Goal: Task Accomplishment & Management: Manage account settings

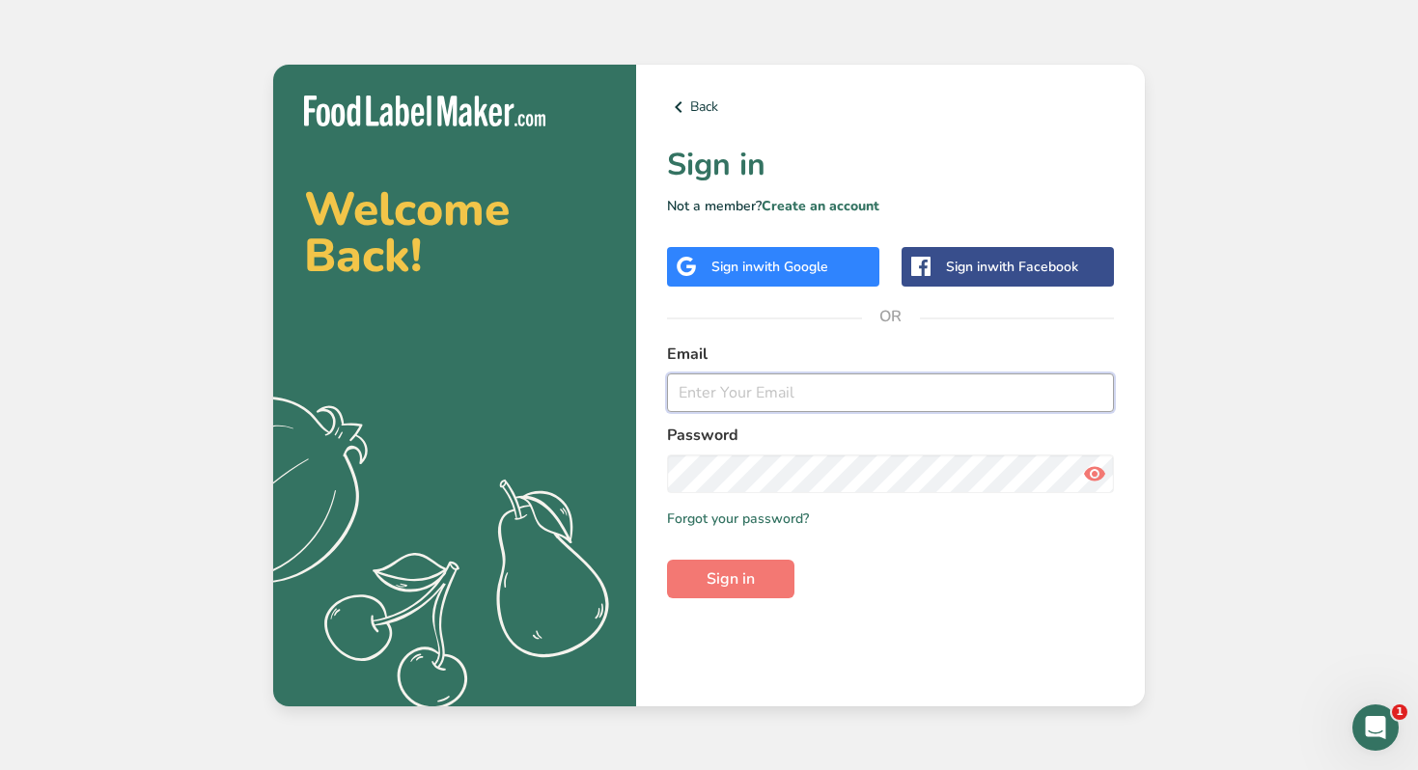
click at [709, 384] on input "email" at bounding box center [890, 393] width 447 height 39
type input "[PERSON_NAME][EMAIL_ADDRESS][DOMAIN_NAME]"
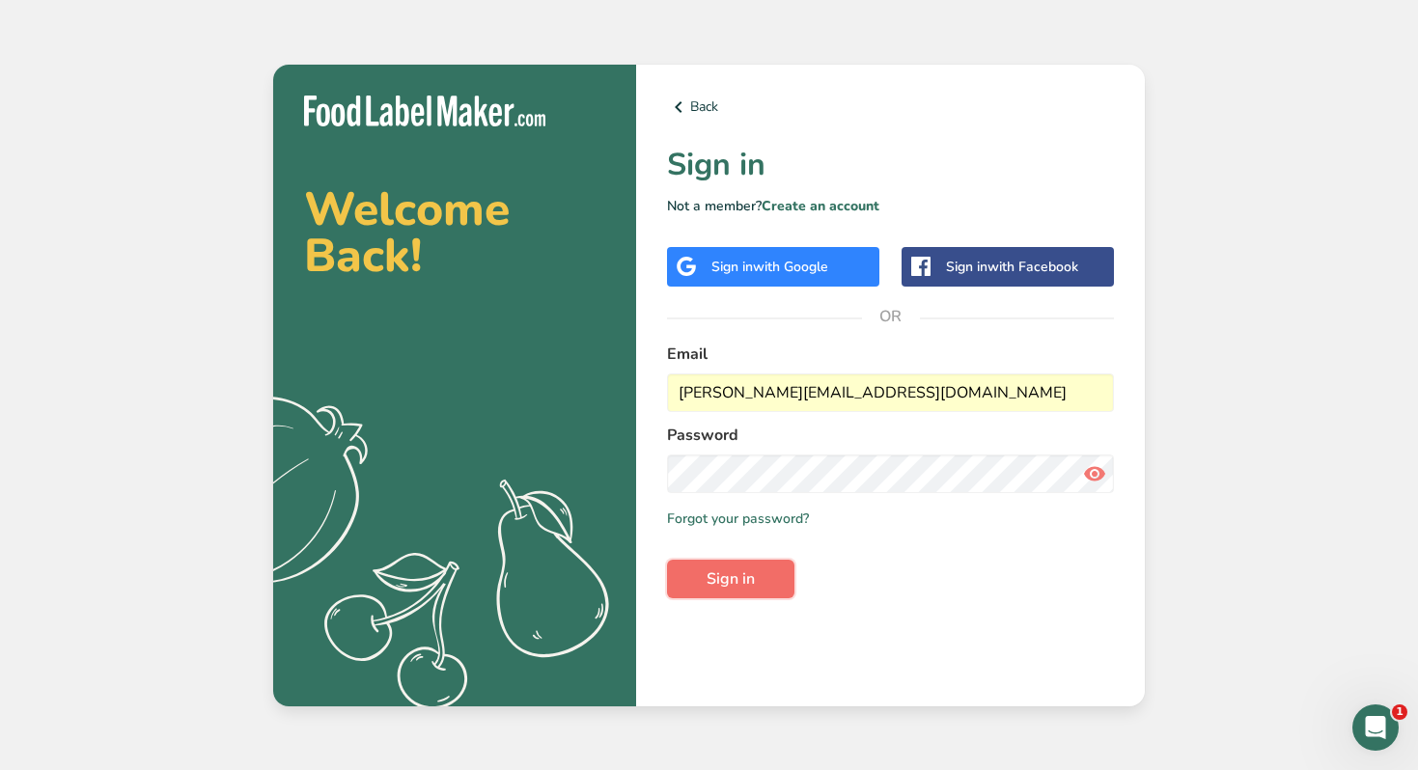
click at [762, 574] on button "Sign in" at bounding box center [730, 579] width 127 height 39
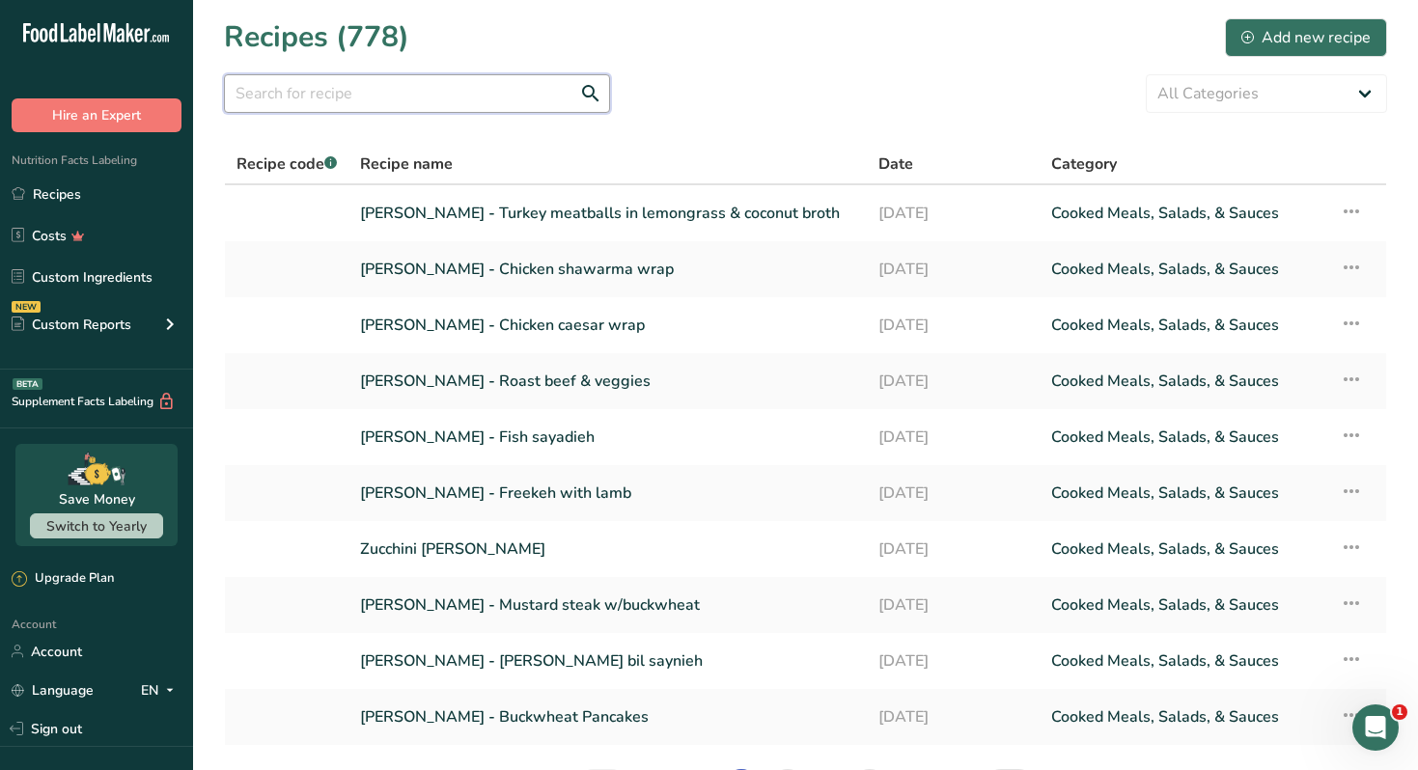
click at [421, 97] on input "text" at bounding box center [417, 93] width 386 height 39
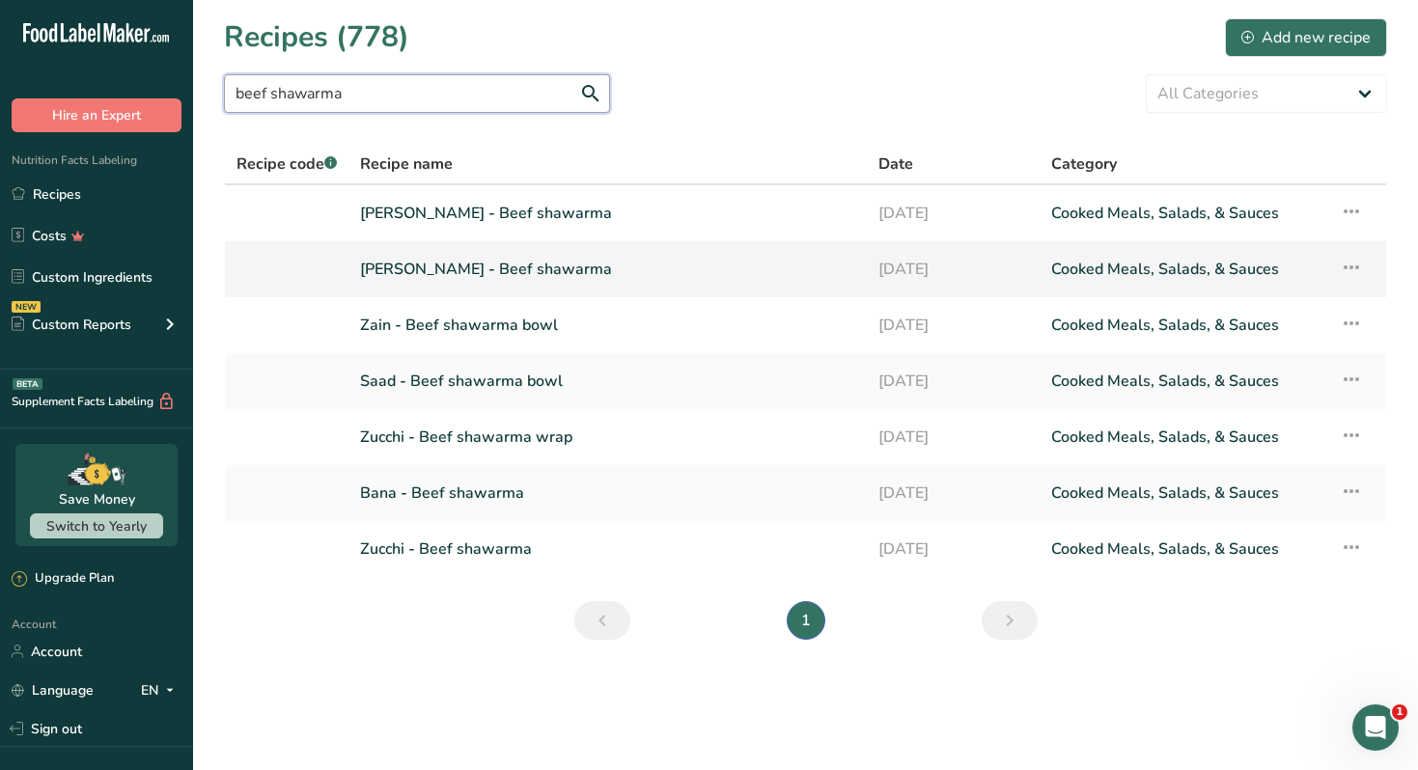
type input "beef shawarma"
click at [490, 266] on link "[PERSON_NAME] - Beef shawarma" at bounding box center [607, 269] width 495 height 41
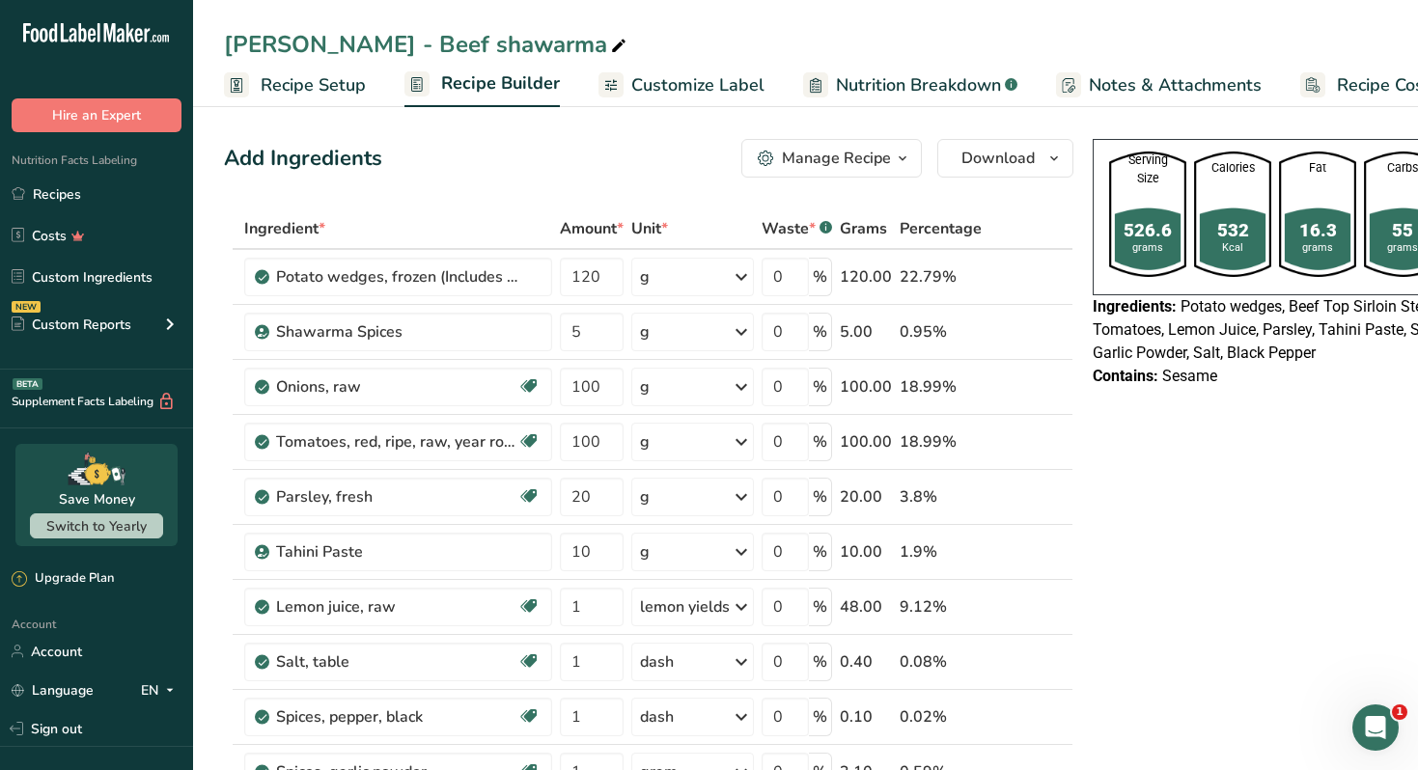
click at [891, 162] on span "button" at bounding box center [902, 158] width 23 height 23
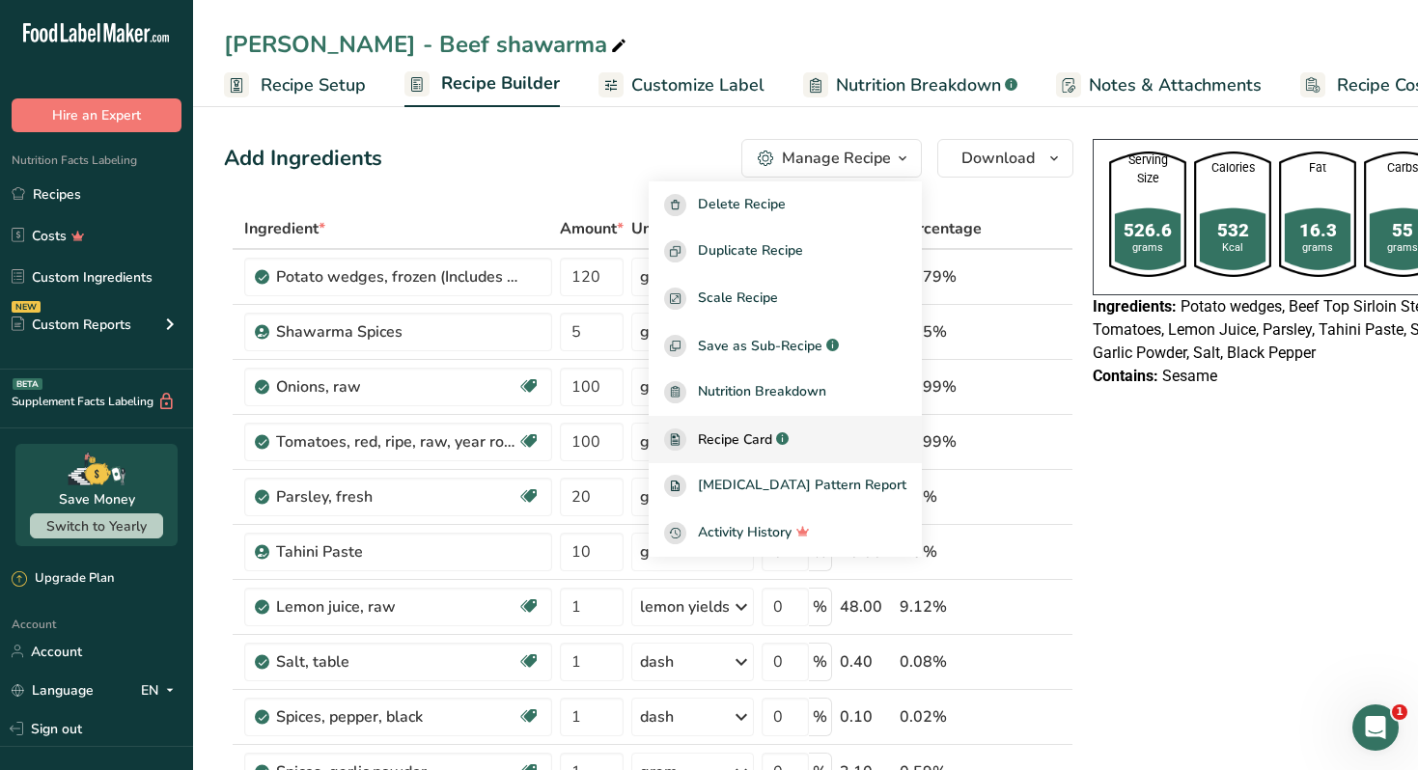
click at [753, 437] on span "Recipe Card" at bounding box center [735, 440] width 74 height 20
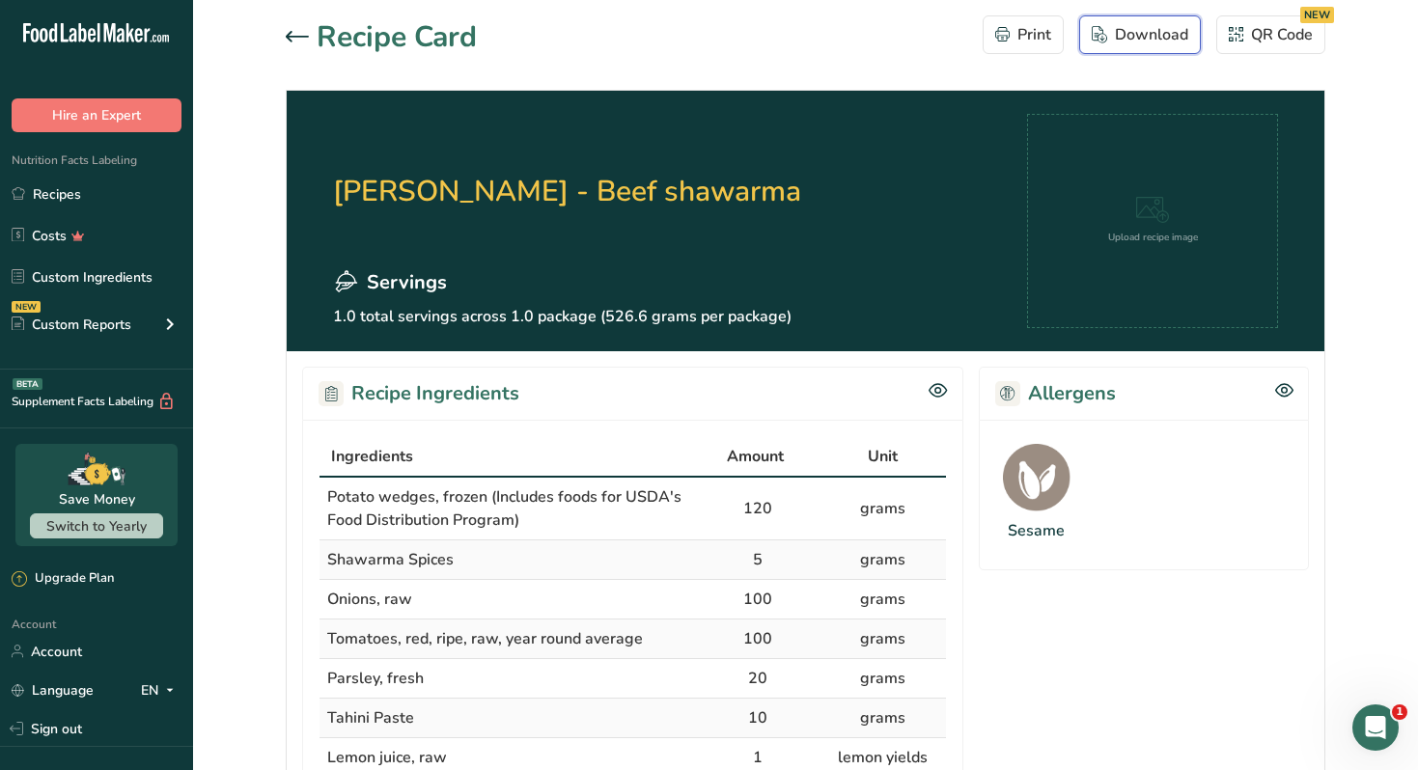
click at [1136, 27] on div "Download" at bounding box center [1140, 34] width 97 height 23
click at [112, 194] on link "Recipes" at bounding box center [96, 194] width 193 height 37
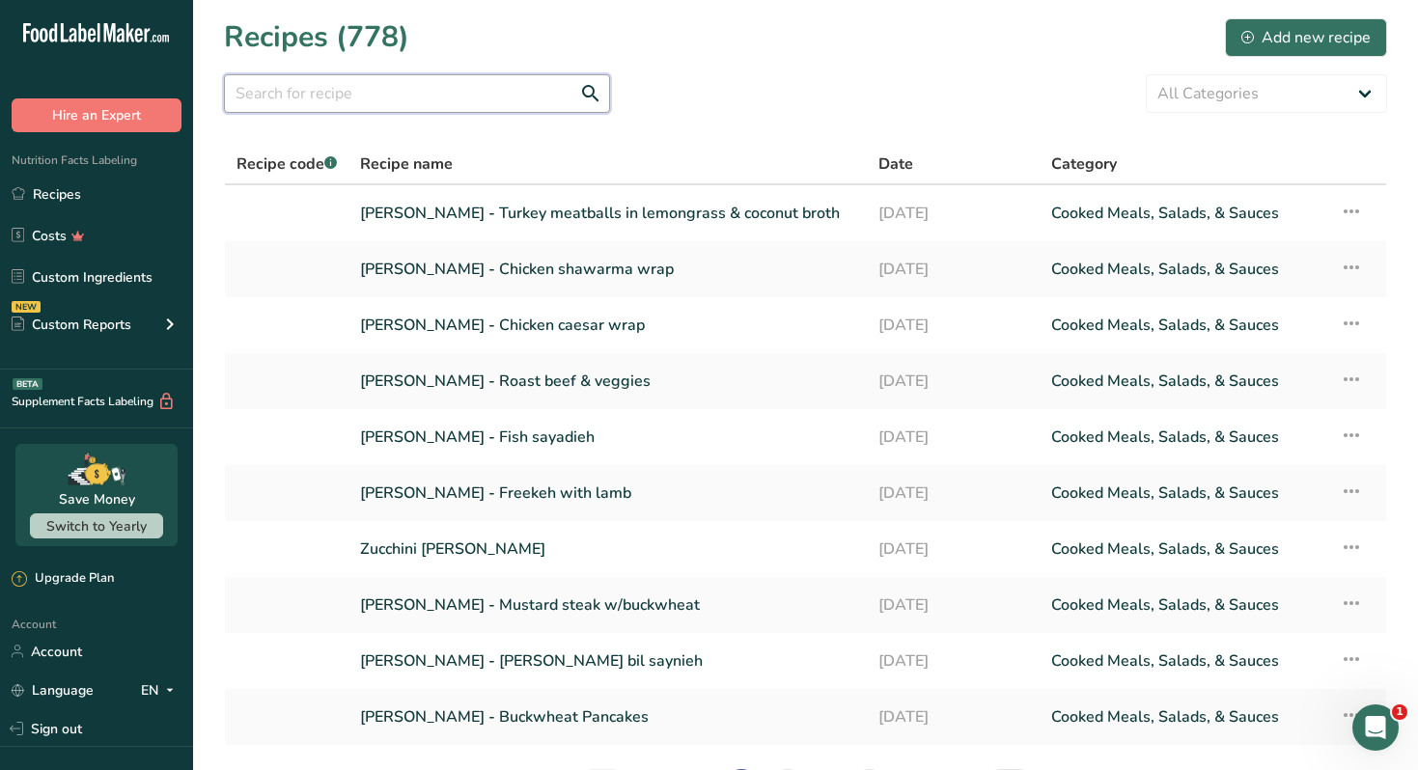
click at [376, 100] on input "text" at bounding box center [417, 93] width 386 height 39
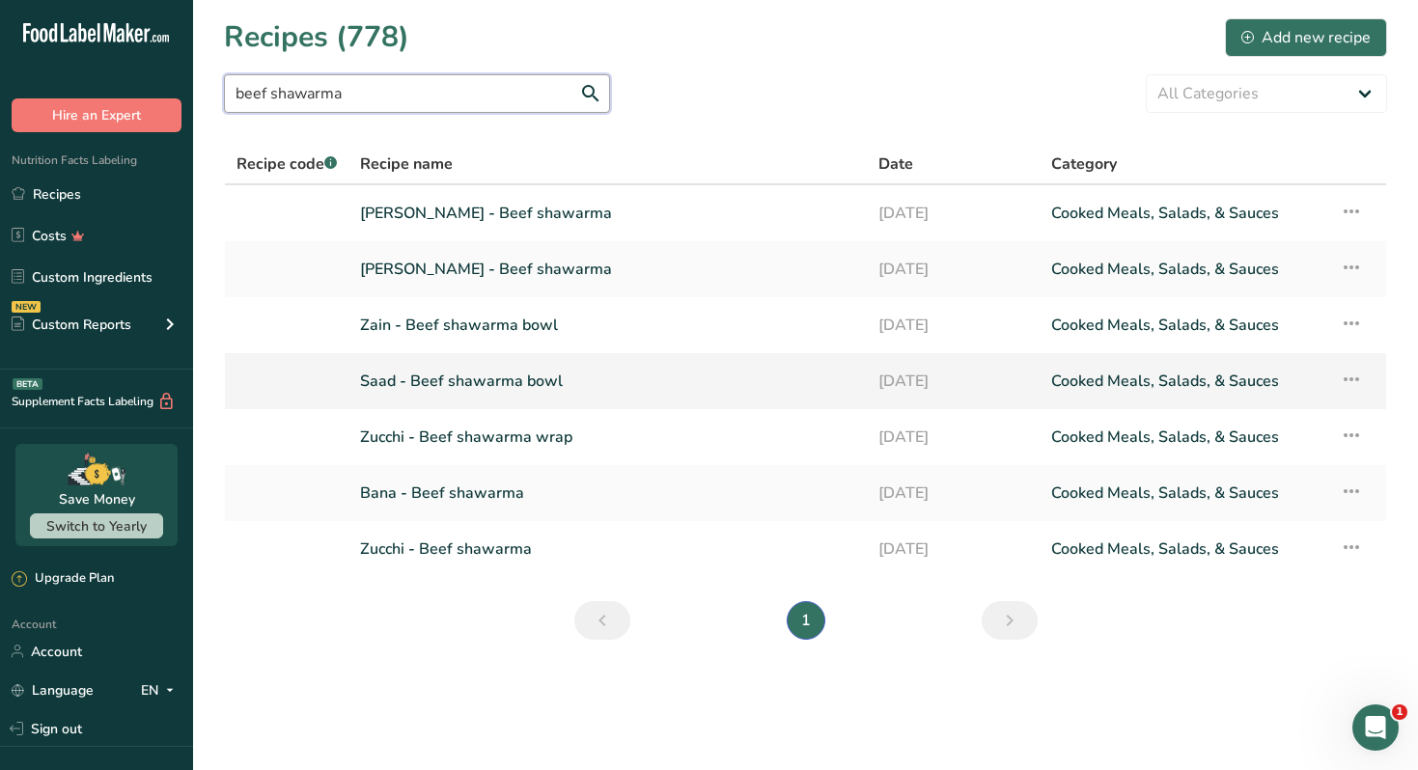
type input "beef shawarma"
click at [475, 375] on link "Saad - Beef shawarma bowl" at bounding box center [607, 381] width 495 height 41
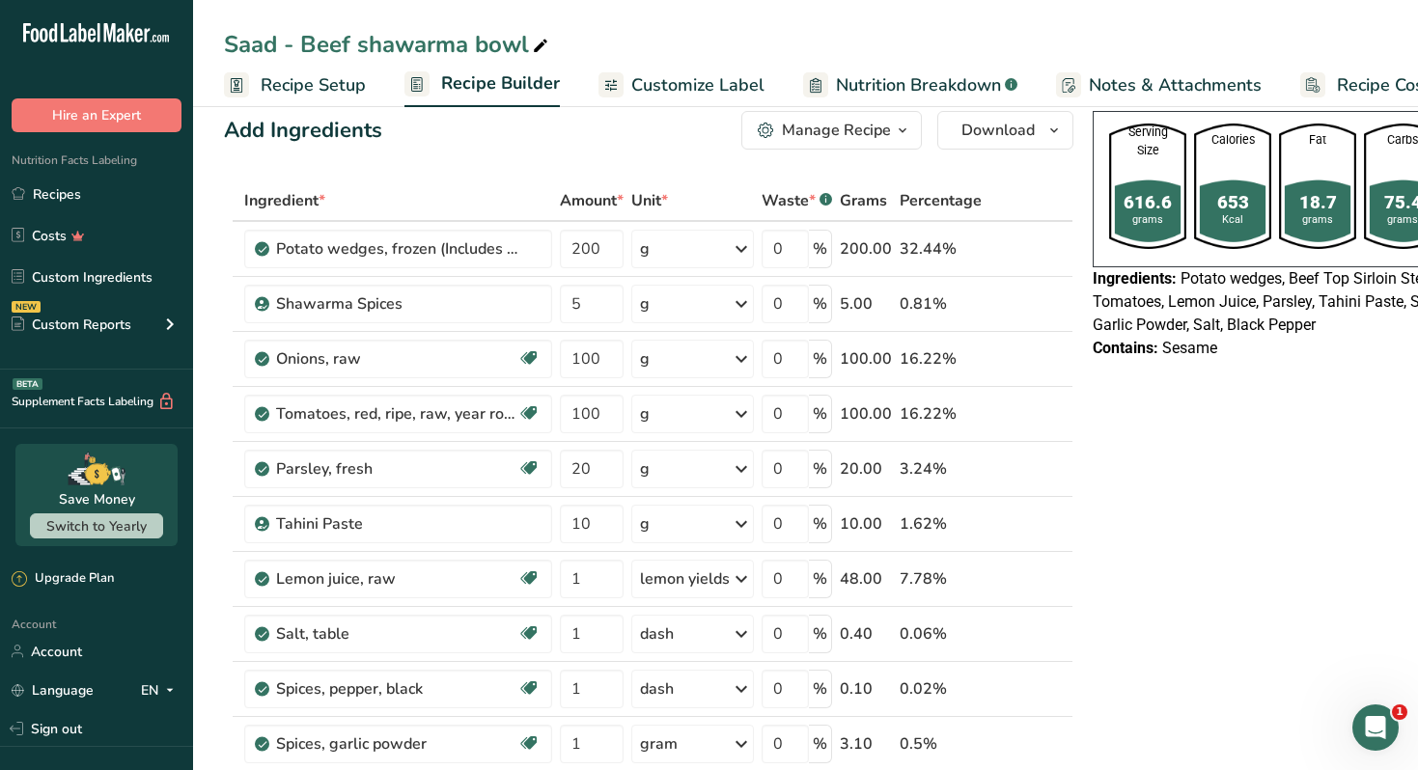
scroll to position [0, 129]
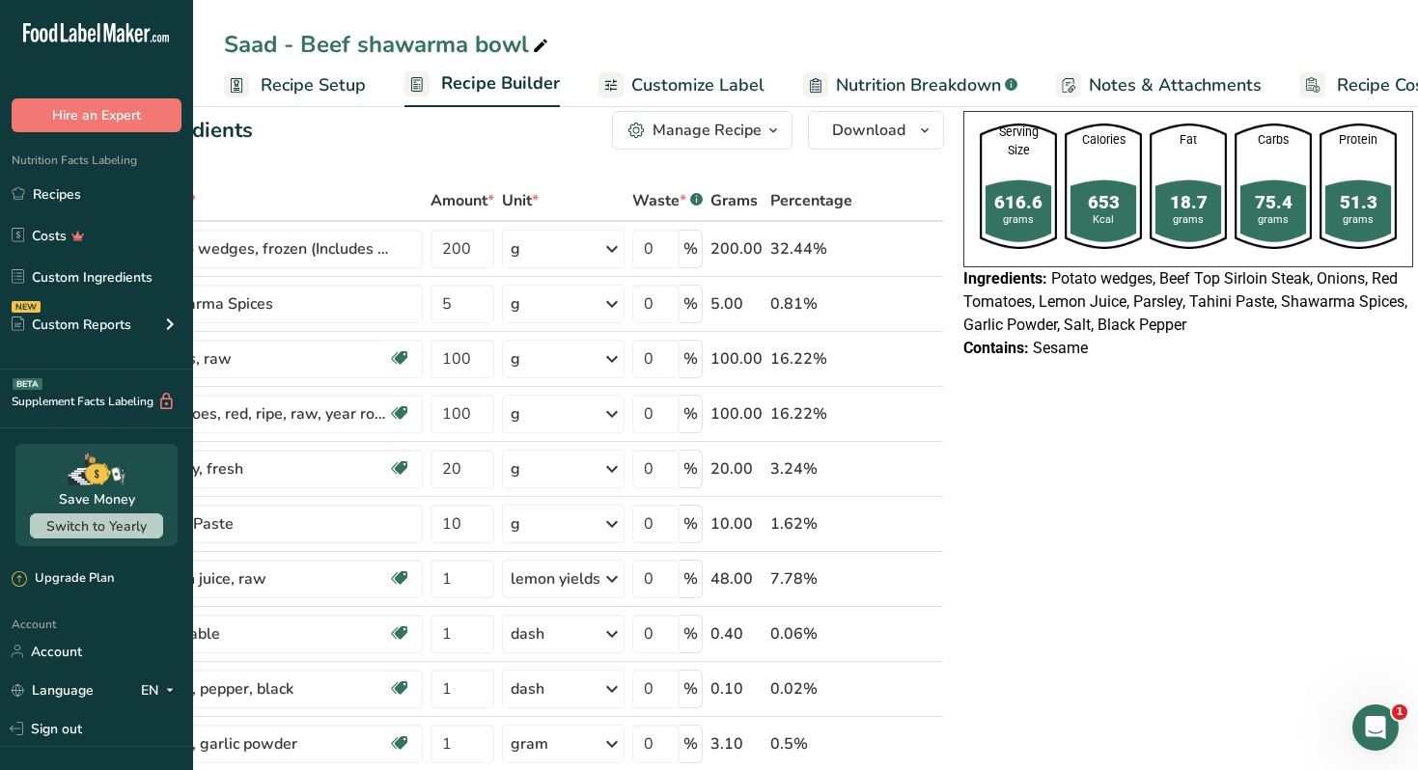
click at [698, 119] on div "Manage Recipe" at bounding box center [707, 130] width 109 height 23
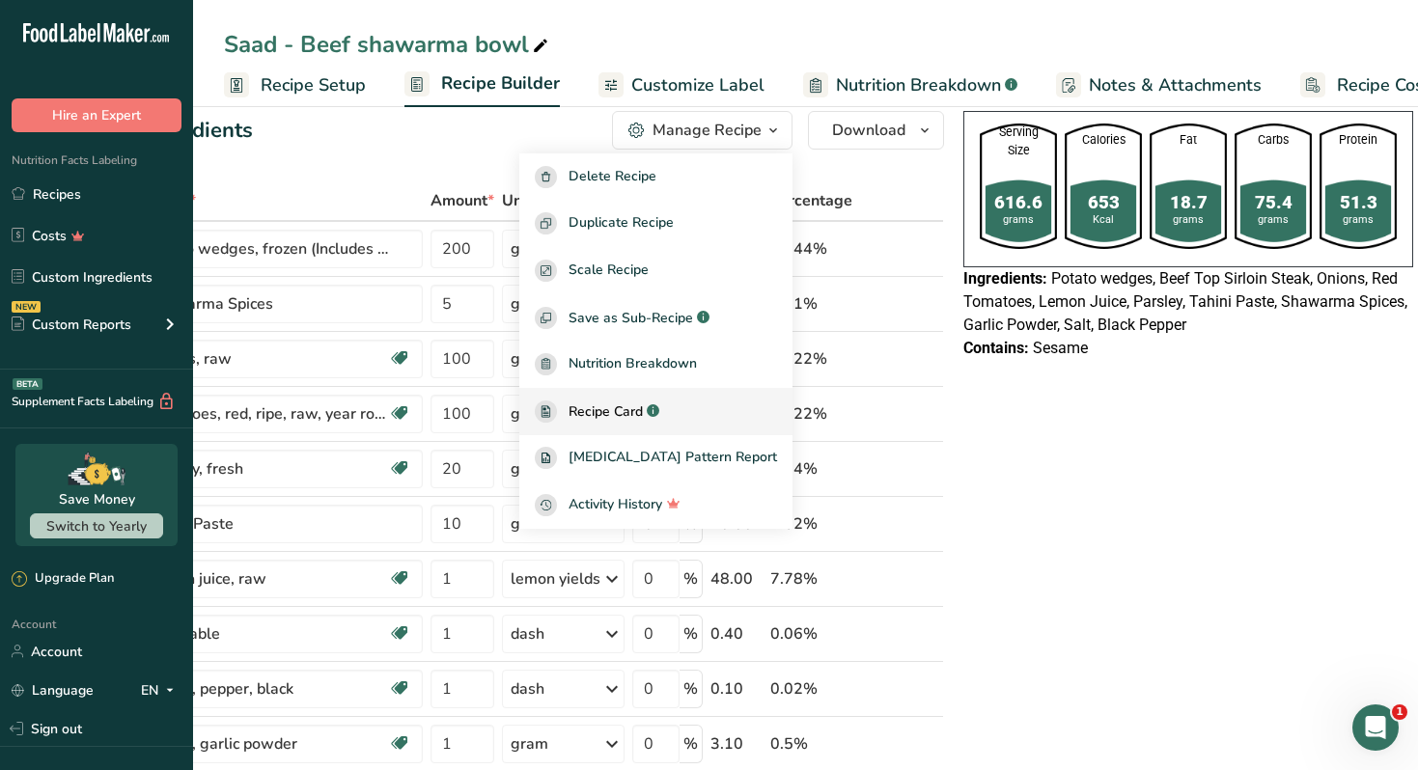
click at [643, 406] on span "Recipe Card" at bounding box center [606, 412] width 74 height 20
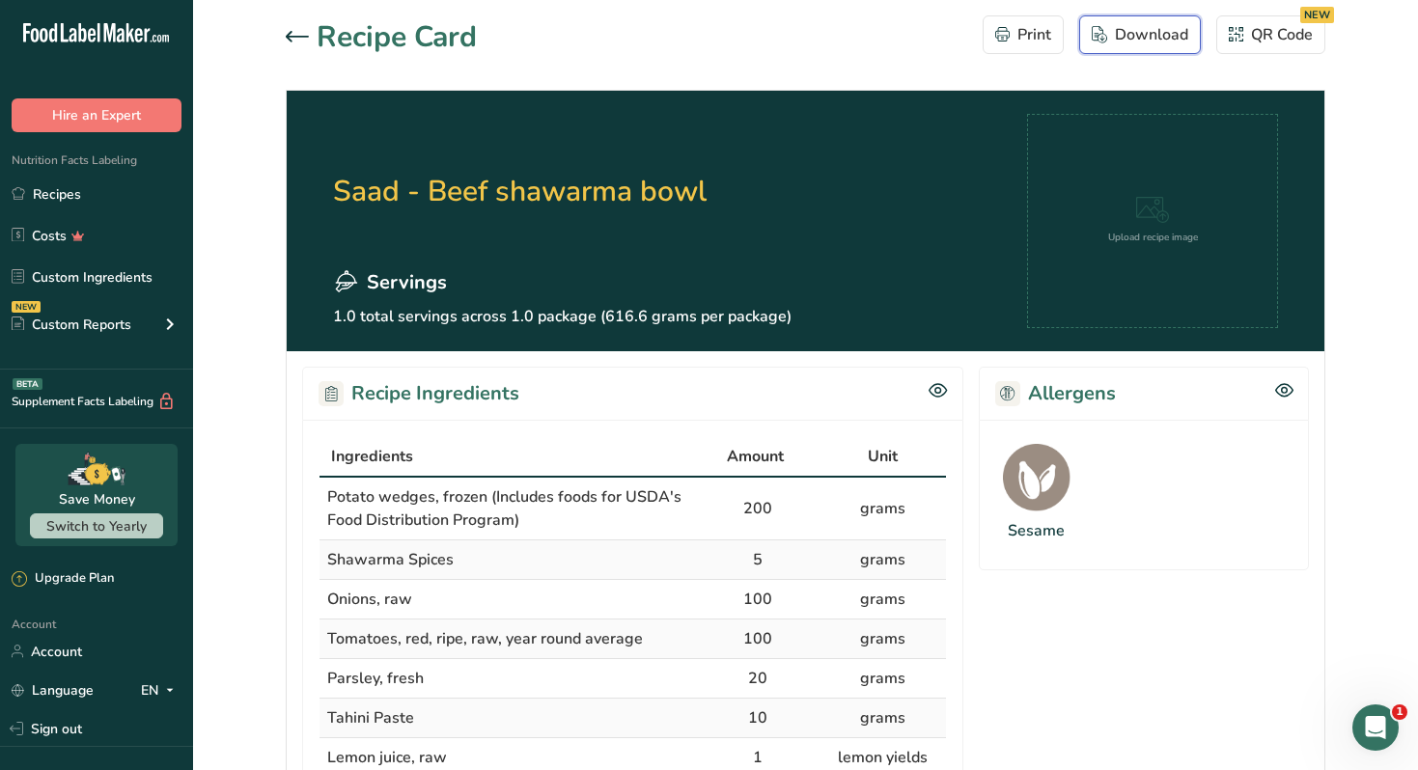
click at [1125, 36] on div "Download" at bounding box center [1140, 34] width 97 height 23
click at [120, 210] on link "Recipes" at bounding box center [96, 194] width 193 height 37
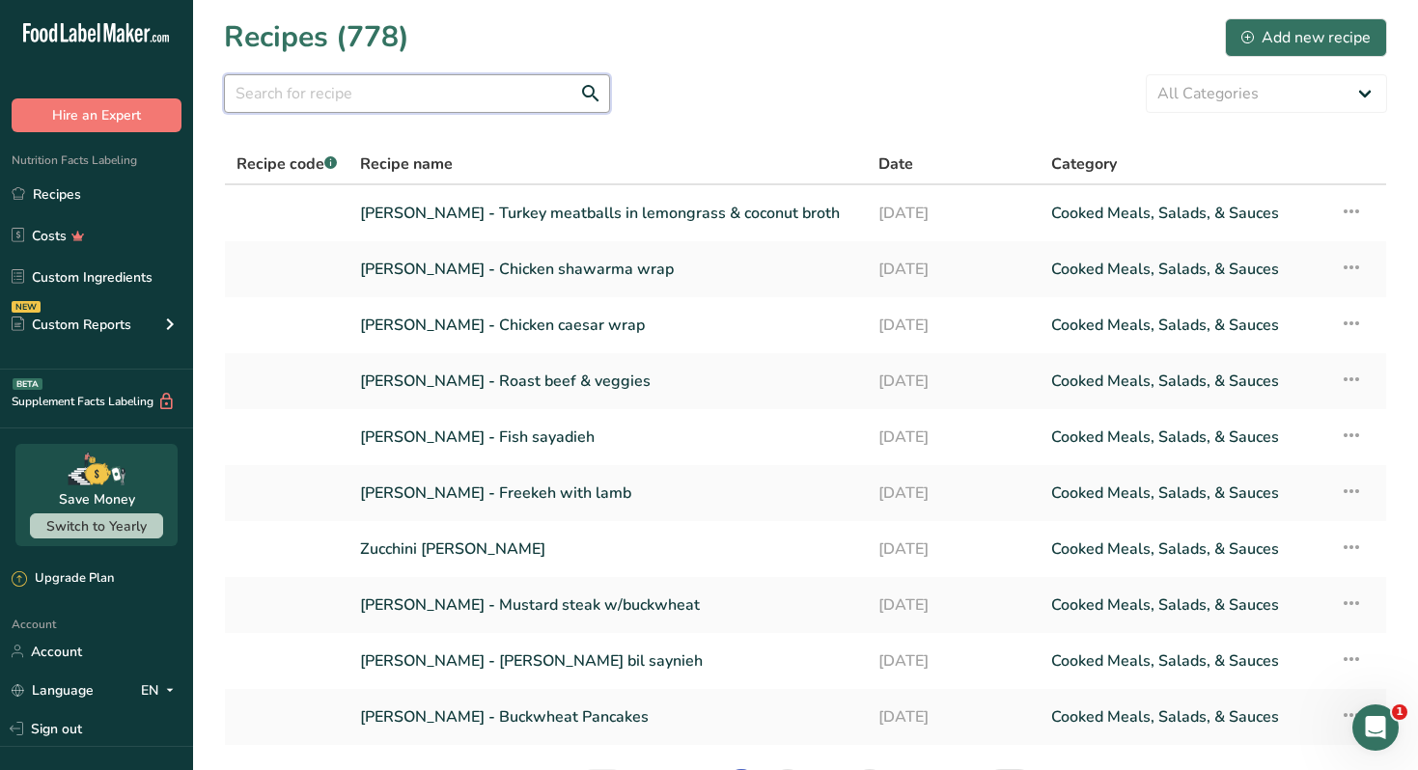
click at [406, 102] on input "text" at bounding box center [417, 93] width 386 height 39
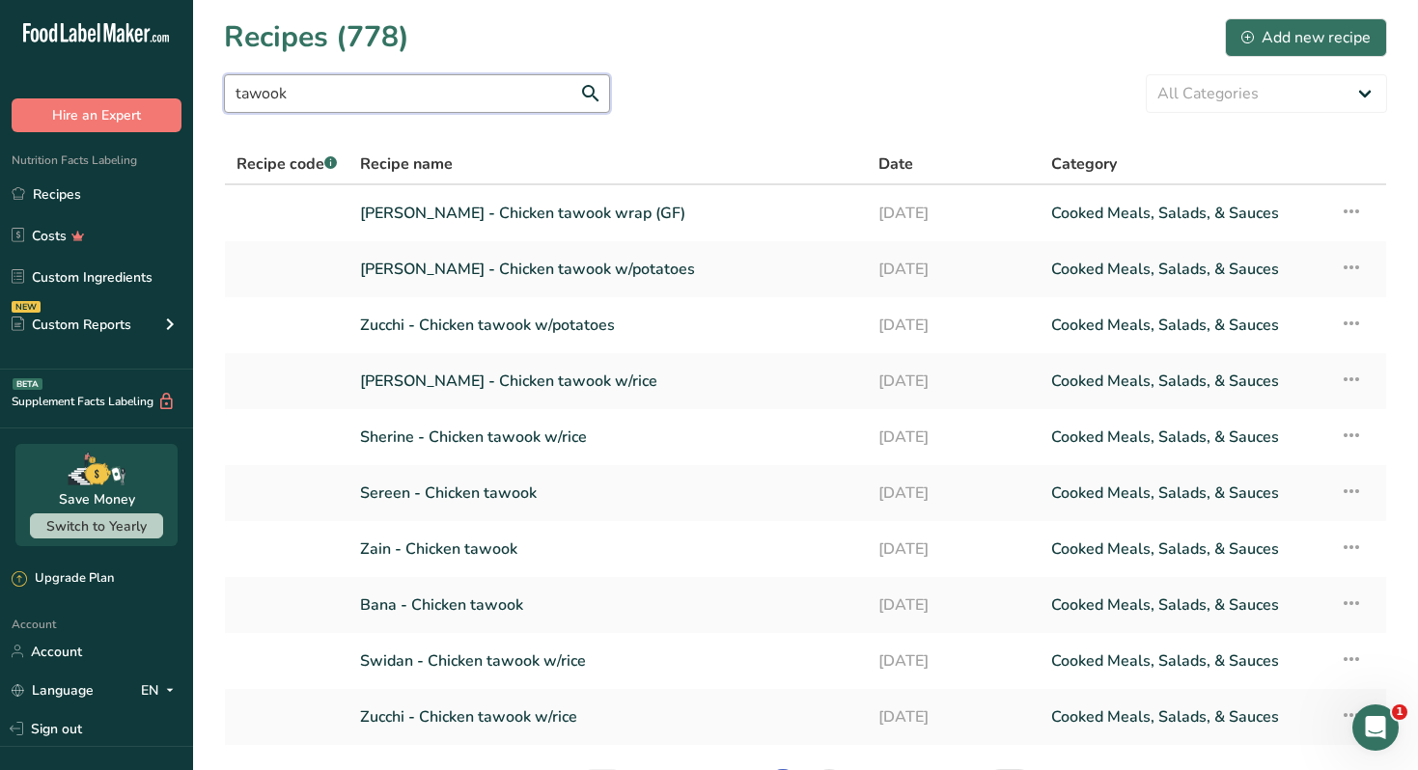
type input "tawook"
click at [594, 269] on link "Nour Awad - Chicken tawook w/potatoes" at bounding box center [607, 269] width 495 height 41
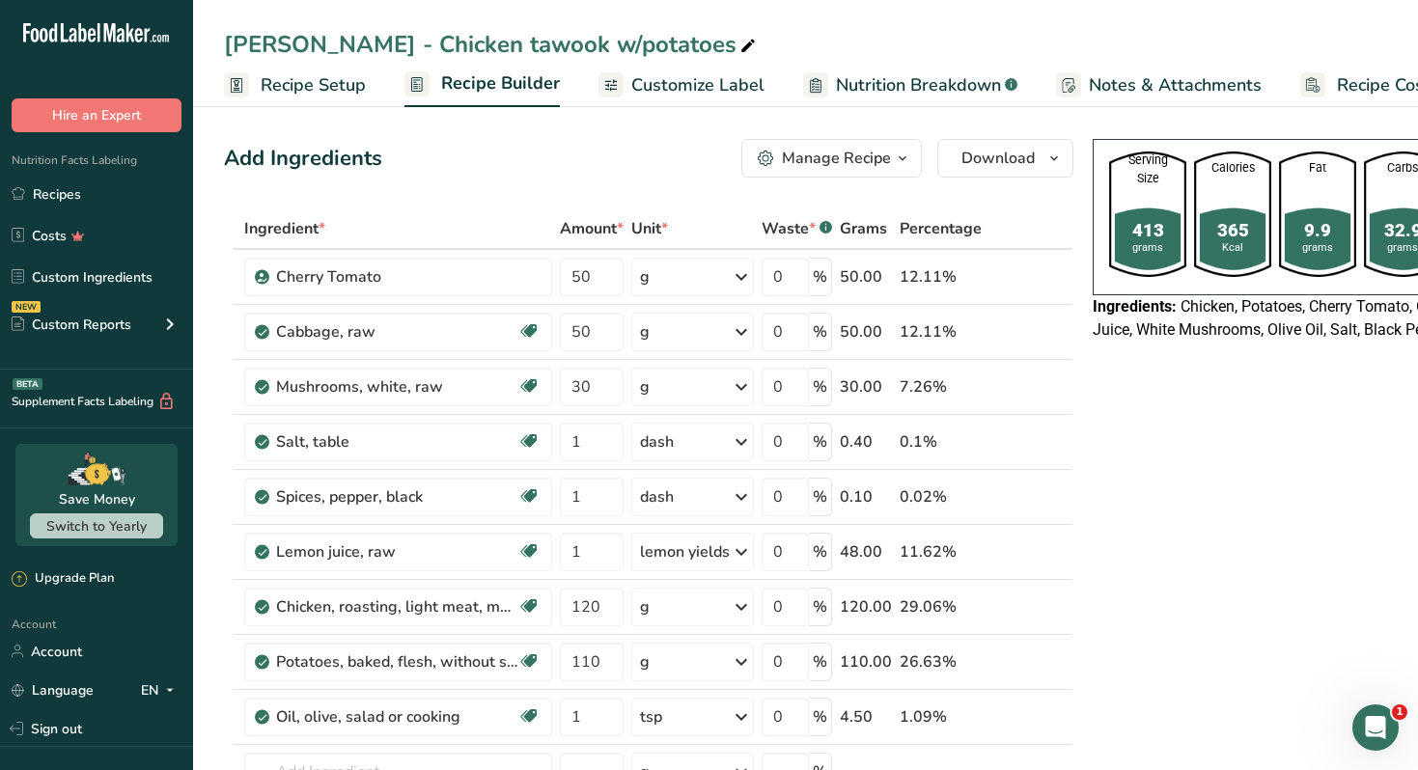
scroll to position [0, 129]
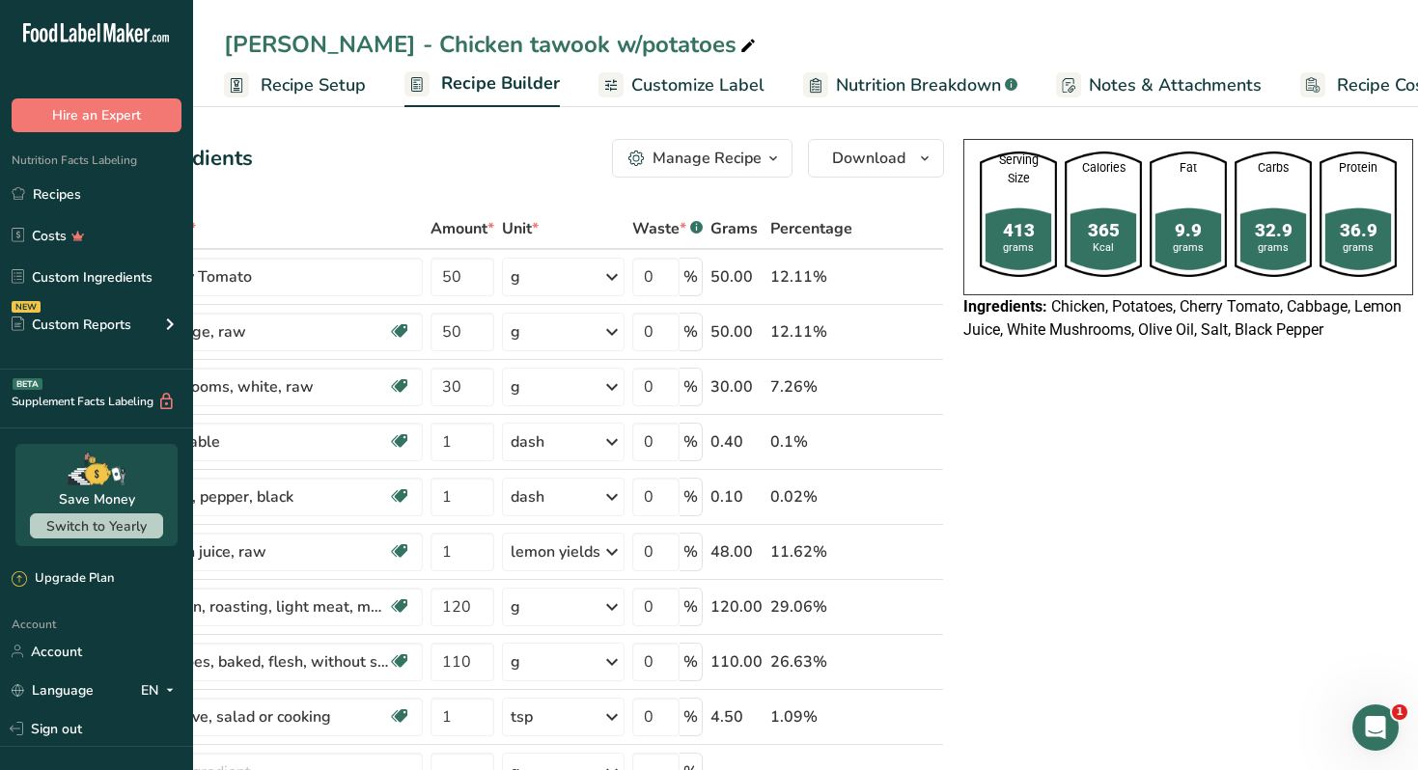
click at [766, 157] on icon "button" at bounding box center [772, 159] width 15 height 24
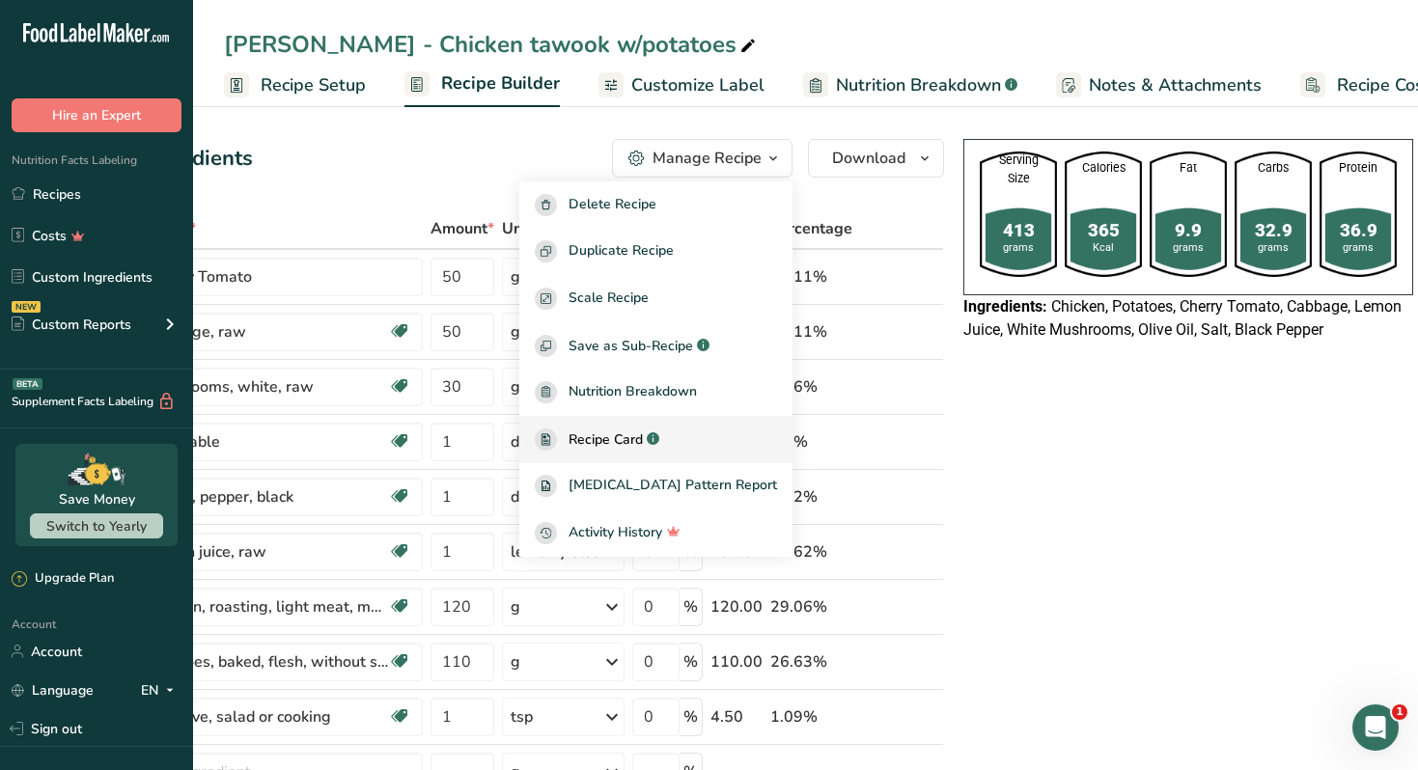
click at [637, 433] on span "Recipe Card" at bounding box center [606, 440] width 74 height 20
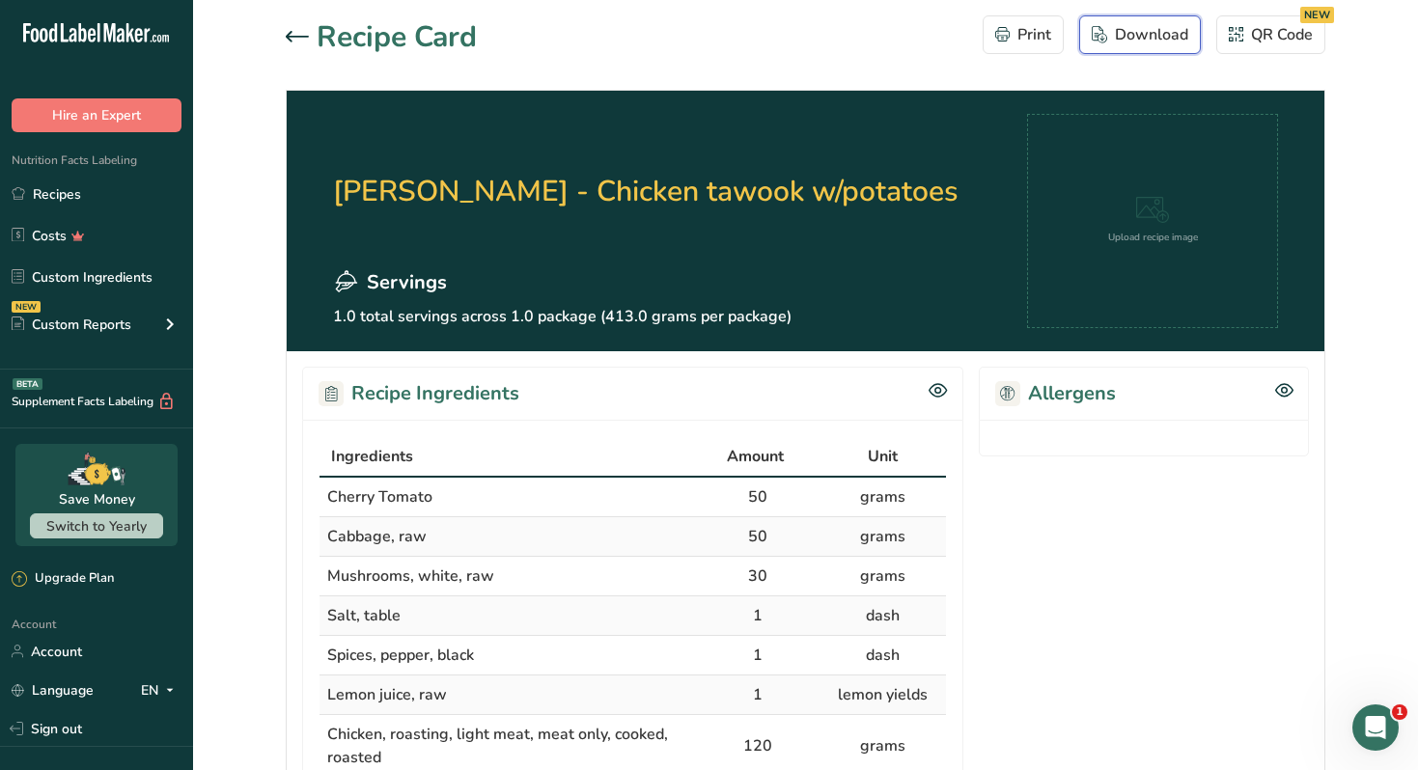
click at [1117, 29] on div "Download" at bounding box center [1140, 34] width 97 height 23
click at [311, 36] on div at bounding box center [301, 37] width 31 height 23
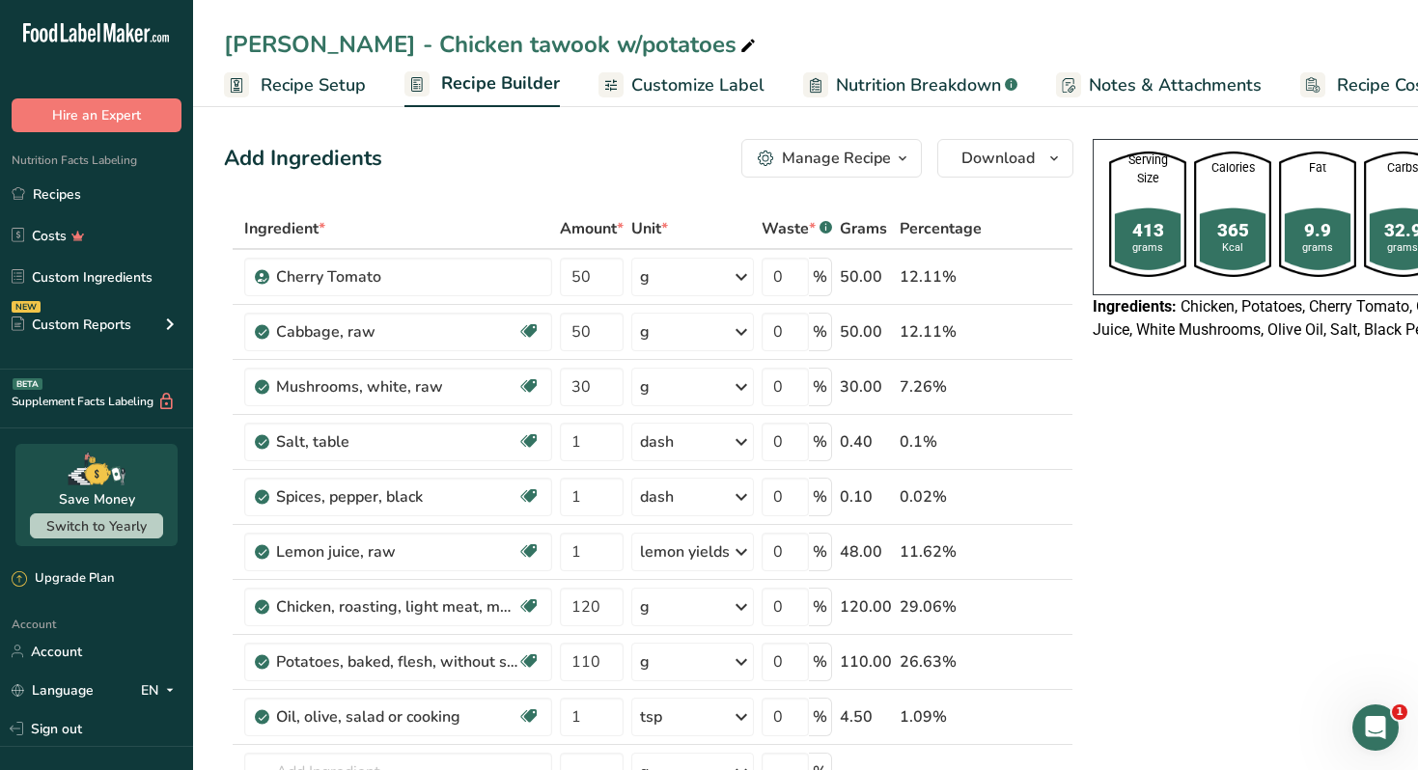
click at [684, 85] on span "Customize Label" at bounding box center [697, 85] width 133 height 26
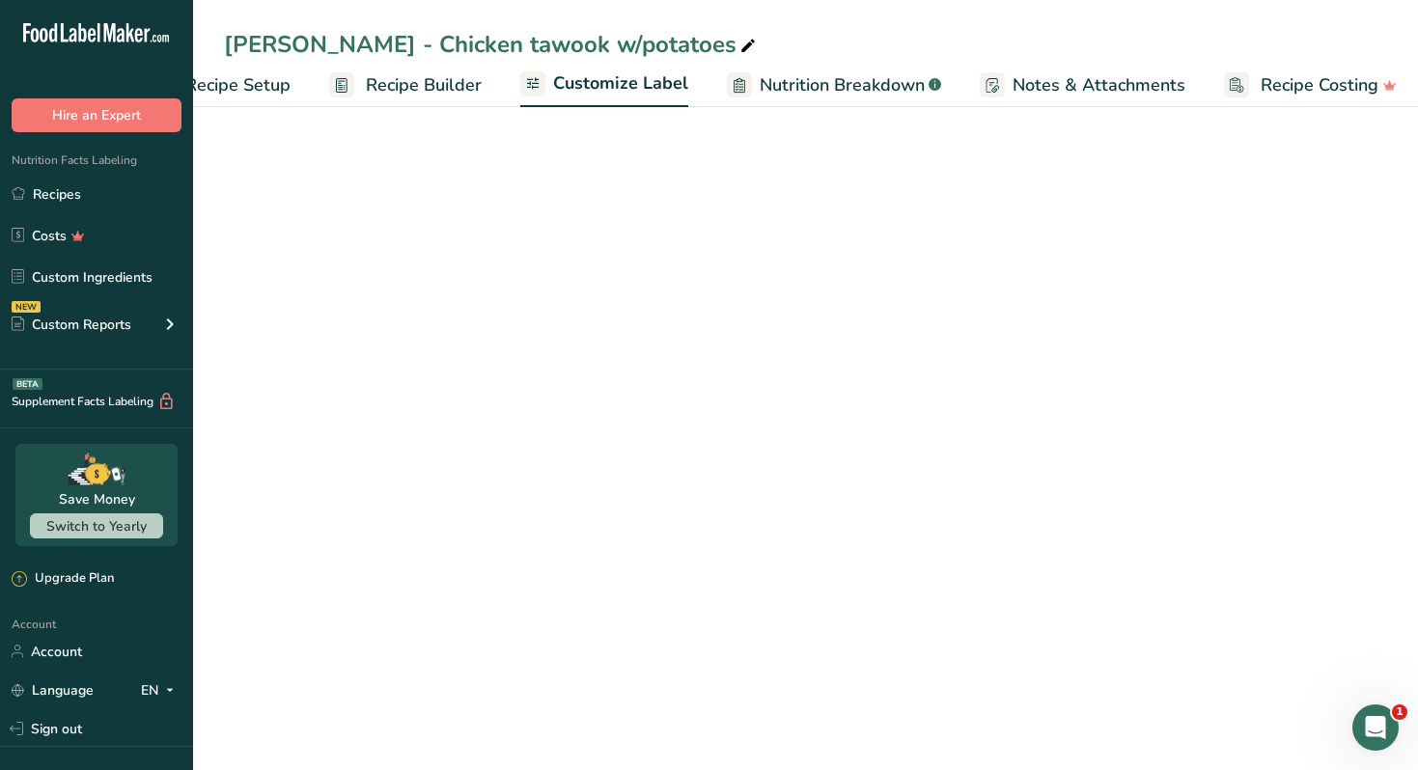
scroll to position [0, 85]
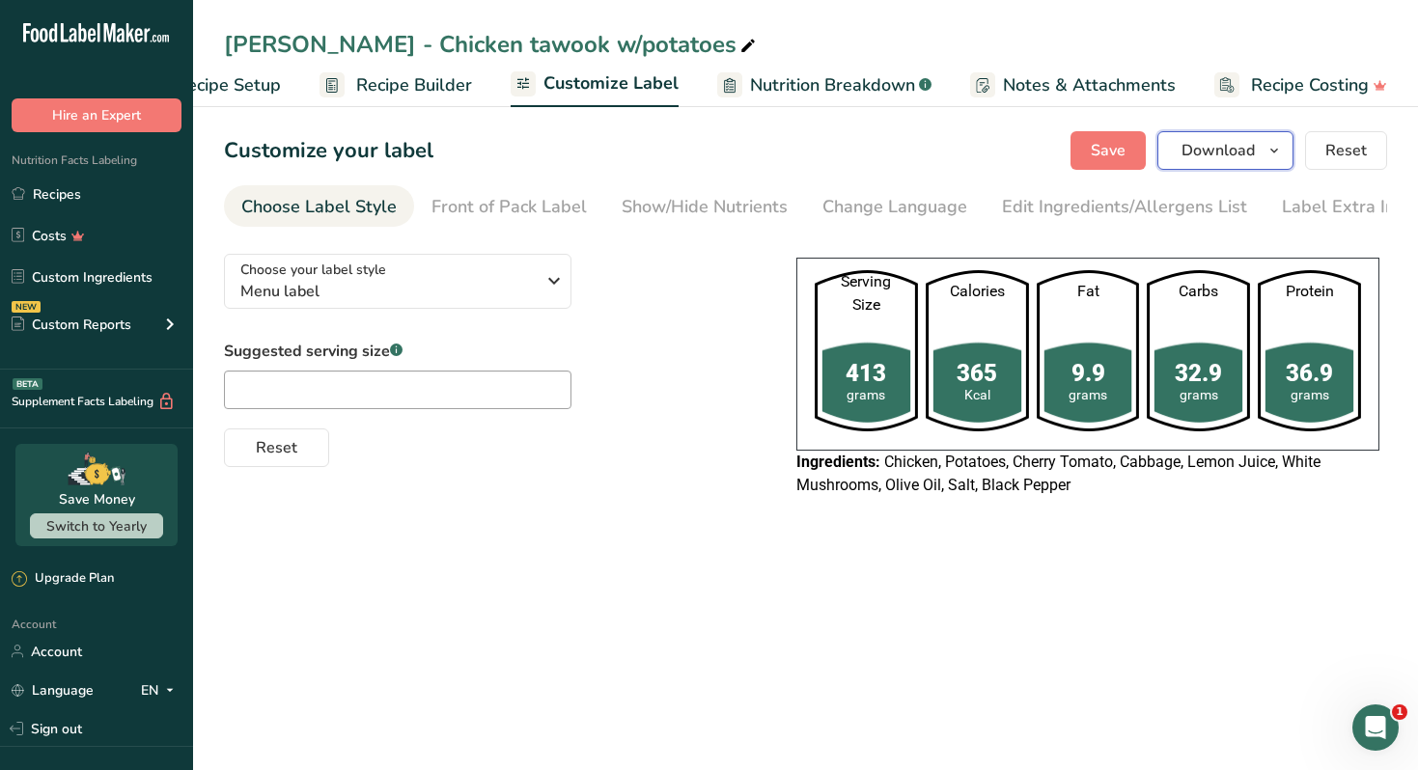
click at [1235, 153] on span "Download" at bounding box center [1217, 150] width 73 height 23
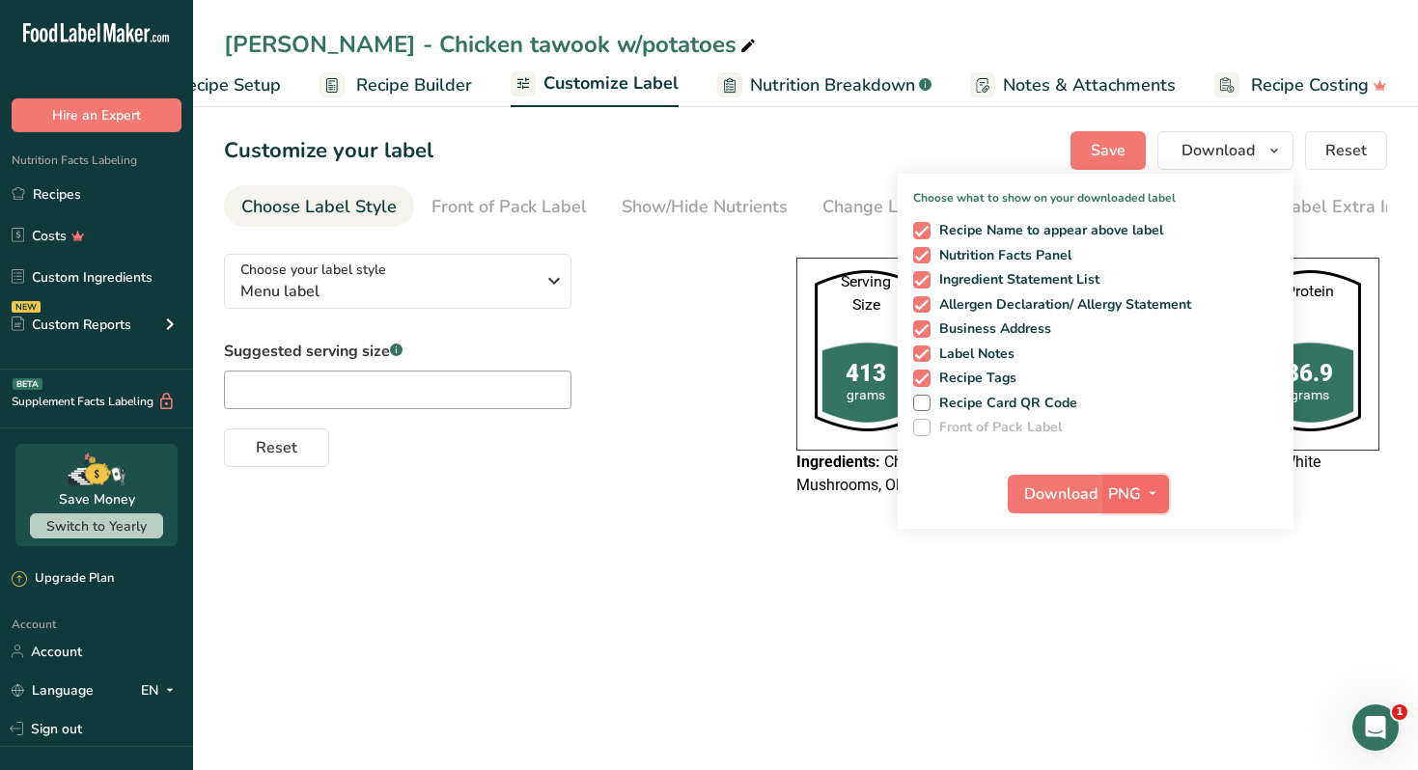
click at [1141, 503] on span "button" at bounding box center [1152, 494] width 23 height 23
click at [1133, 637] on link "PDF" at bounding box center [1138, 629] width 62 height 32
click at [1071, 486] on span "Download" at bounding box center [1061, 494] width 73 height 23
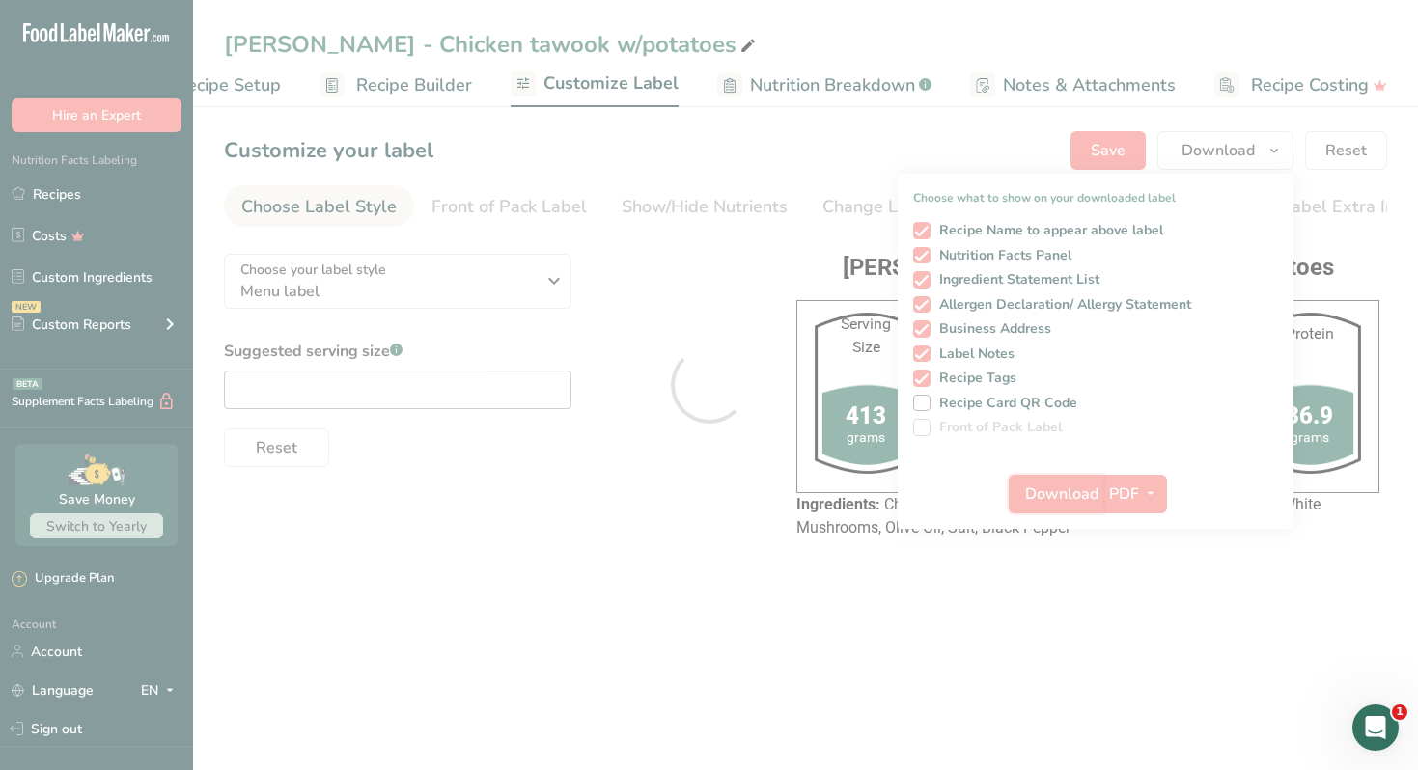
scroll to position [0, 0]
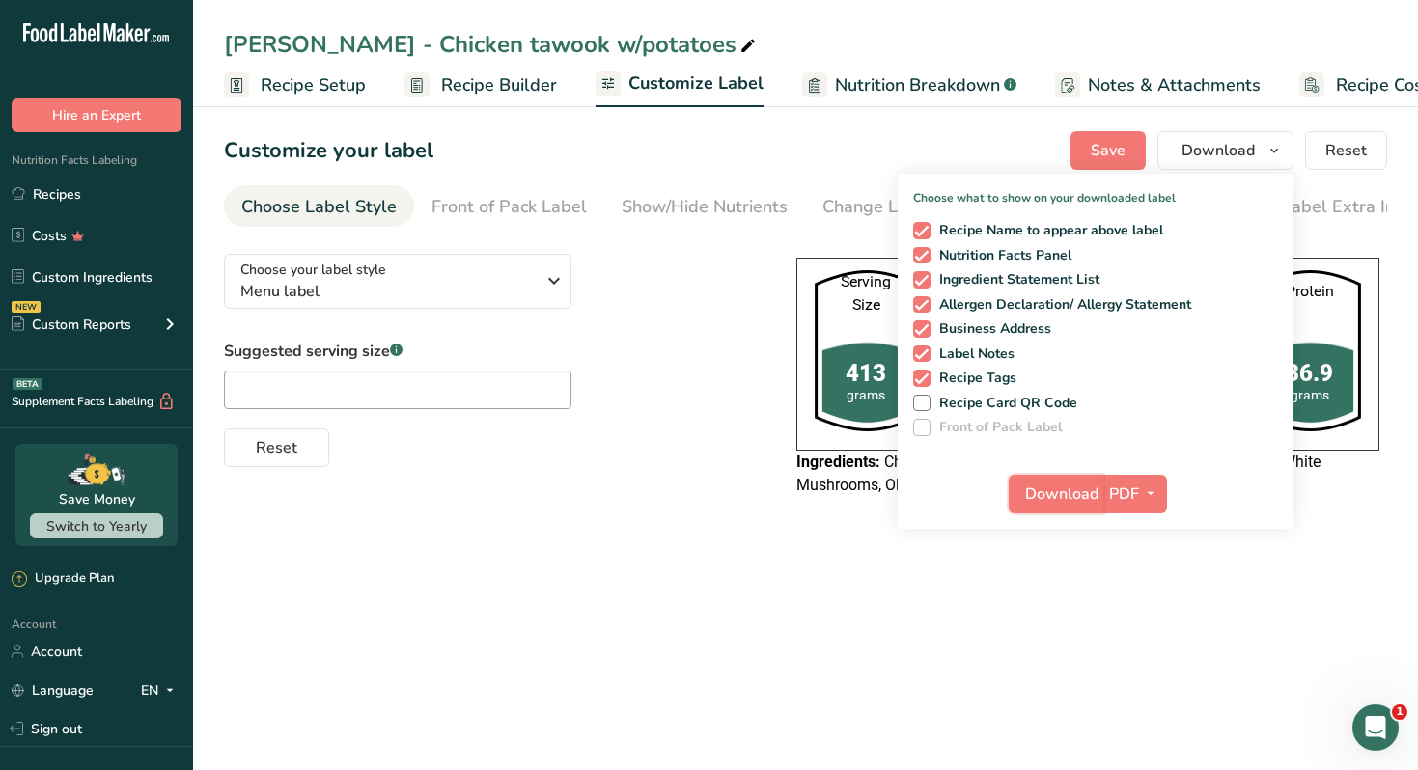
scroll to position [0, 85]
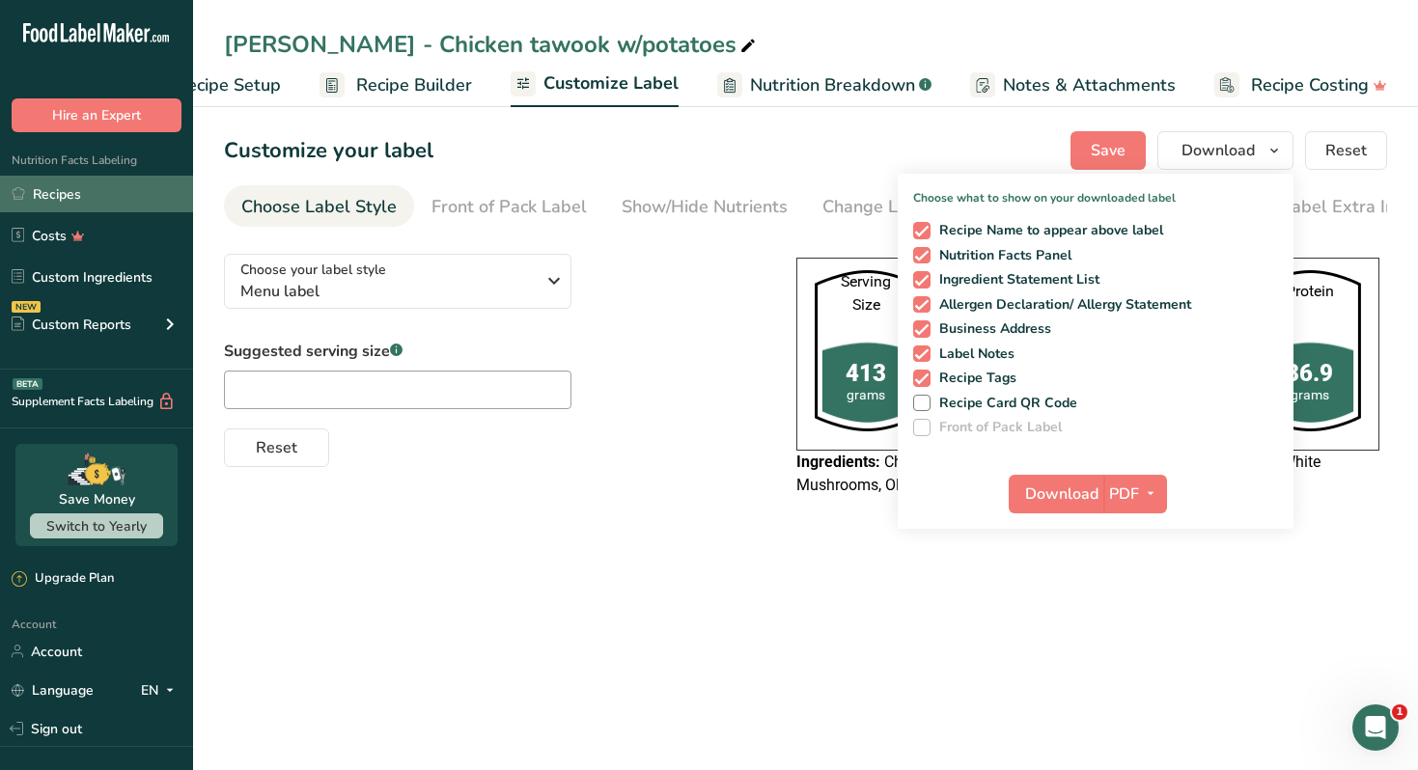
click at [129, 185] on link "Recipes" at bounding box center [96, 194] width 193 height 37
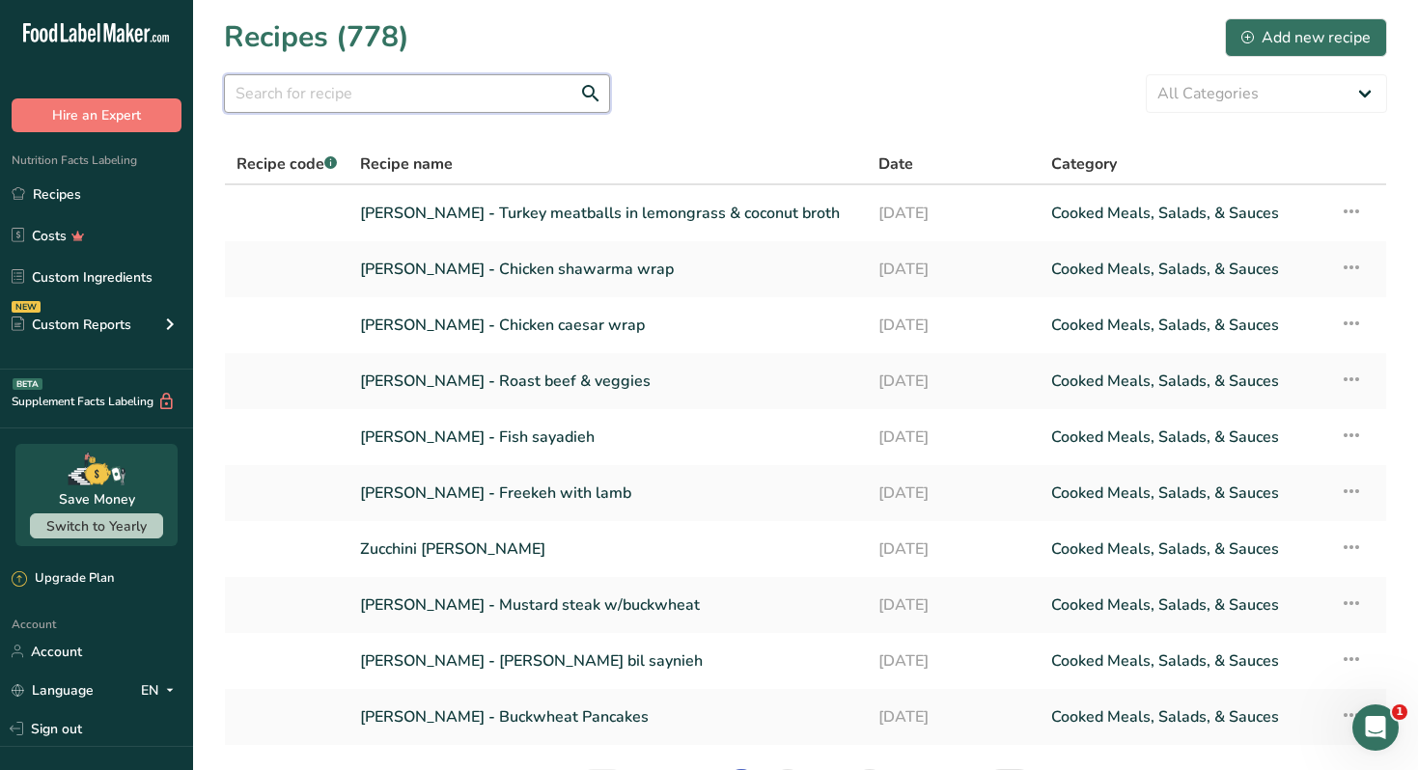
click at [421, 96] on input "text" at bounding box center [417, 93] width 386 height 39
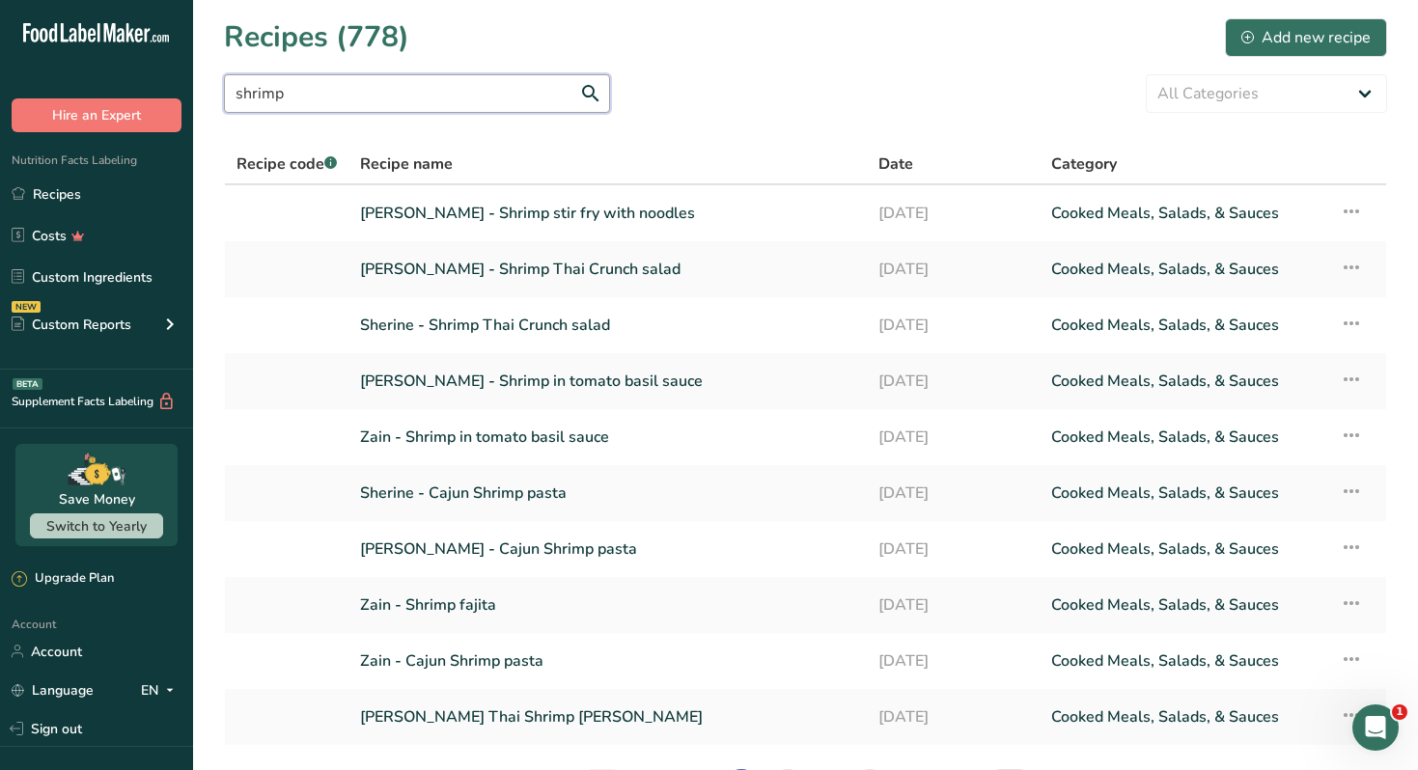
type input "shrimp"
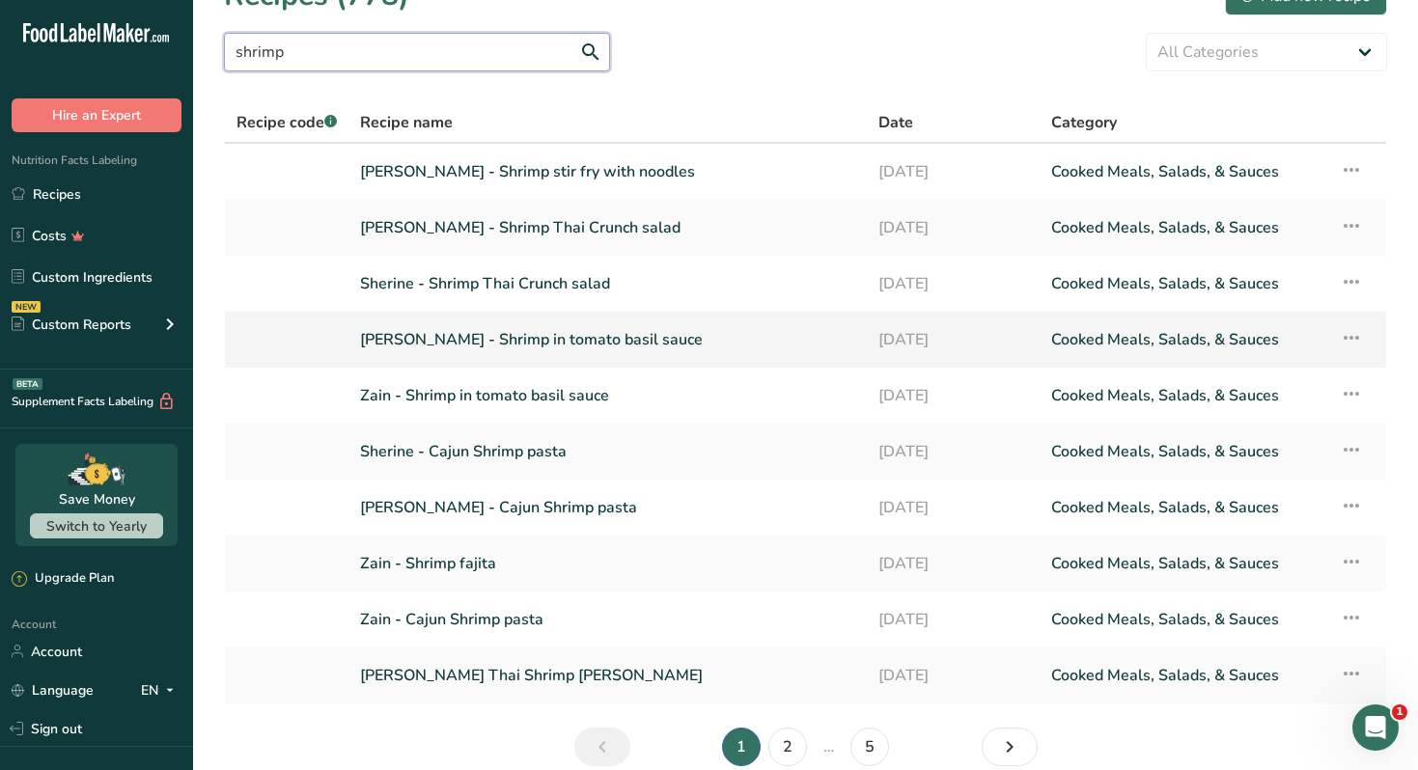
scroll to position [44, 0]
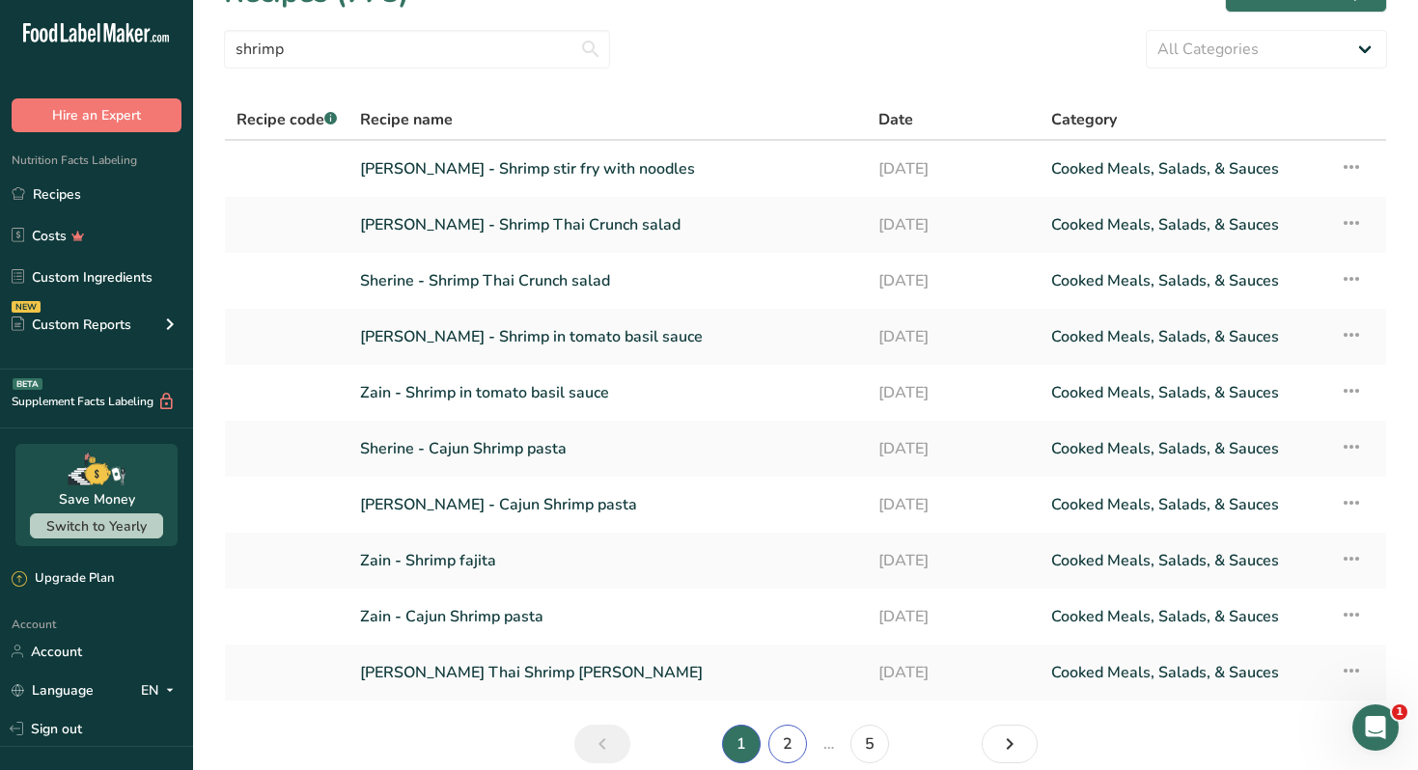
click at [778, 743] on link "2" at bounding box center [787, 744] width 39 height 39
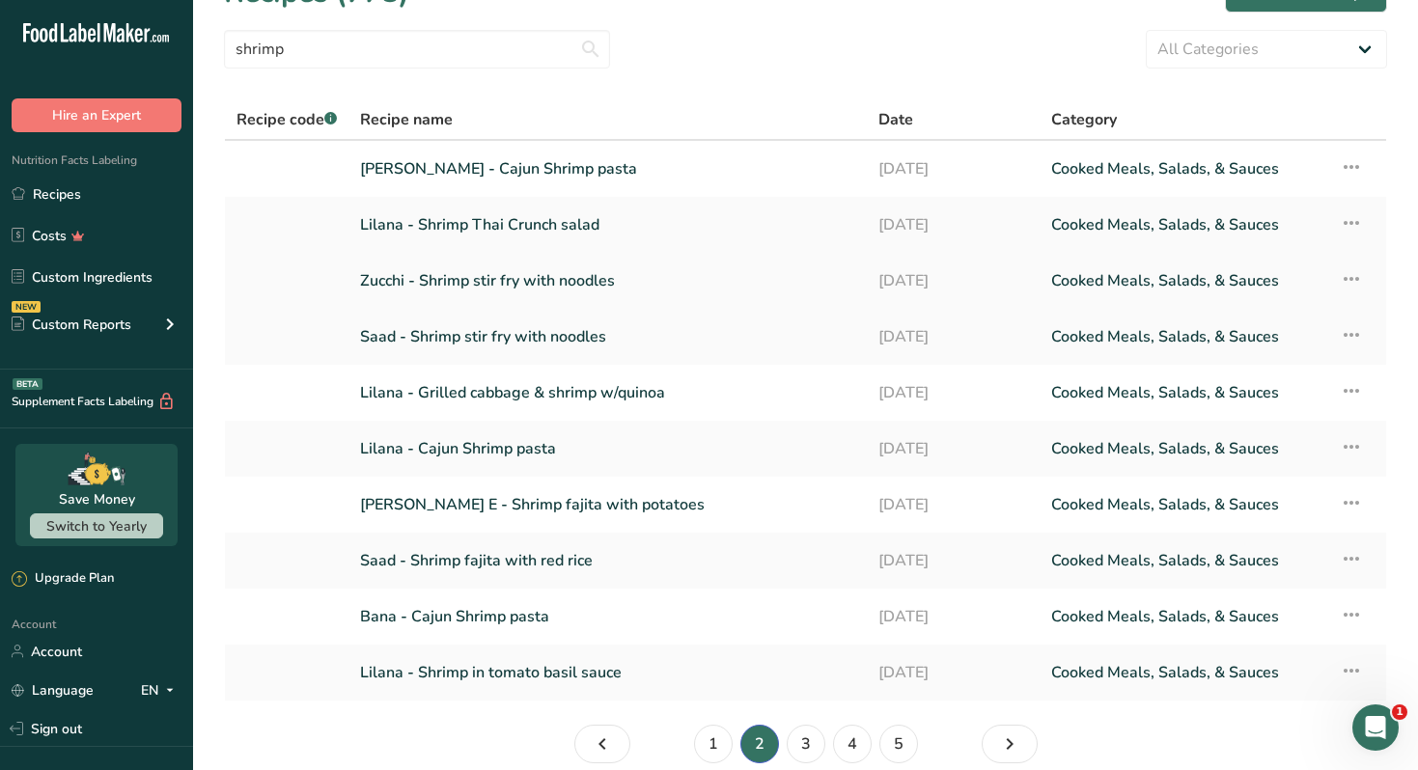
click at [597, 287] on link "Zucchi - Shrimp stir fry with noodles" at bounding box center [607, 281] width 495 height 41
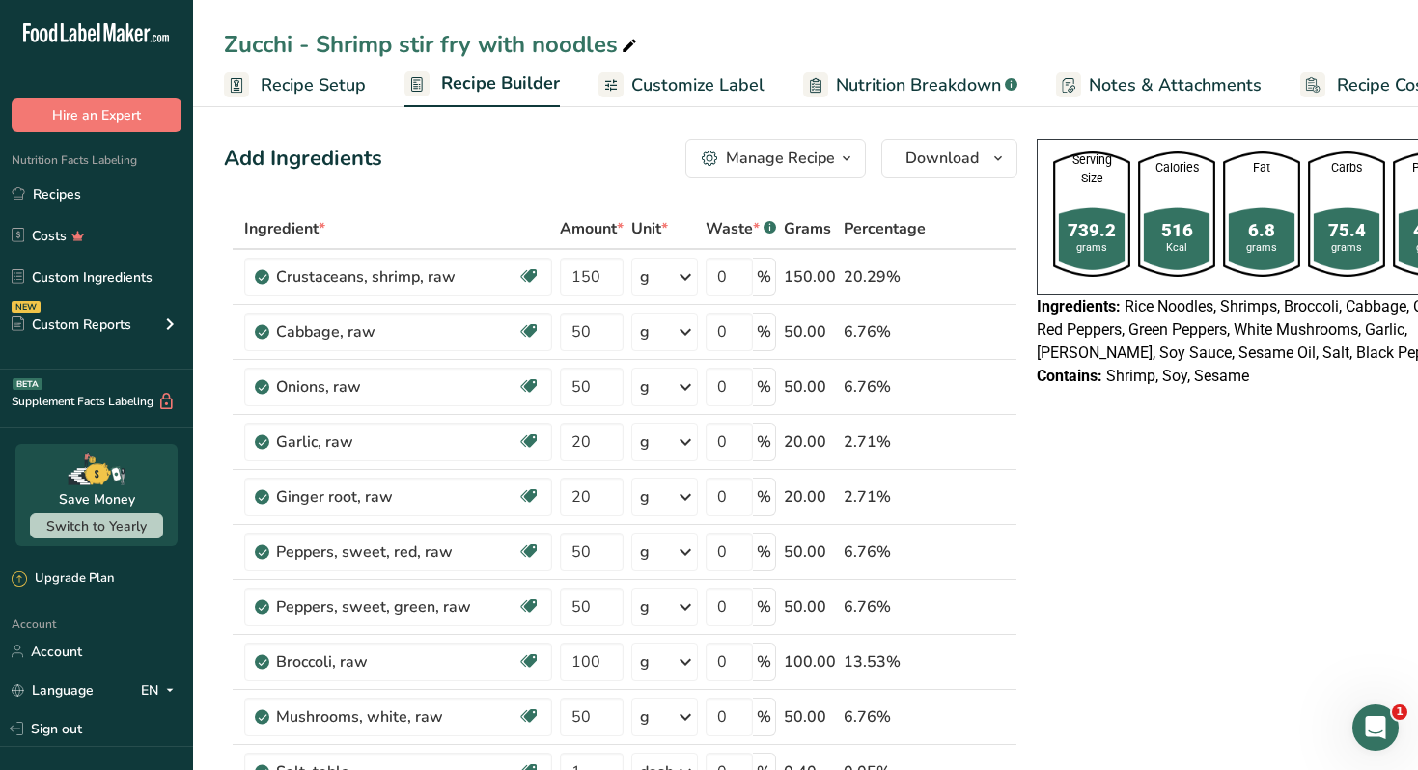
click at [835, 162] on span "button" at bounding box center [846, 158] width 23 height 23
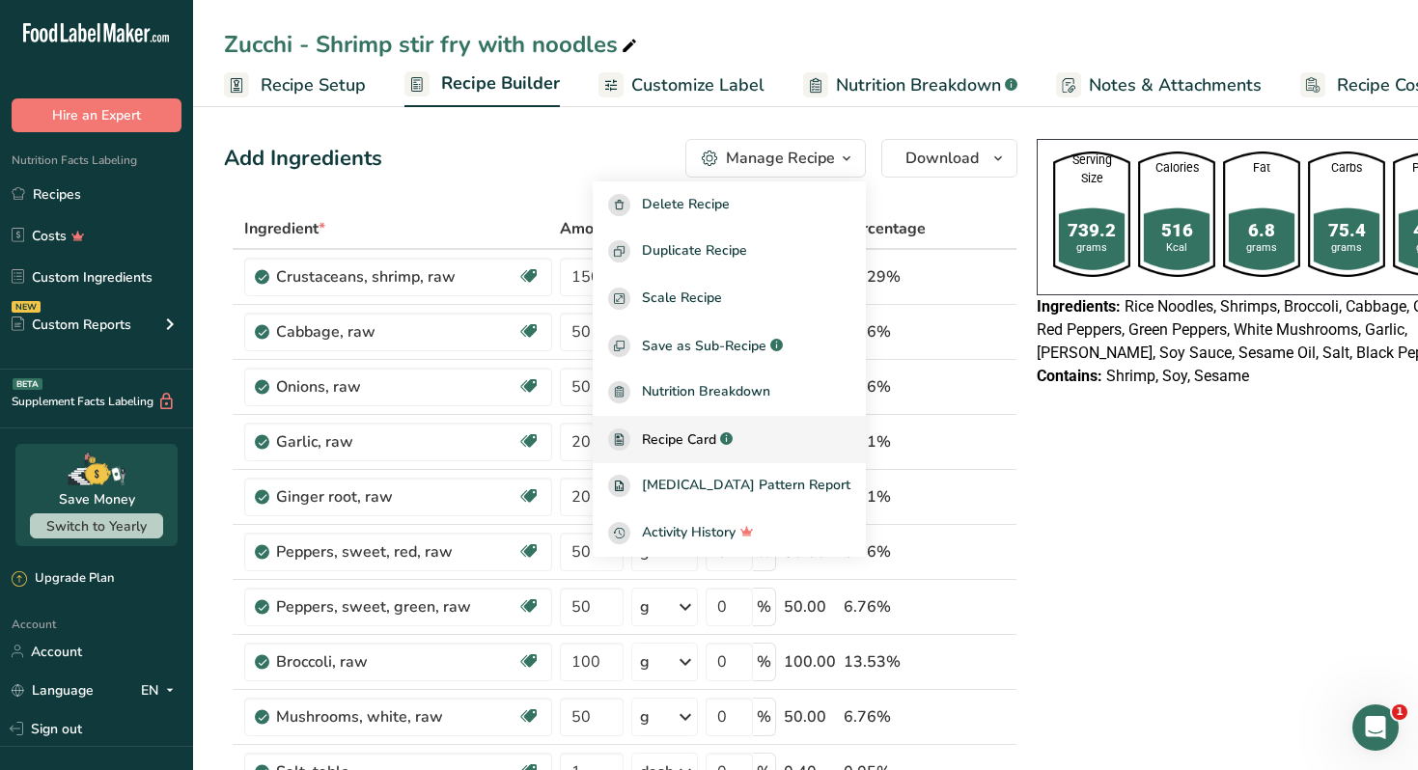
click at [716, 437] on span "Recipe Card" at bounding box center [679, 440] width 74 height 20
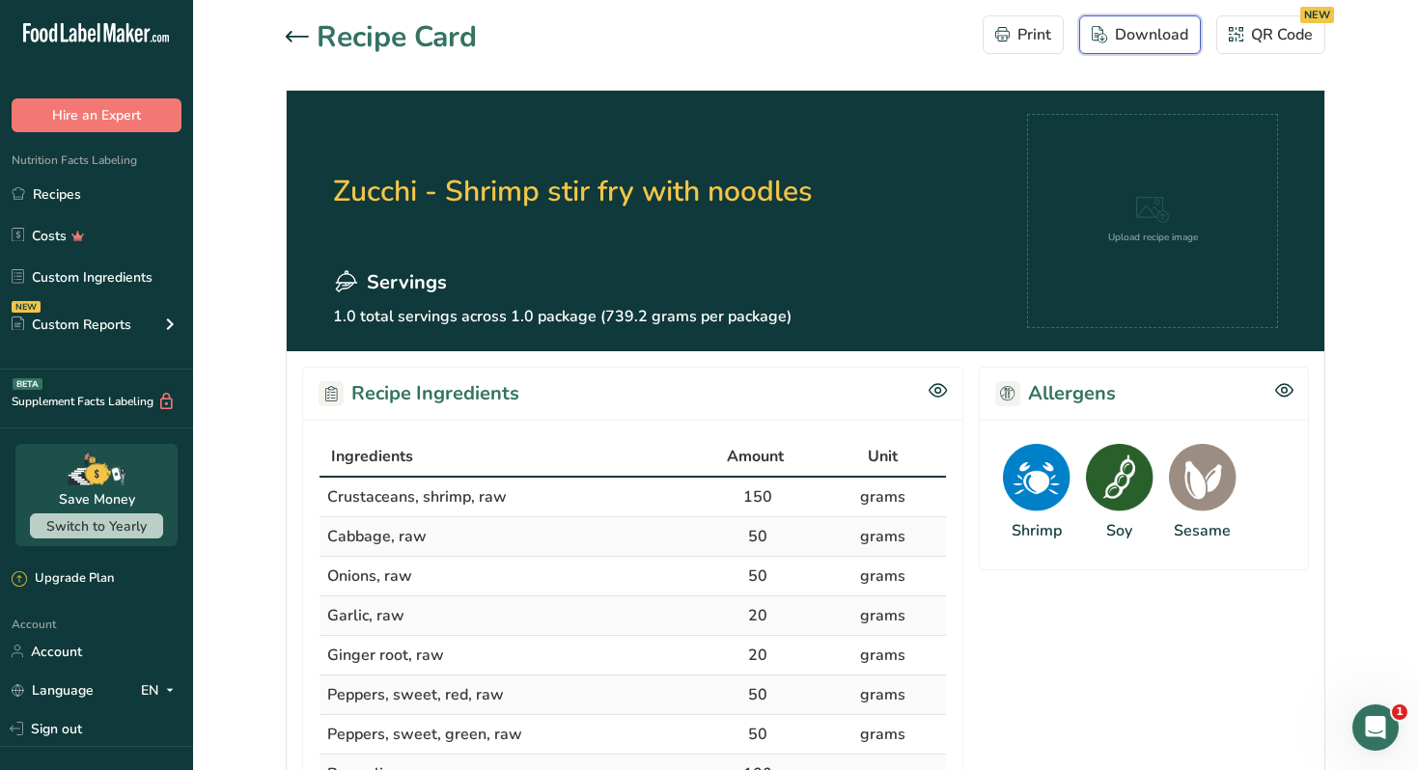
click at [1134, 38] on div "Download" at bounding box center [1140, 34] width 97 height 23
click at [293, 35] on icon at bounding box center [297, 37] width 23 height 12
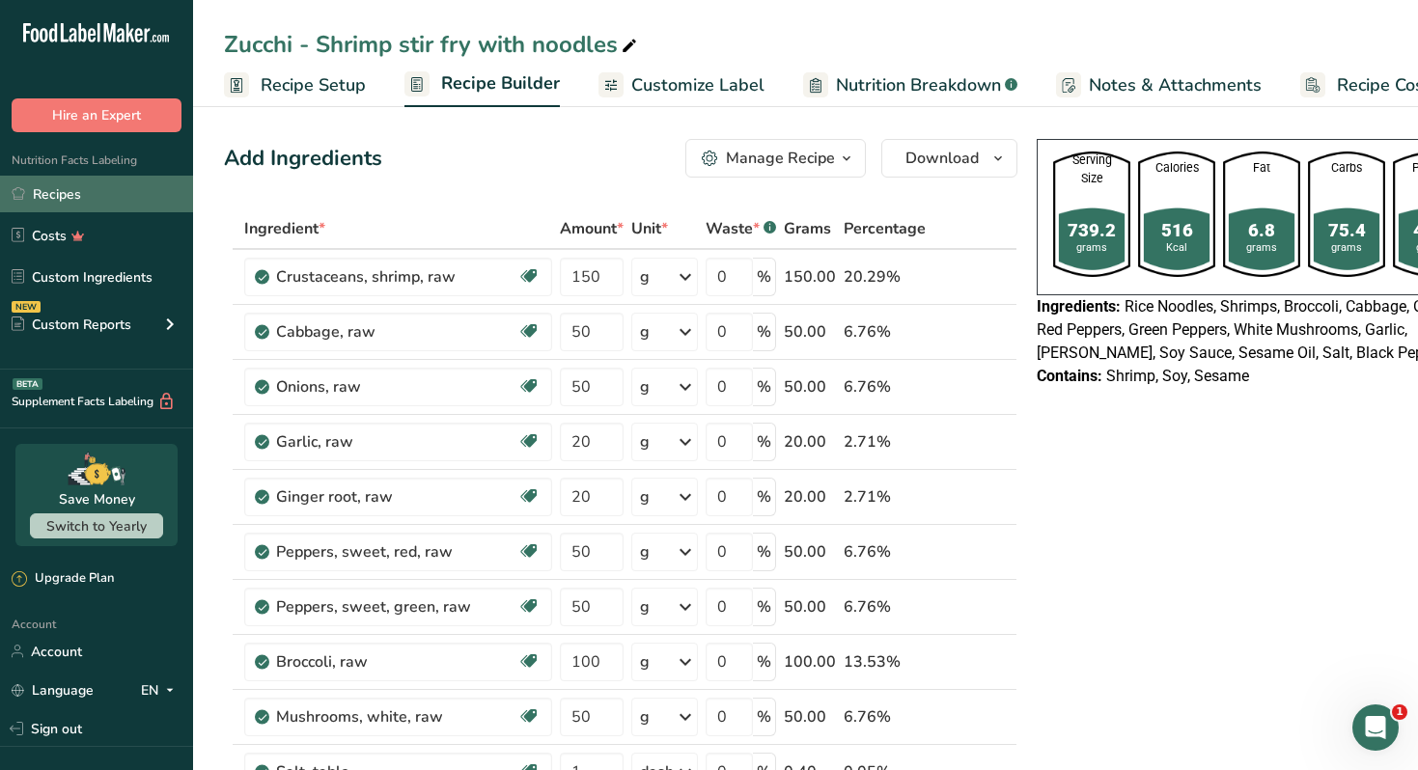
click at [131, 185] on link "Recipes" at bounding box center [96, 194] width 193 height 37
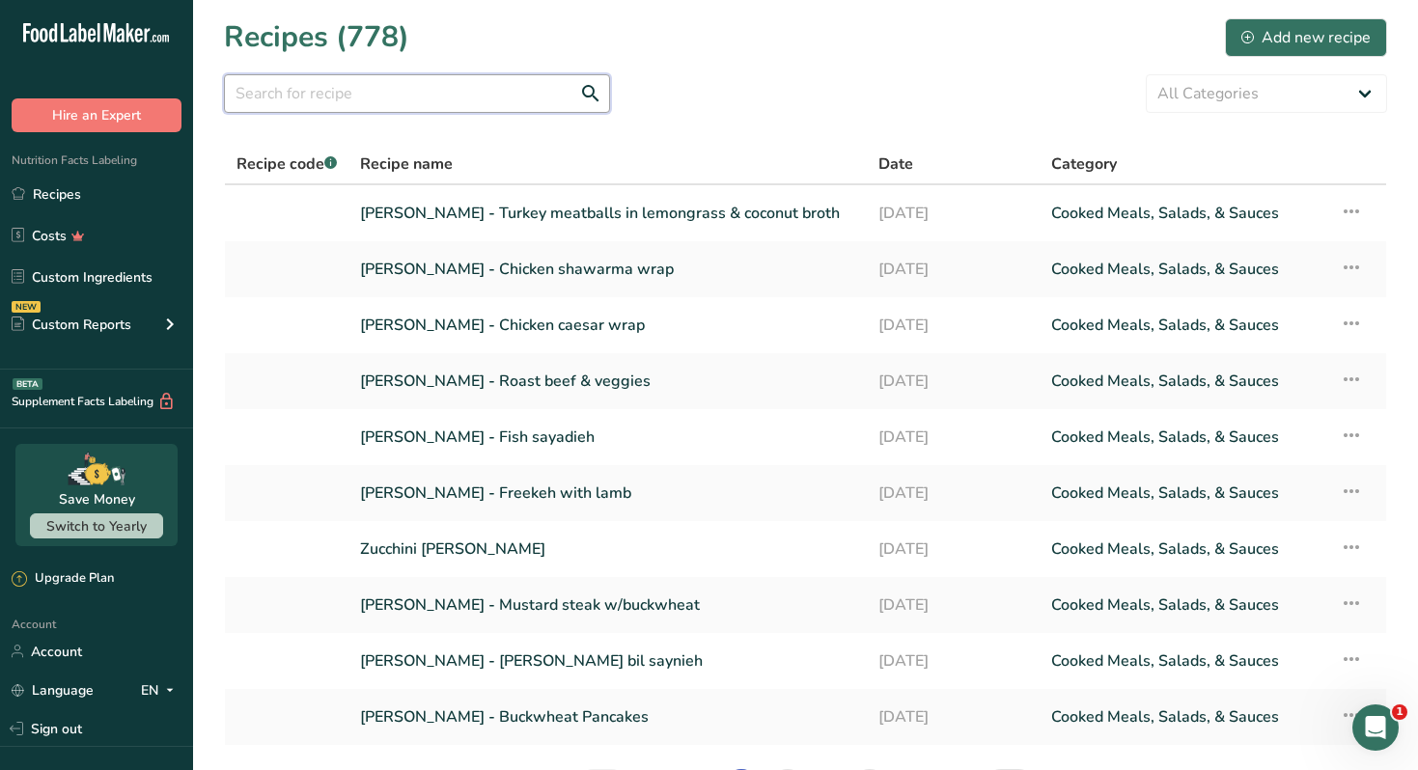
click at [430, 97] on input "text" at bounding box center [417, 93] width 386 height 39
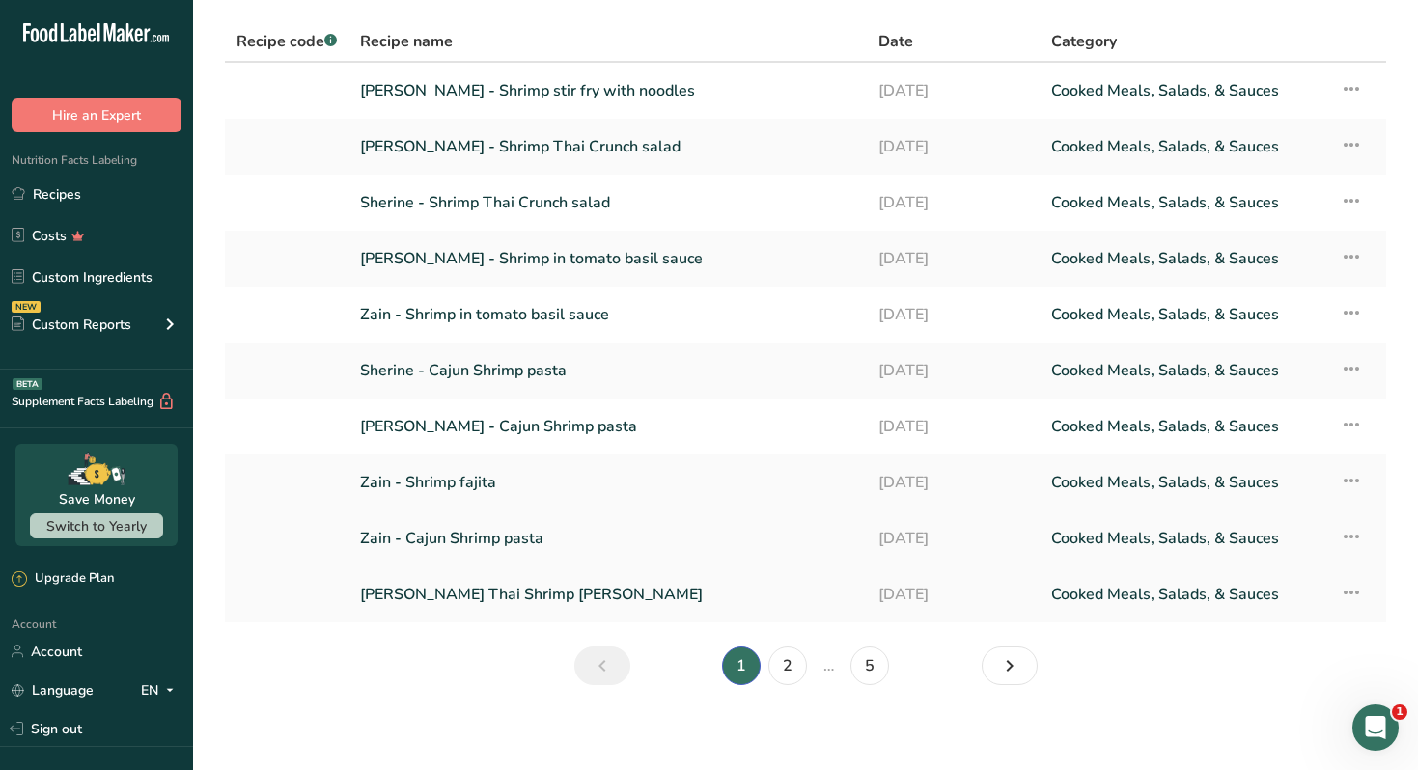
scroll to position [130, 0]
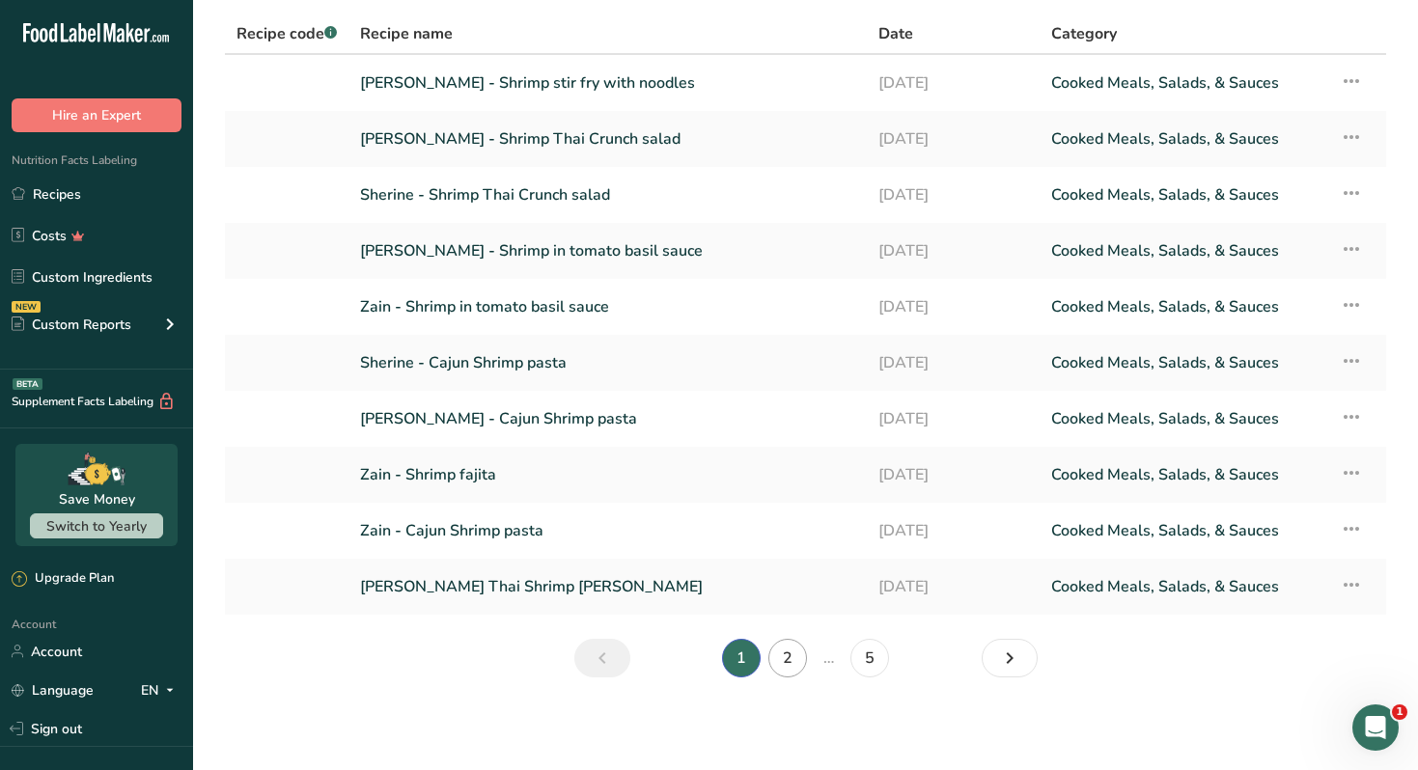
type input "shrimp stir"
click at [778, 663] on link "2" at bounding box center [787, 658] width 39 height 39
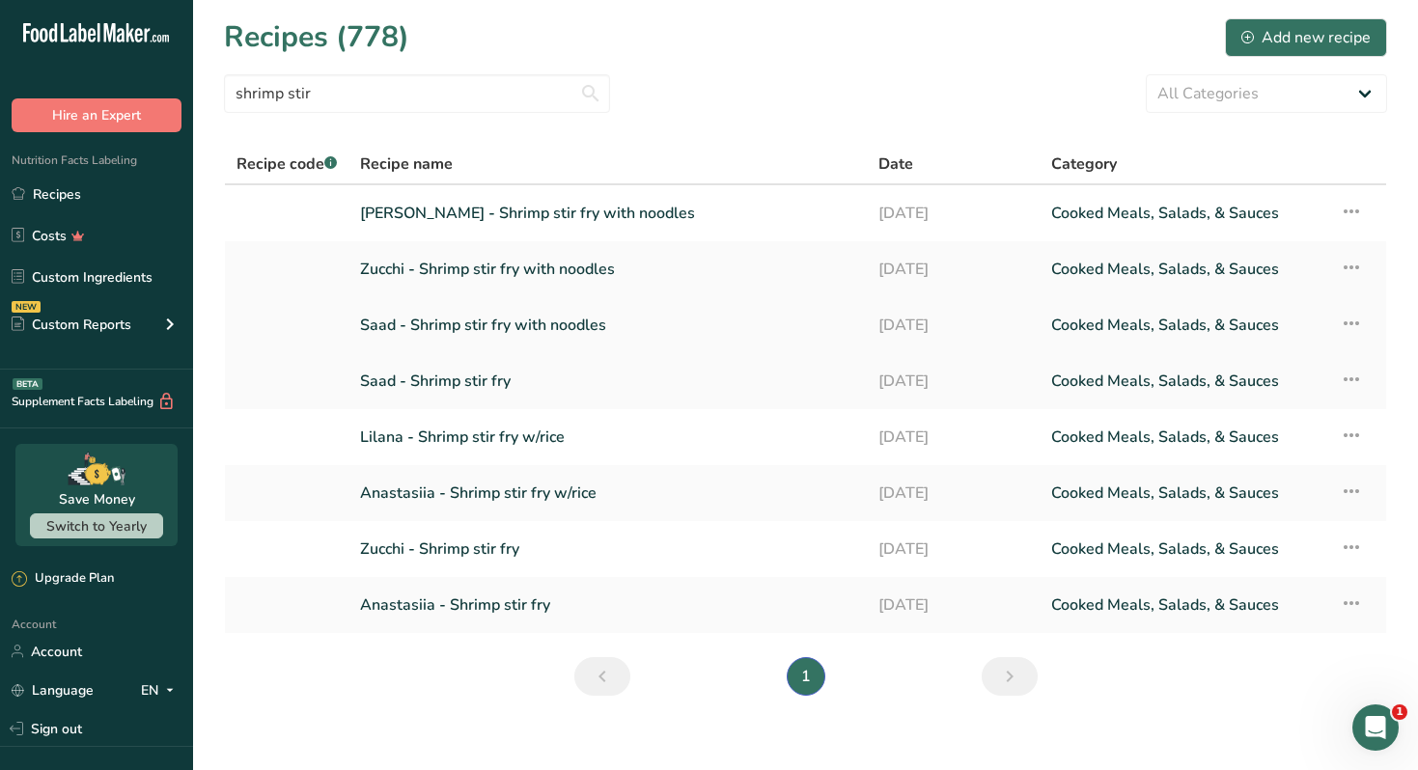
click at [525, 328] on link "Saad - Shrimp stir fry with noodles" at bounding box center [607, 325] width 495 height 41
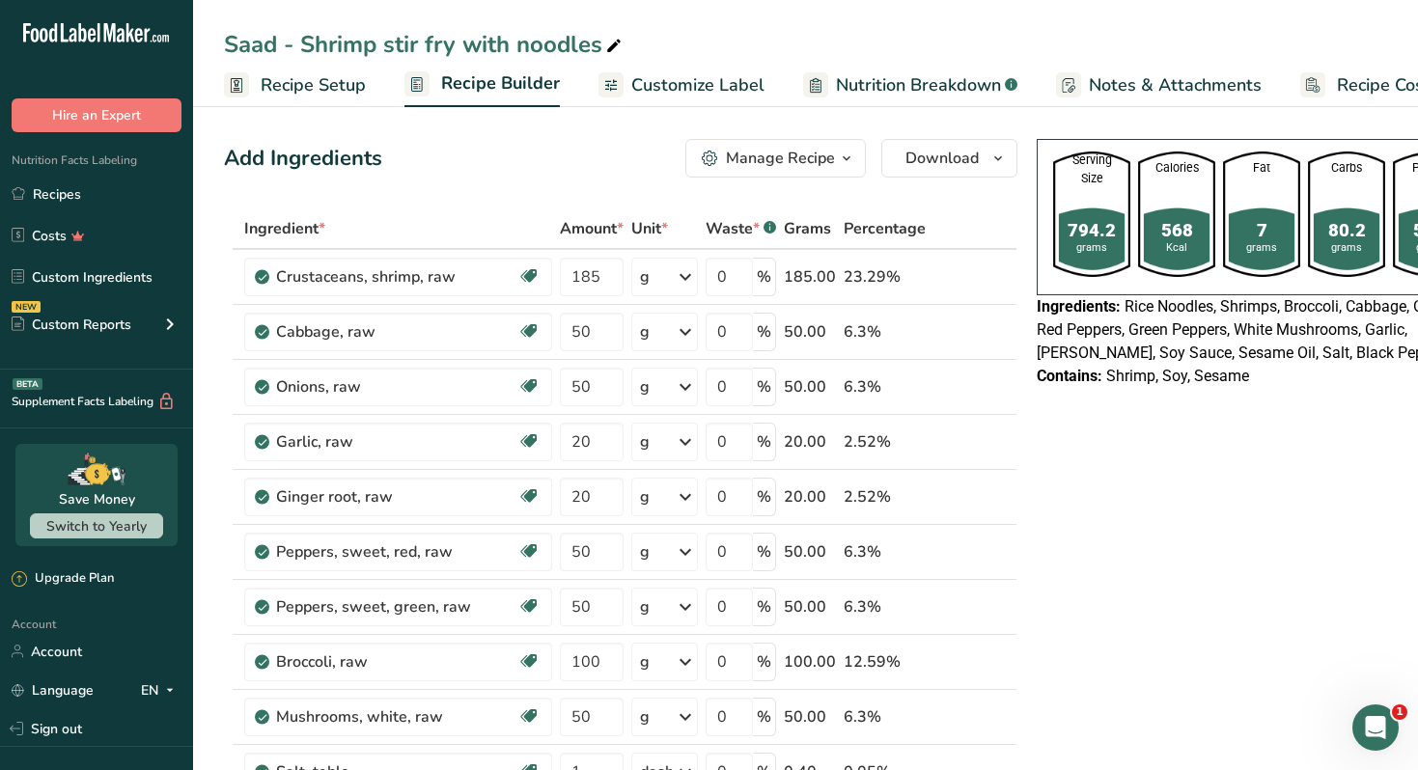
click at [801, 147] on div "Manage Recipe" at bounding box center [780, 158] width 109 height 23
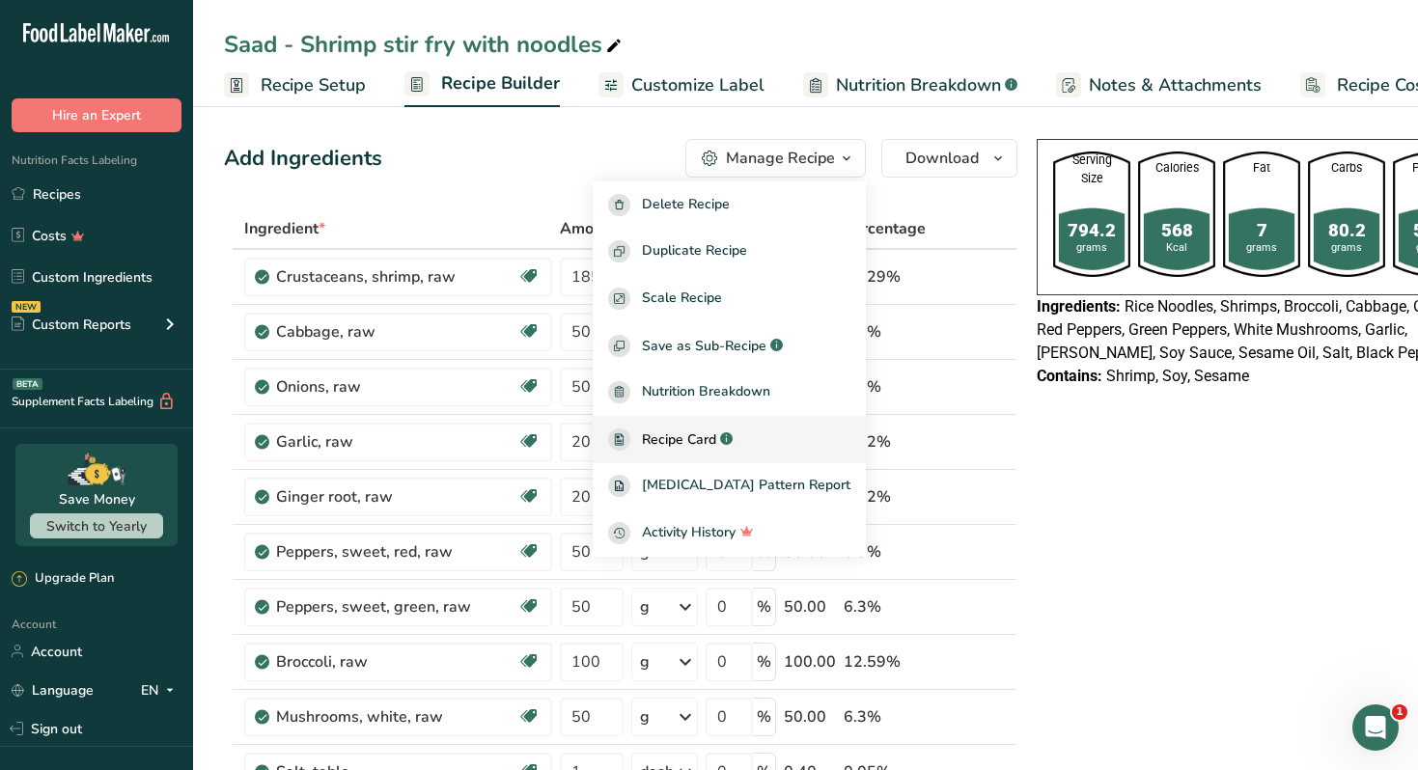
click at [697, 435] on span "Recipe Card" at bounding box center [679, 440] width 74 height 20
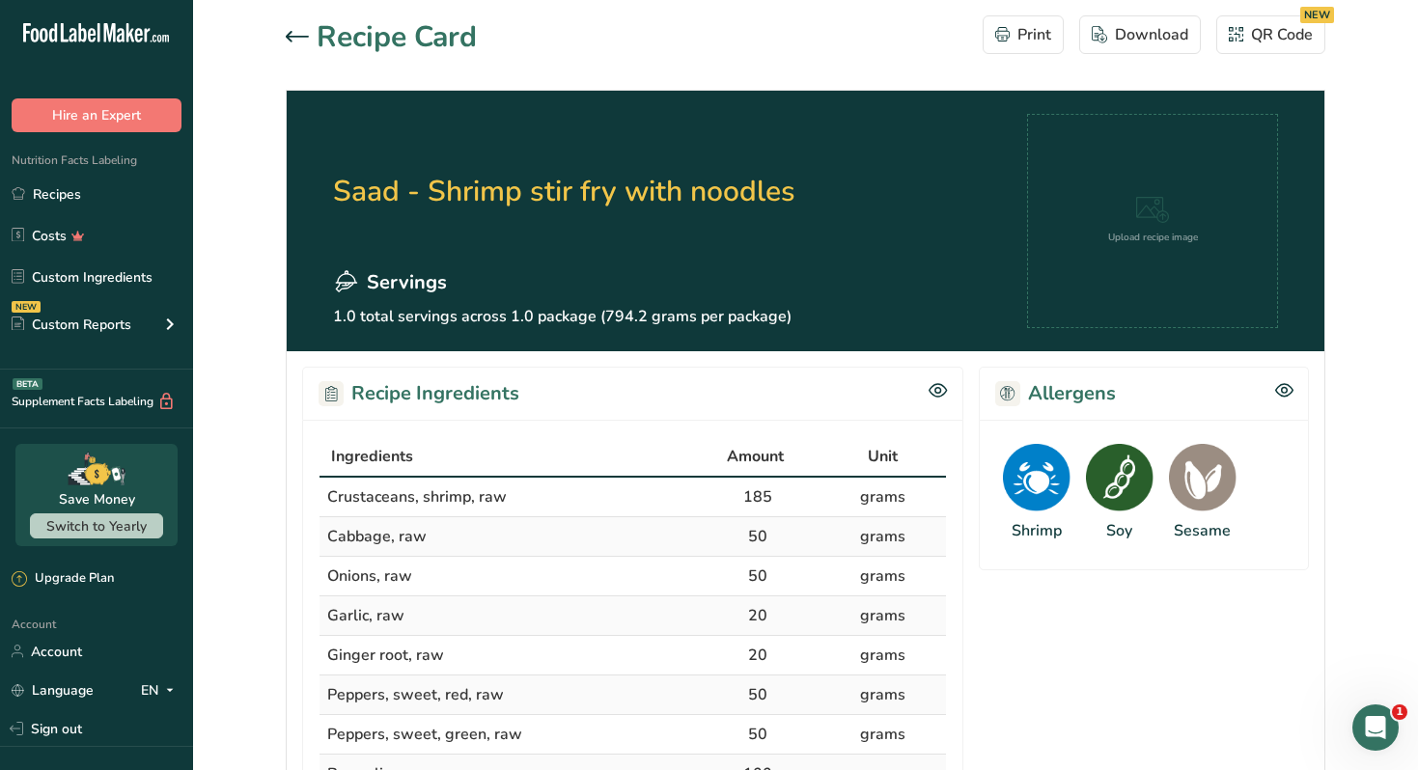
click at [298, 42] on div at bounding box center [301, 37] width 31 height 23
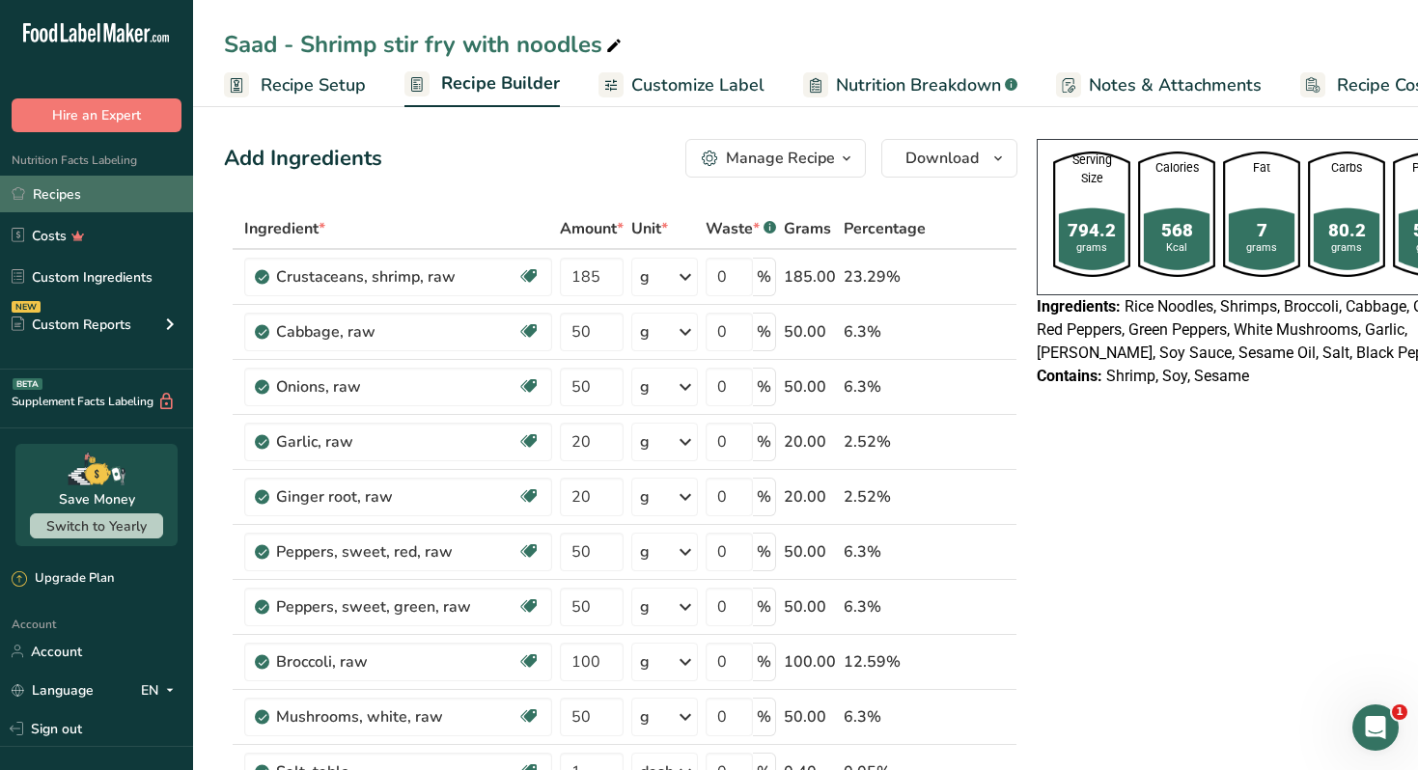
click at [105, 205] on link "Recipes" at bounding box center [96, 194] width 193 height 37
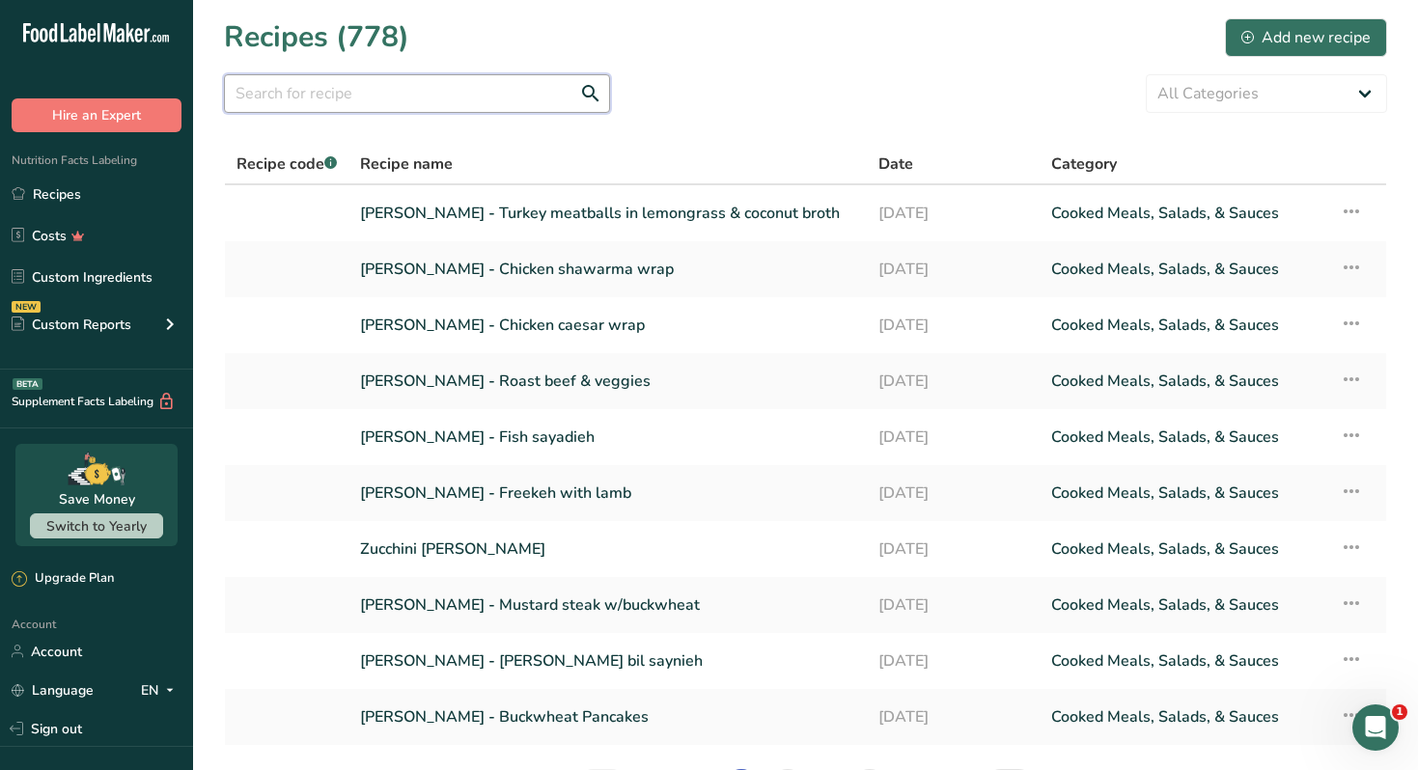
click at [432, 96] on input "text" at bounding box center [417, 93] width 386 height 39
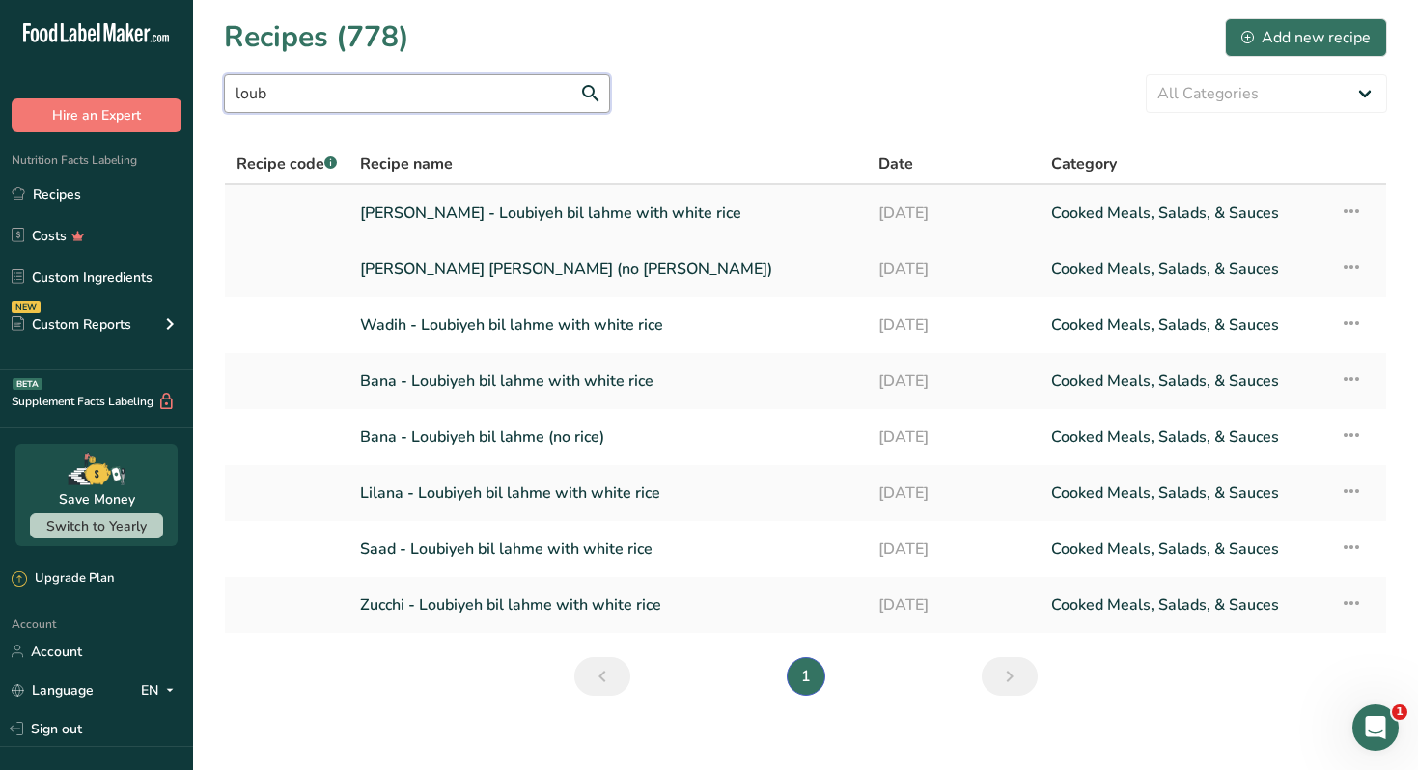
type input "loub"
click at [533, 208] on link "Nour Awad - Loubiyeh bil lahme with white rice" at bounding box center [607, 213] width 495 height 41
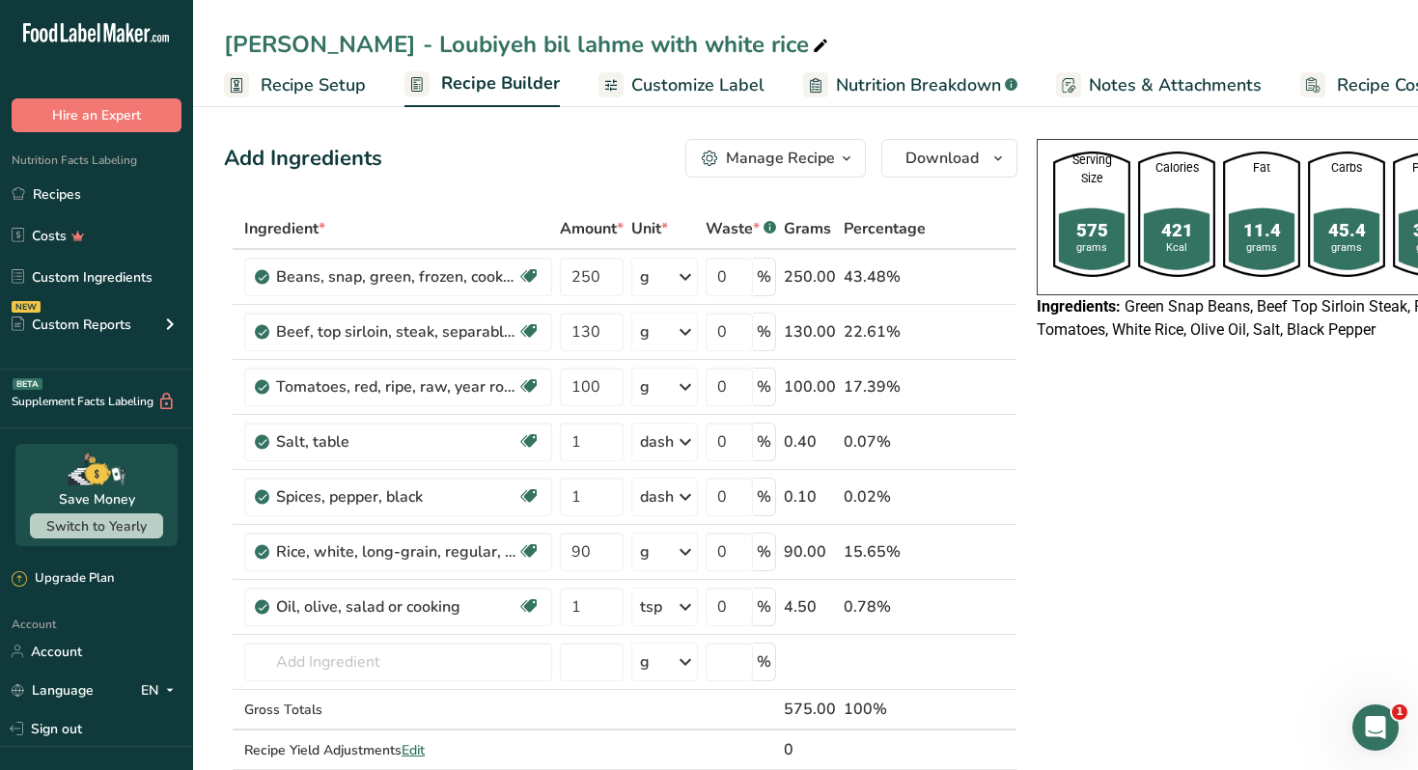
click at [828, 166] on div "Manage Recipe" at bounding box center [780, 158] width 109 height 23
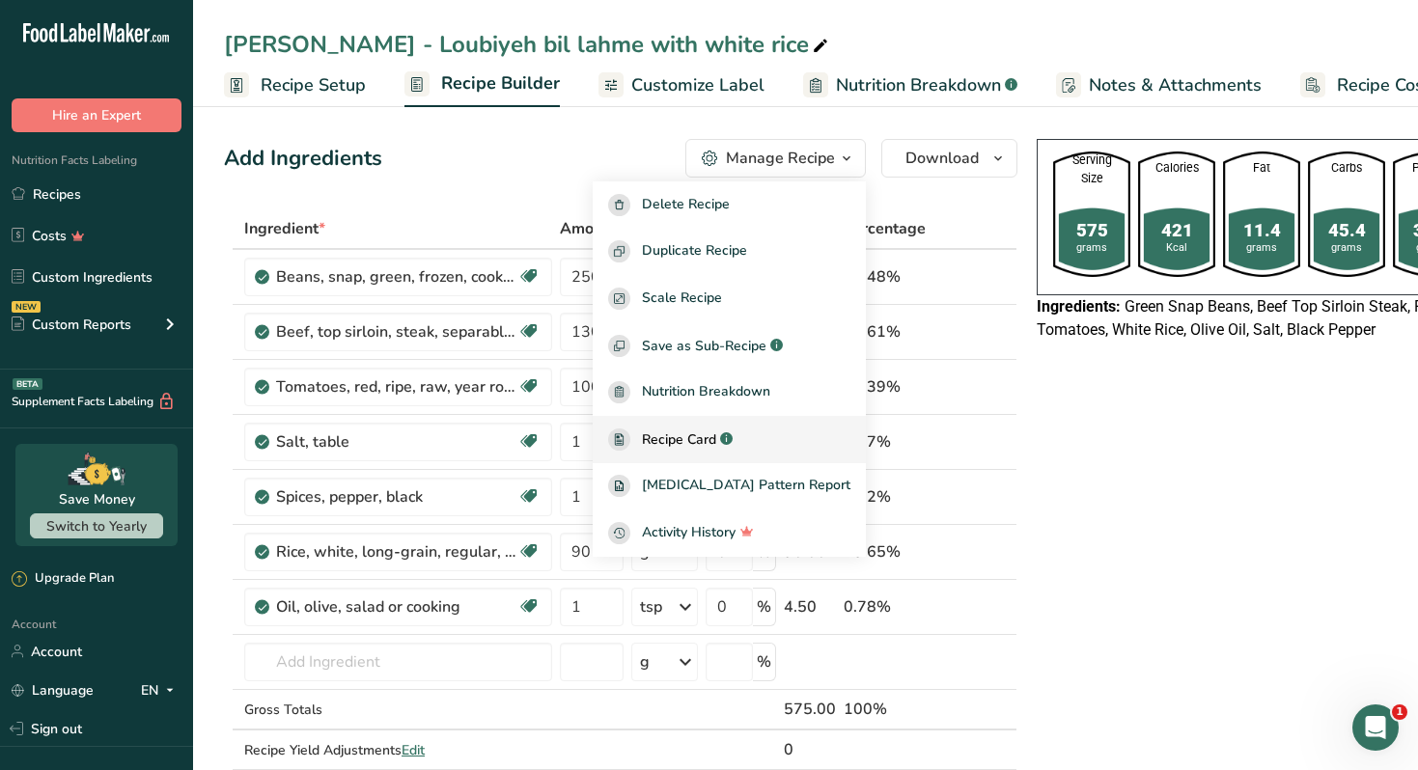
click at [716, 436] on span "Recipe Card" at bounding box center [679, 440] width 74 height 20
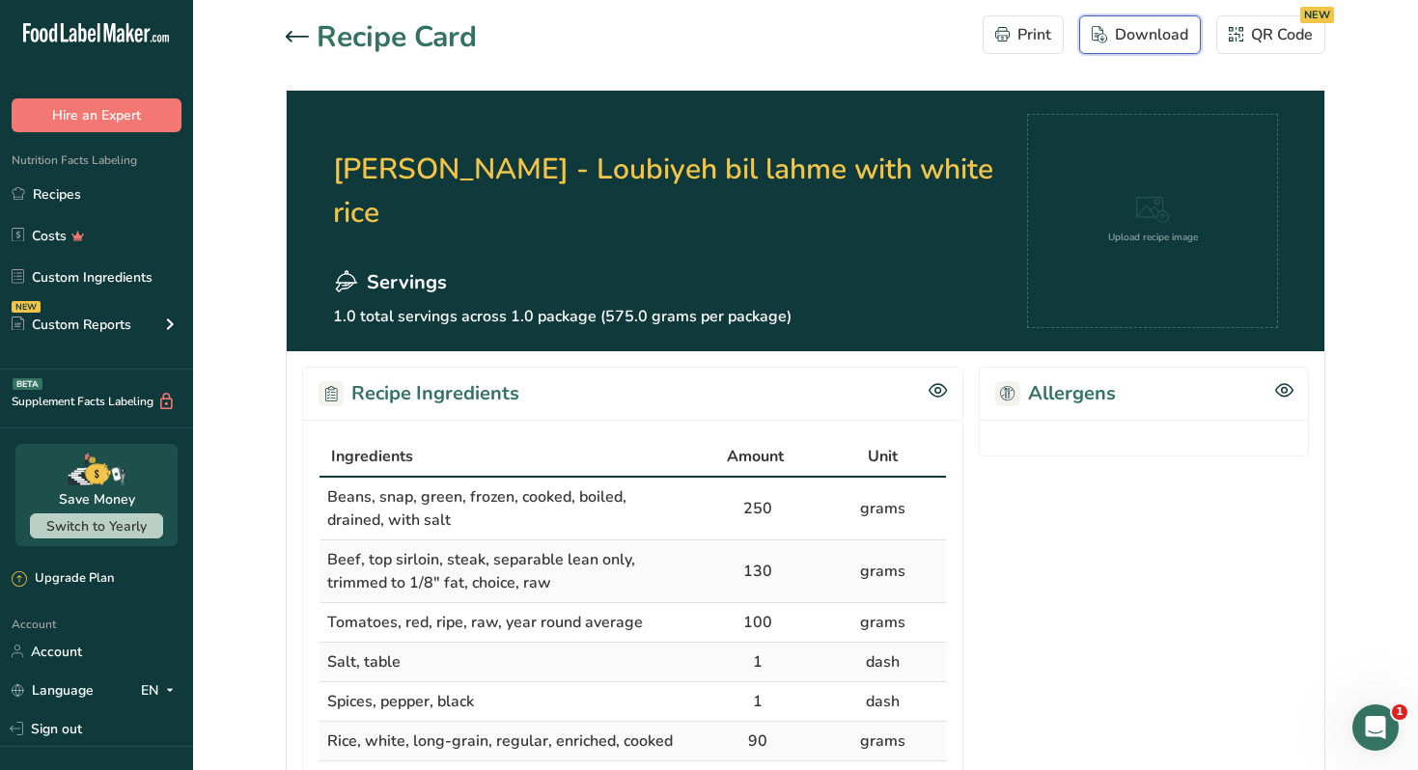
click at [1141, 22] on button "Download" at bounding box center [1140, 34] width 122 height 39
click at [292, 38] on icon at bounding box center [297, 37] width 23 height 12
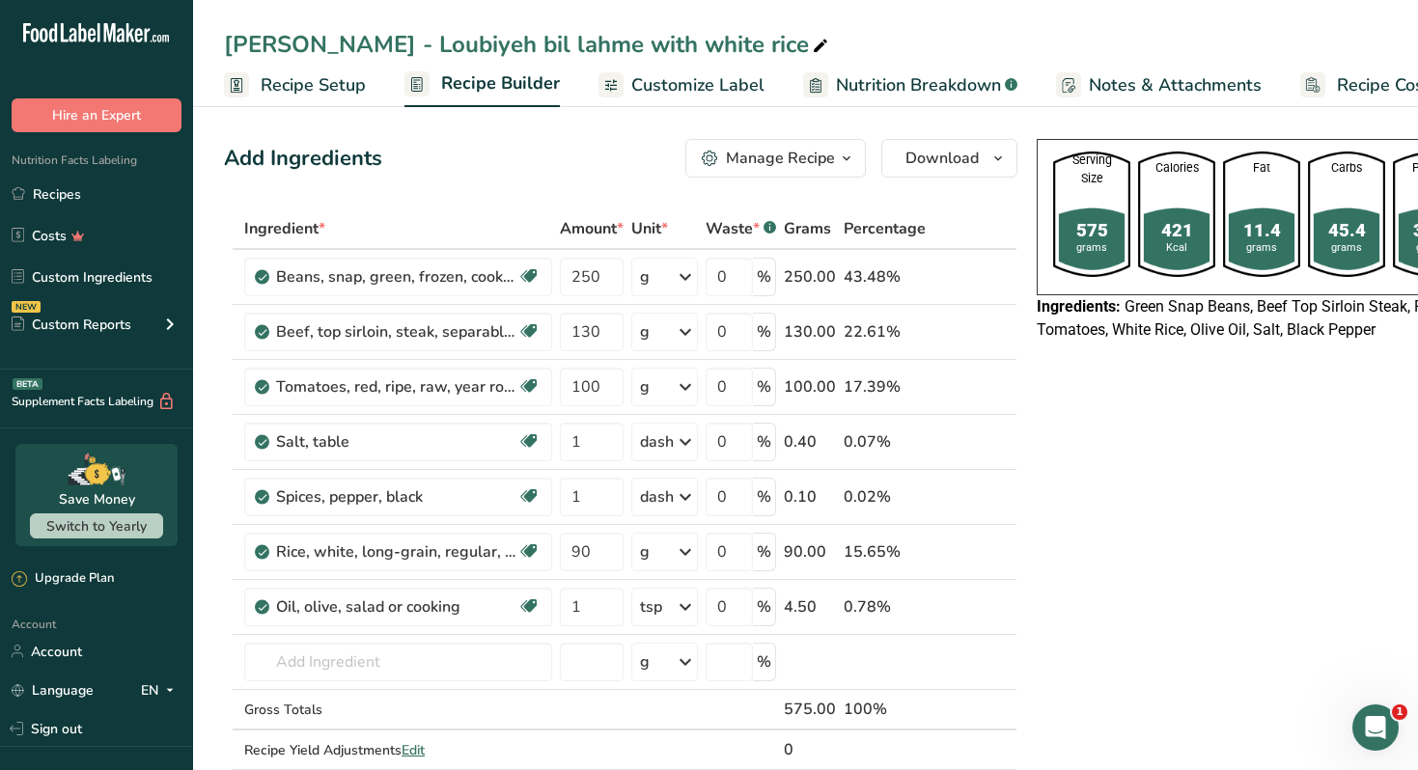
click at [710, 88] on span "Customize Label" at bounding box center [697, 85] width 133 height 26
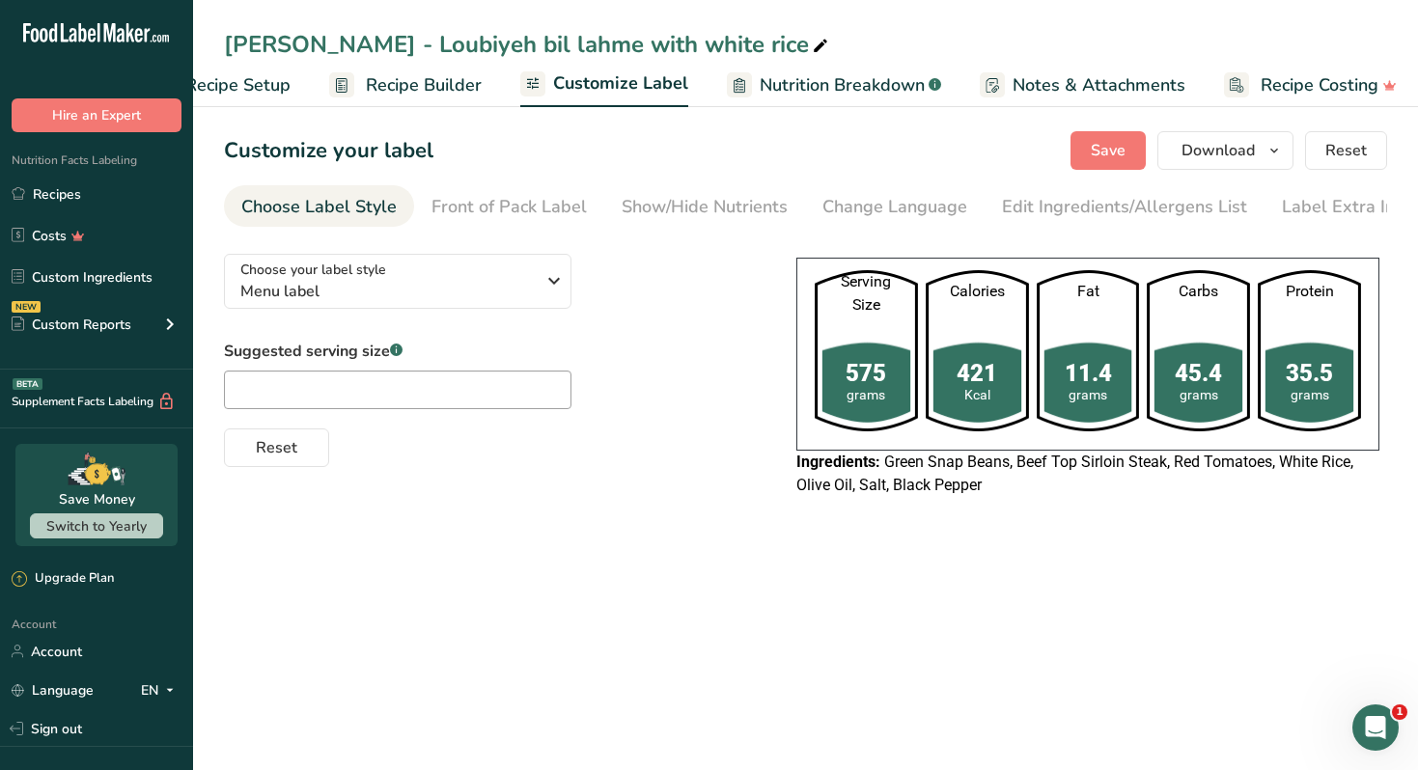
scroll to position [0, 85]
click at [1242, 143] on span "Download" at bounding box center [1217, 150] width 73 height 23
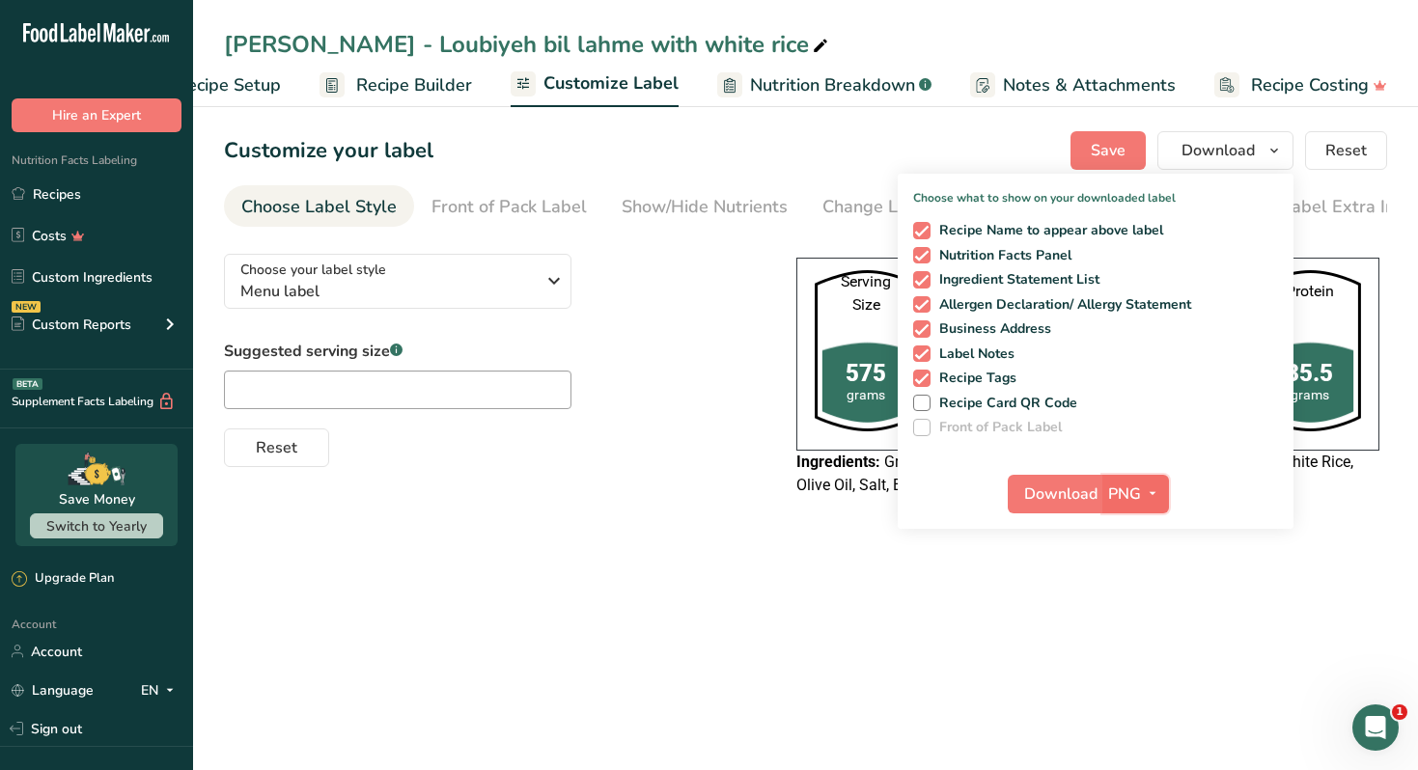
click at [1125, 492] on span "PNG" at bounding box center [1124, 494] width 33 height 23
click at [1147, 623] on link "PDF" at bounding box center [1138, 629] width 62 height 32
click at [1081, 493] on span "Download" at bounding box center [1061, 494] width 73 height 23
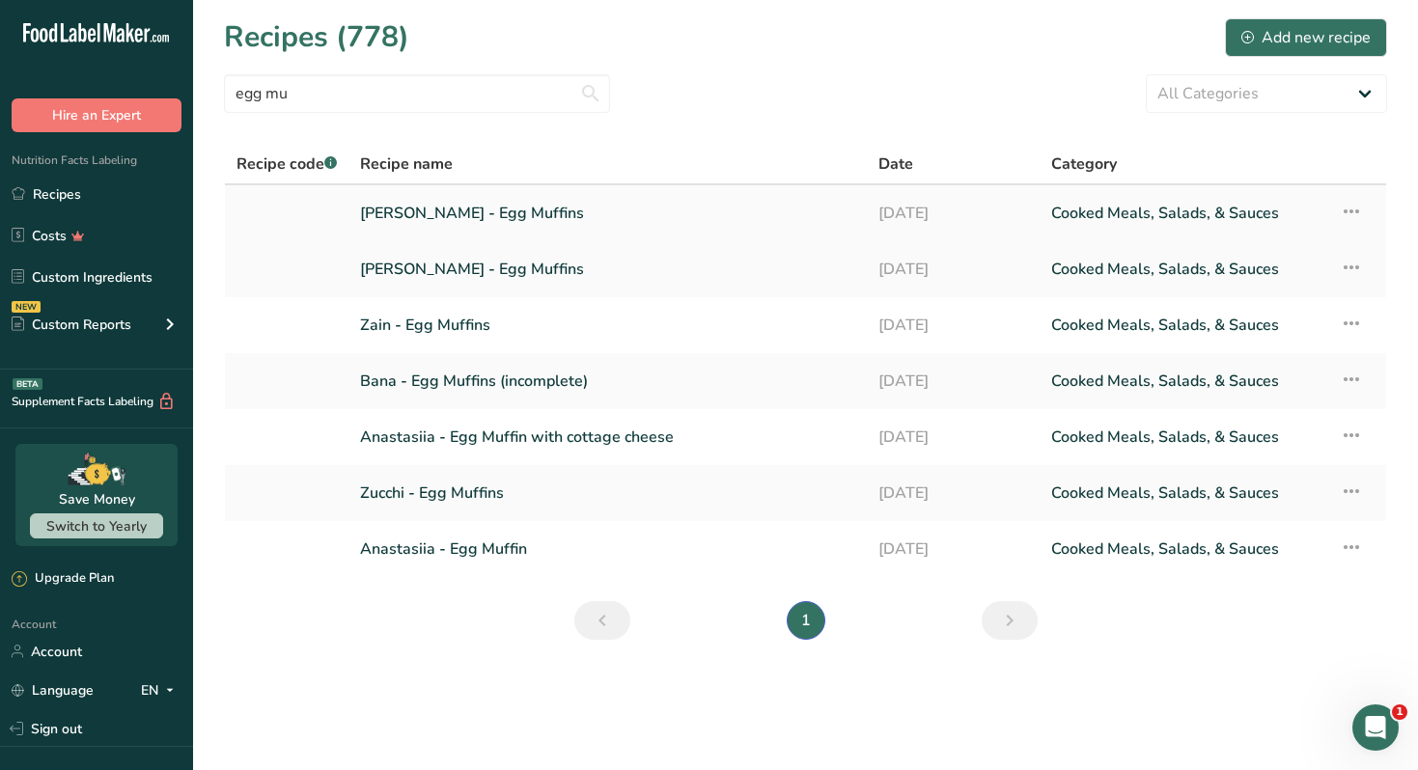
type input "egg mu"
click at [510, 220] on link "Nour Awad - Egg Muffins" at bounding box center [607, 213] width 495 height 41
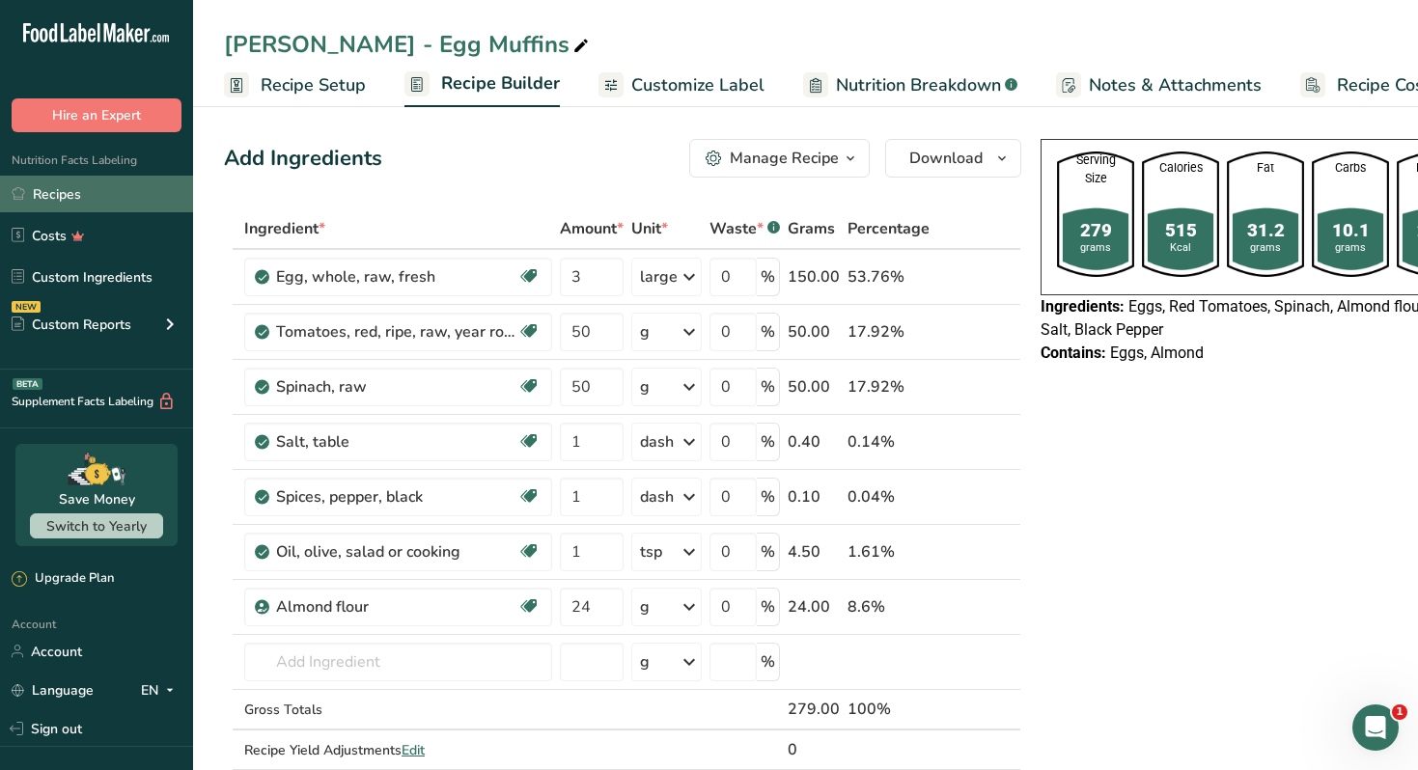
click at [127, 191] on link "Recipes" at bounding box center [96, 194] width 193 height 37
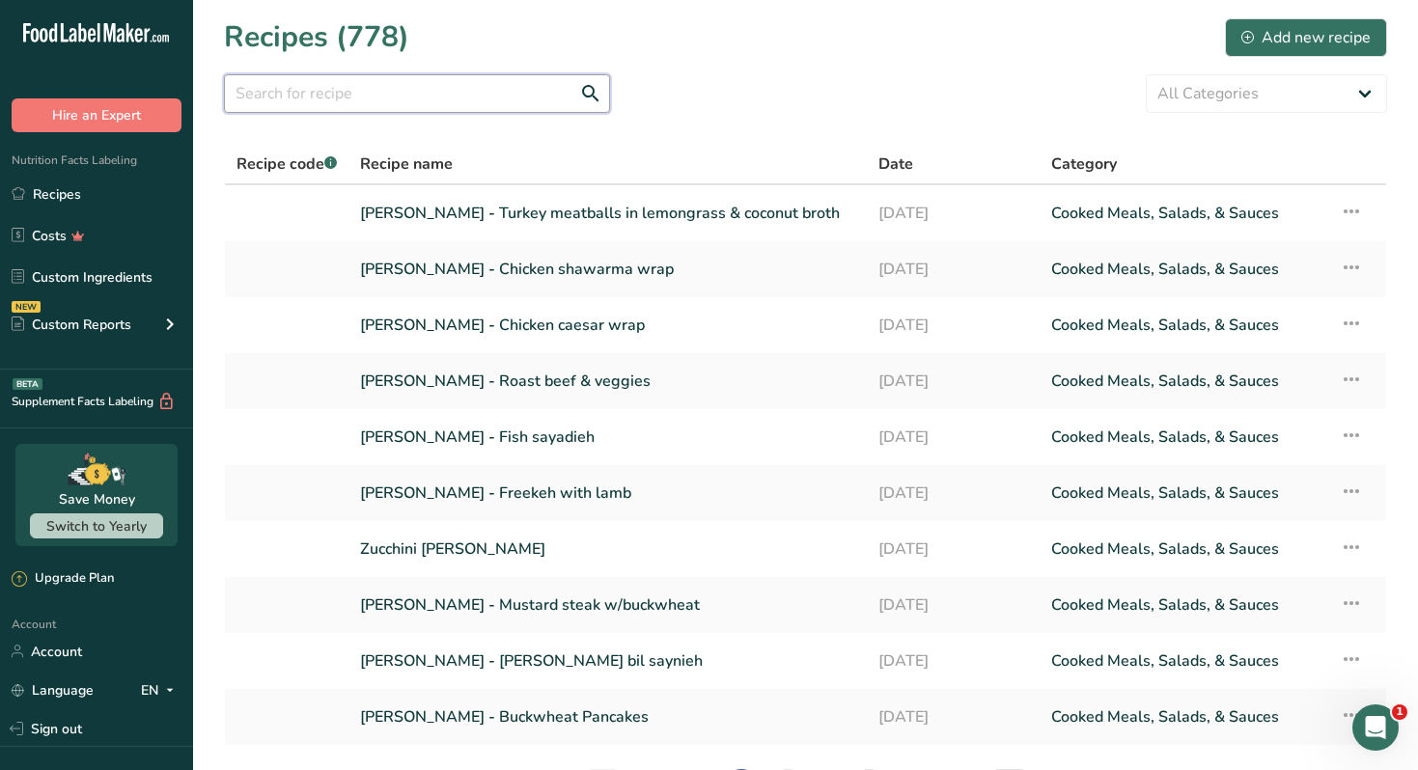
click at [408, 103] on input "text" at bounding box center [417, 93] width 386 height 39
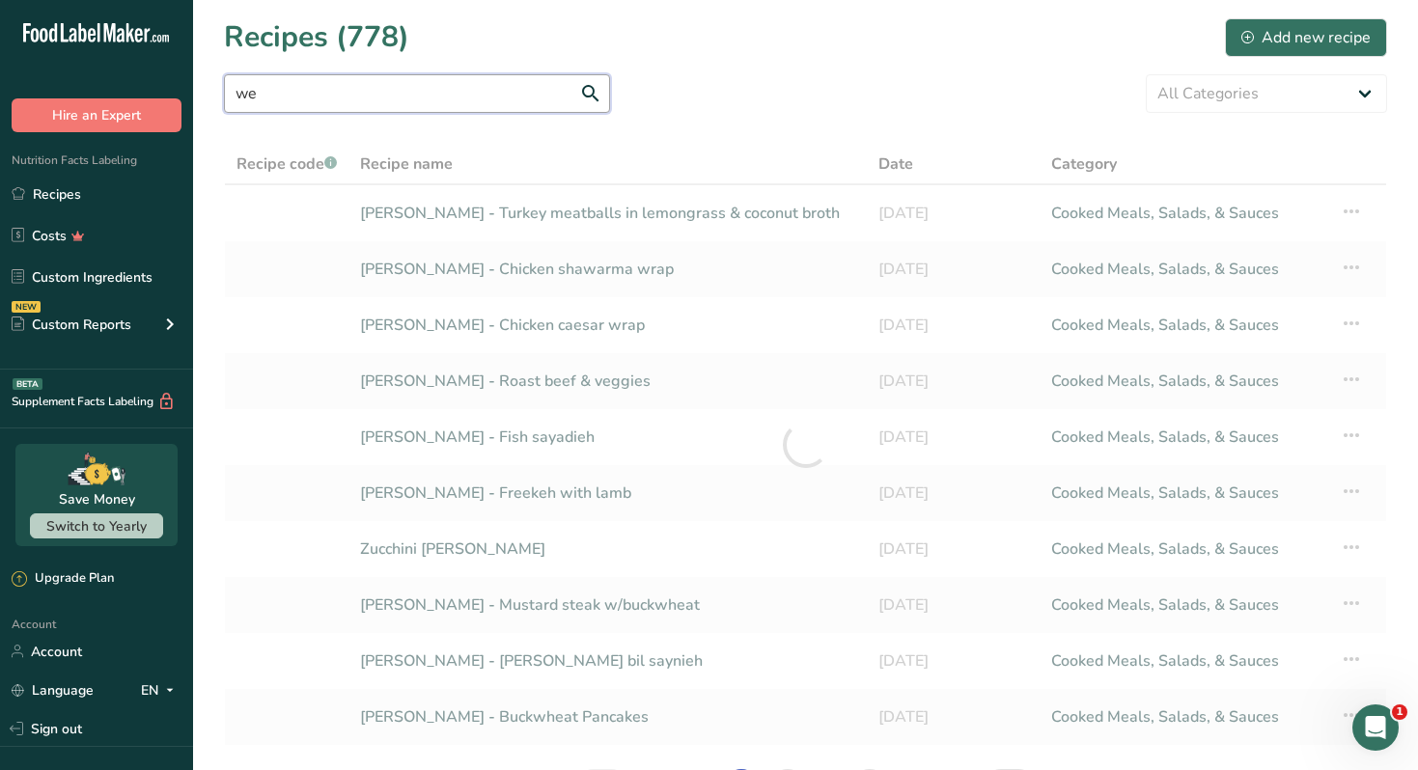
type input "w"
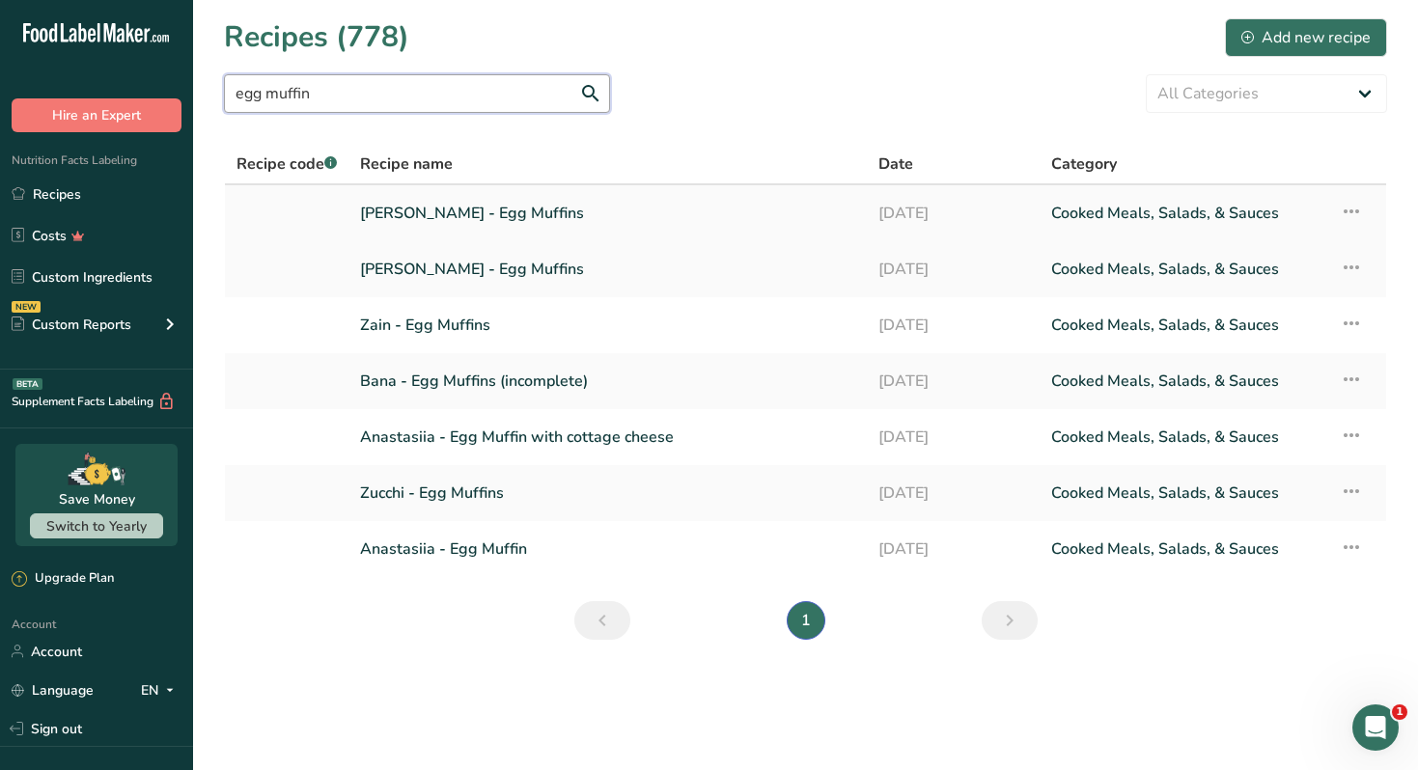
type input "egg muffin"
click at [492, 208] on link "Nour Awad - Egg Muffins" at bounding box center [607, 213] width 495 height 41
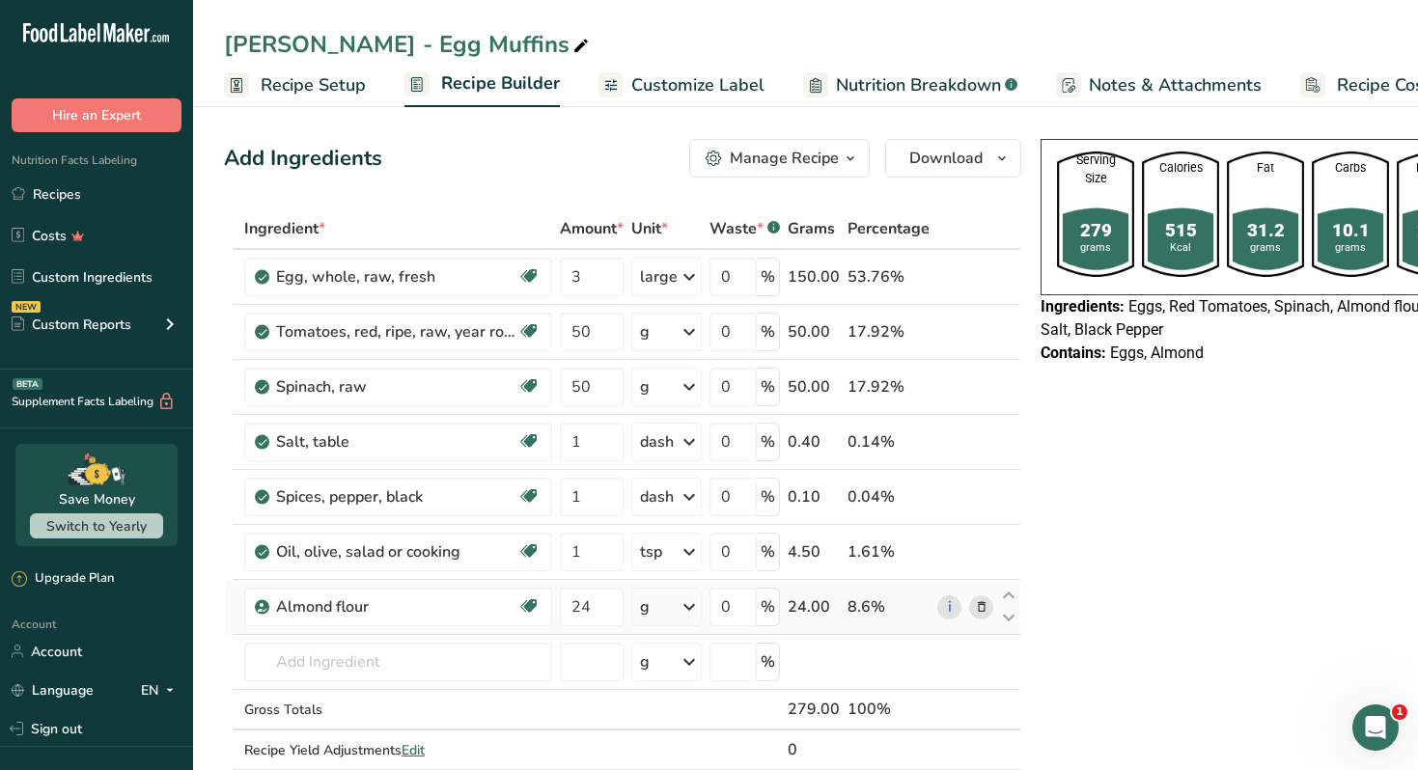
click at [975, 607] on icon at bounding box center [982, 607] width 14 height 20
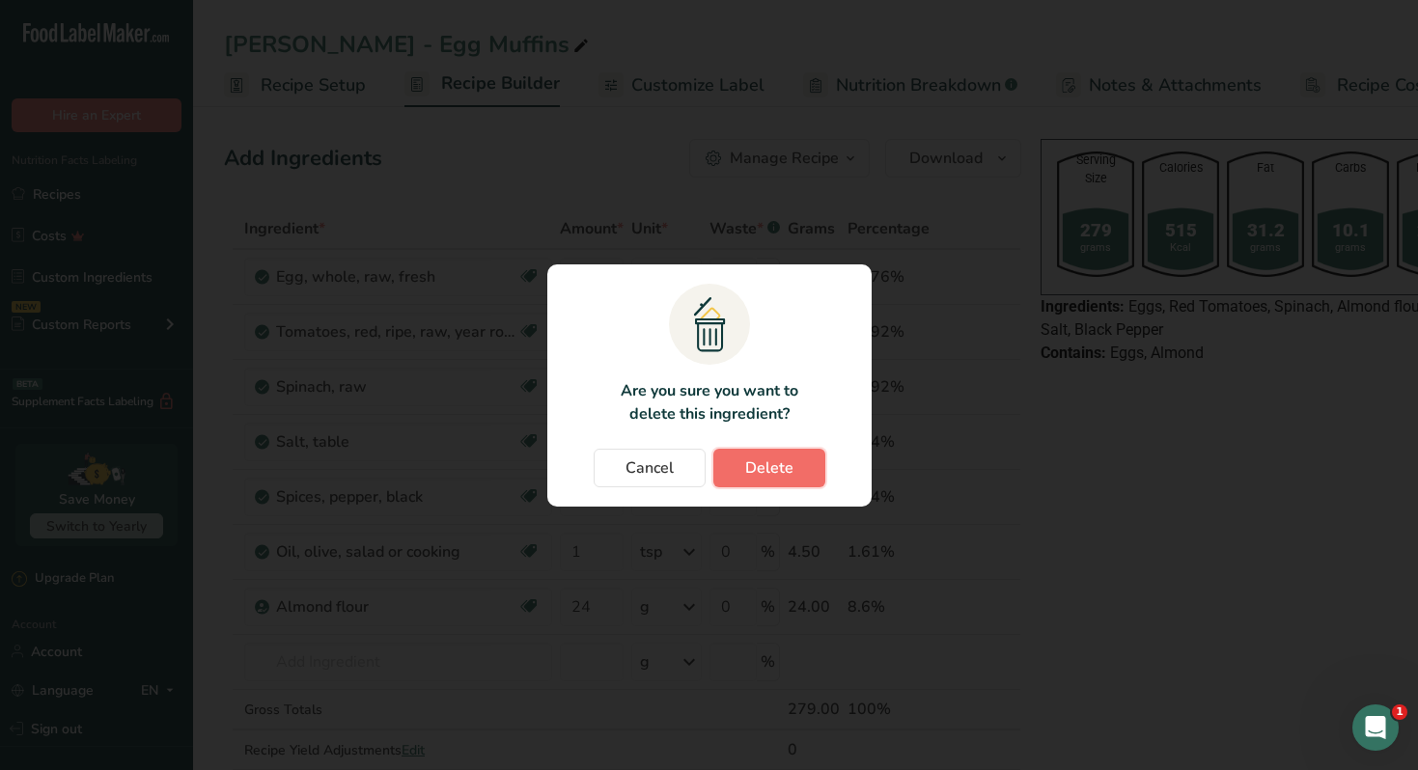
click at [795, 455] on button "Delete" at bounding box center [769, 468] width 112 height 39
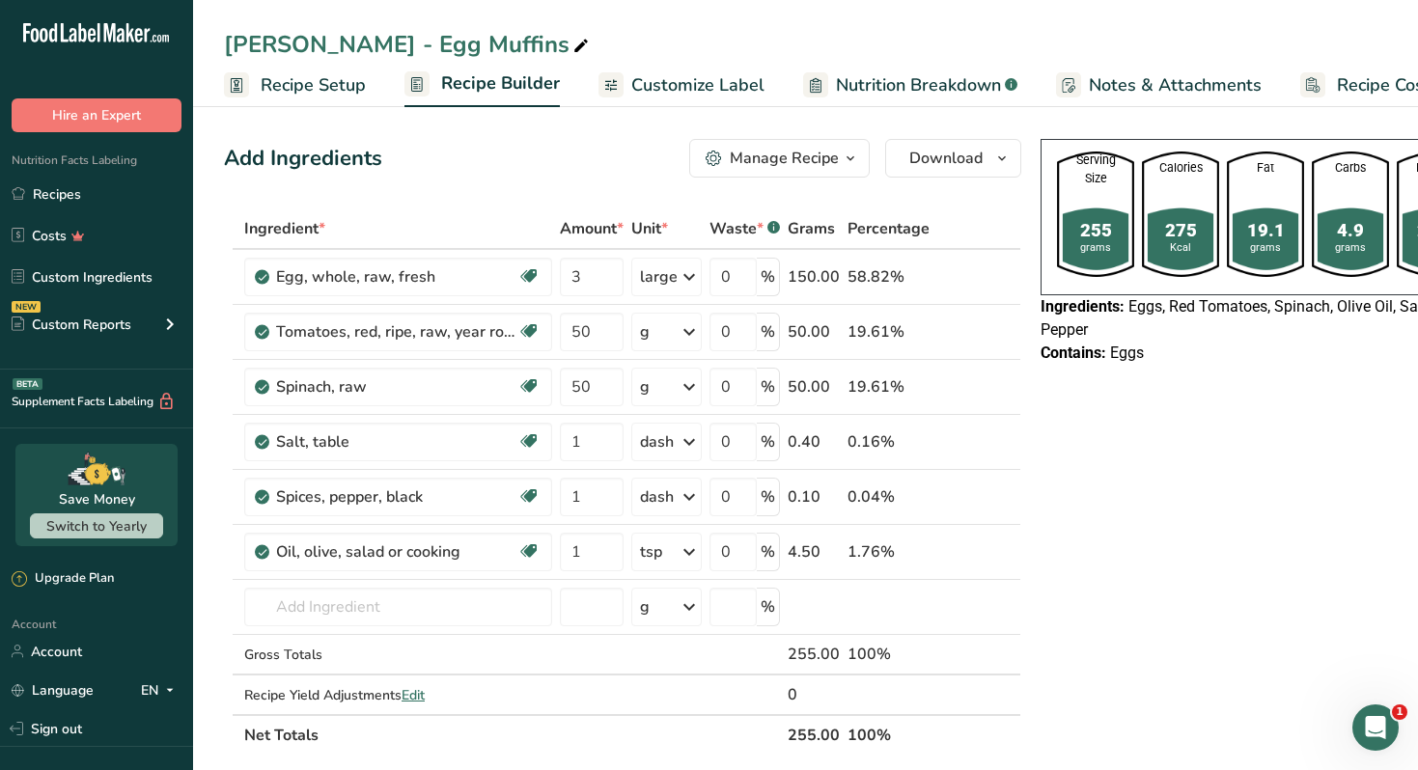
click at [851, 156] on icon "button" at bounding box center [850, 159] width 15 height 24
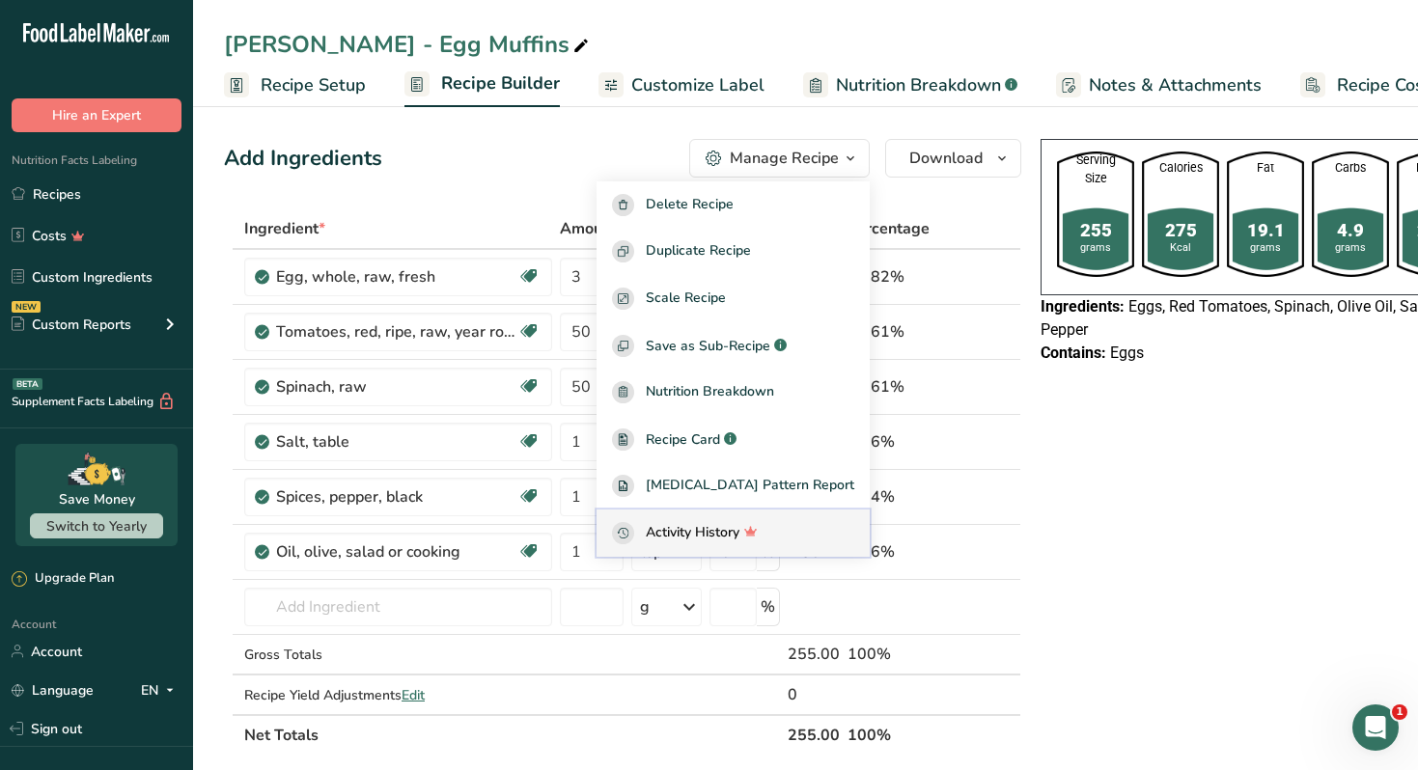
click at [739, 530] on span "Activity History" at bounding box center [693, 533] width 94 height 22
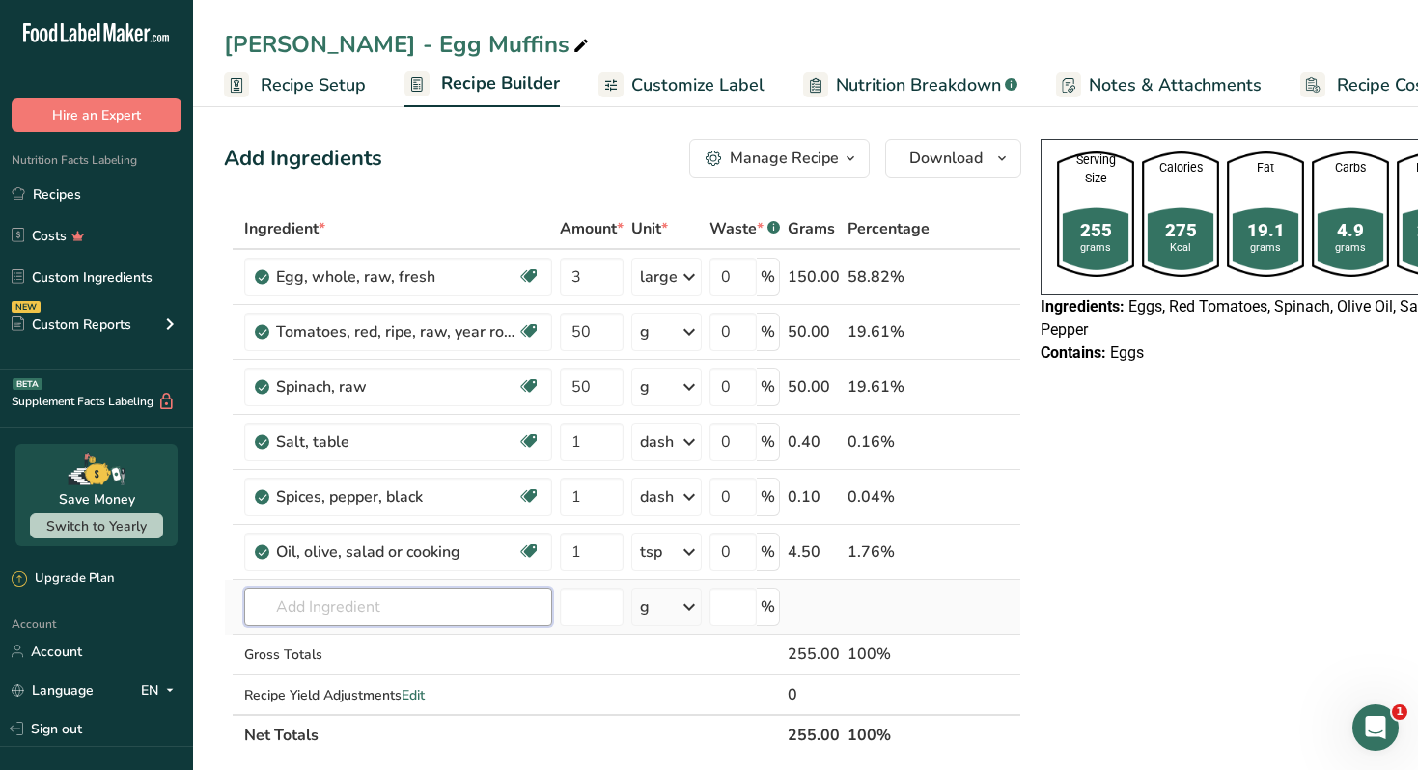
click at [434, 612] on input "text" at bounding box center [398, 607] width 308 height 39
click at [356, 538] on p "Almond flour" at bounding box center [308, 540] width 97 height 20
type input "Almond flour"
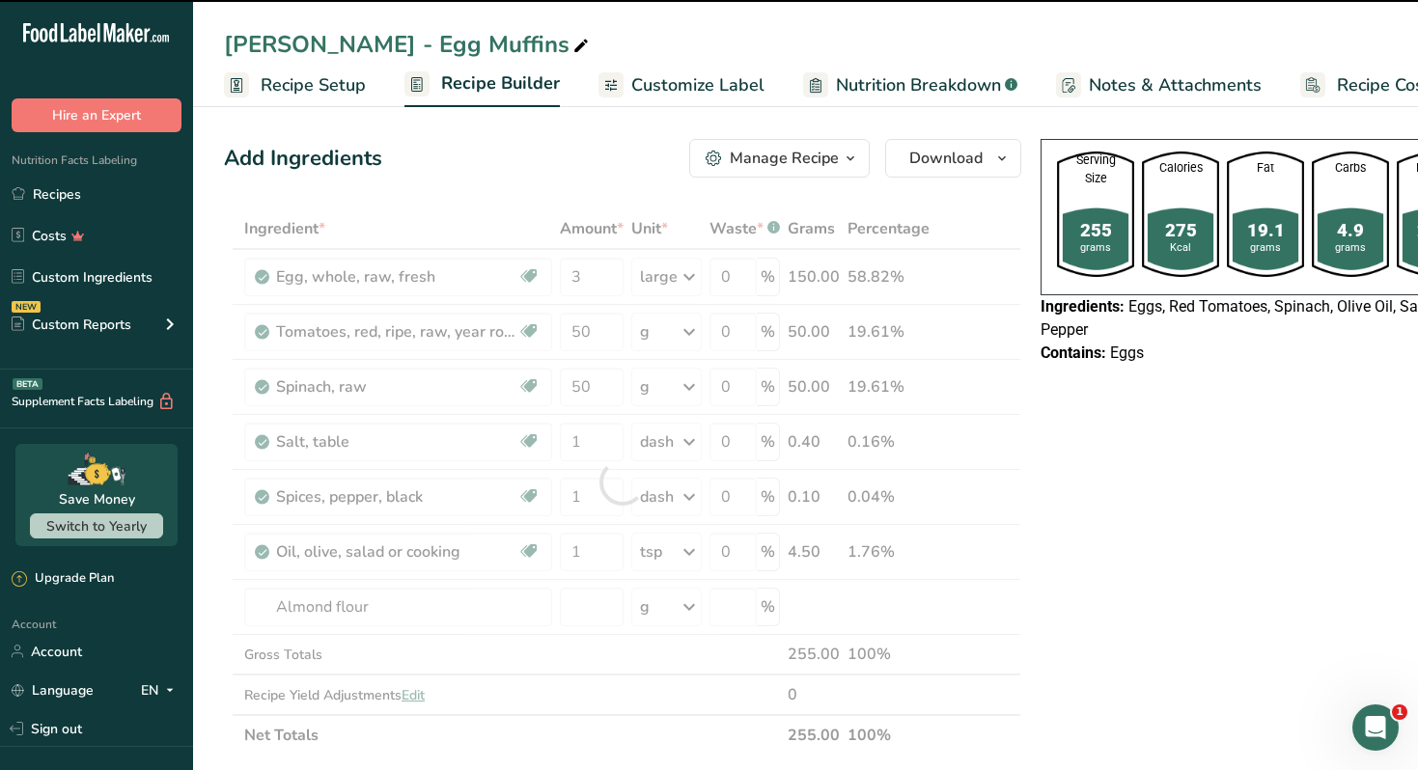
type input "0"
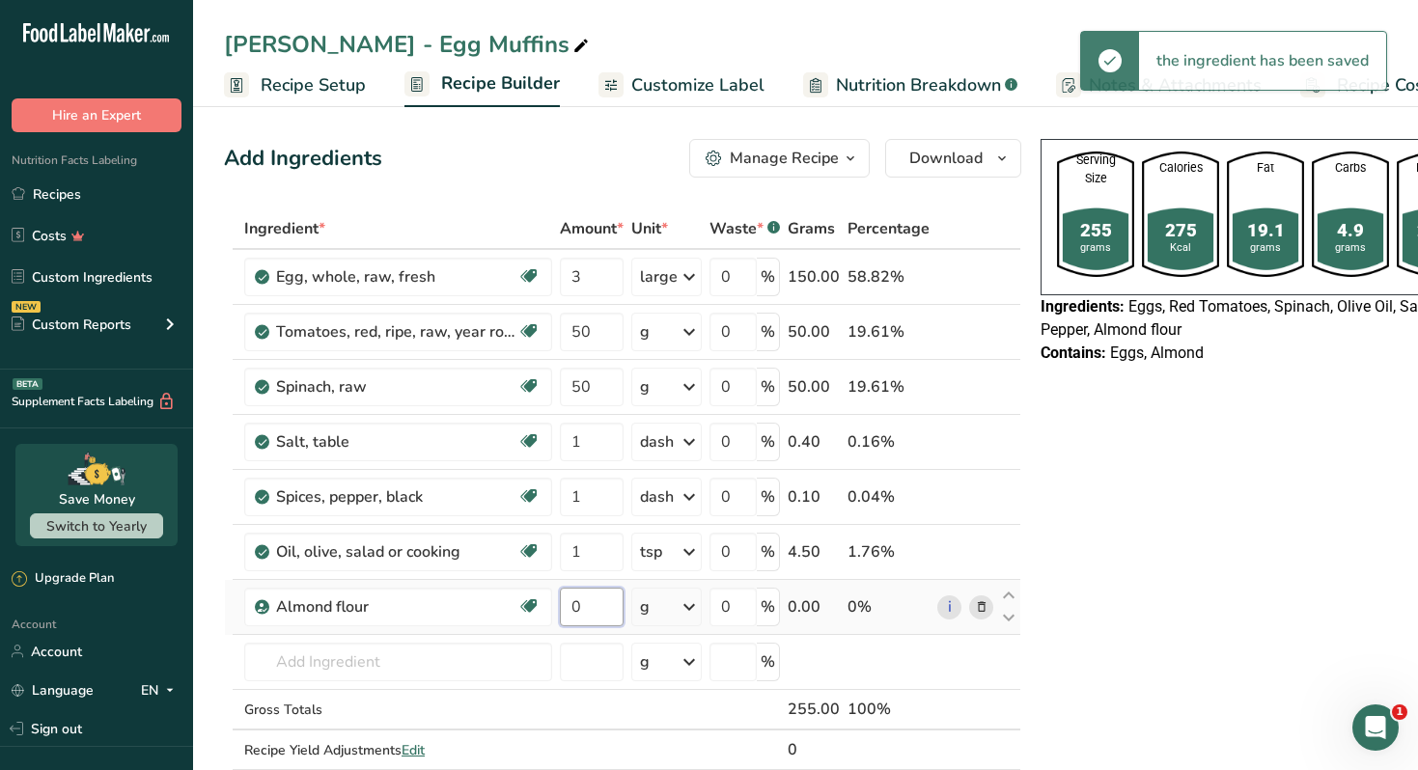
click at [584, 618] on input "0" at bounding box center [592, 607] width 64 height 39
type input "24"
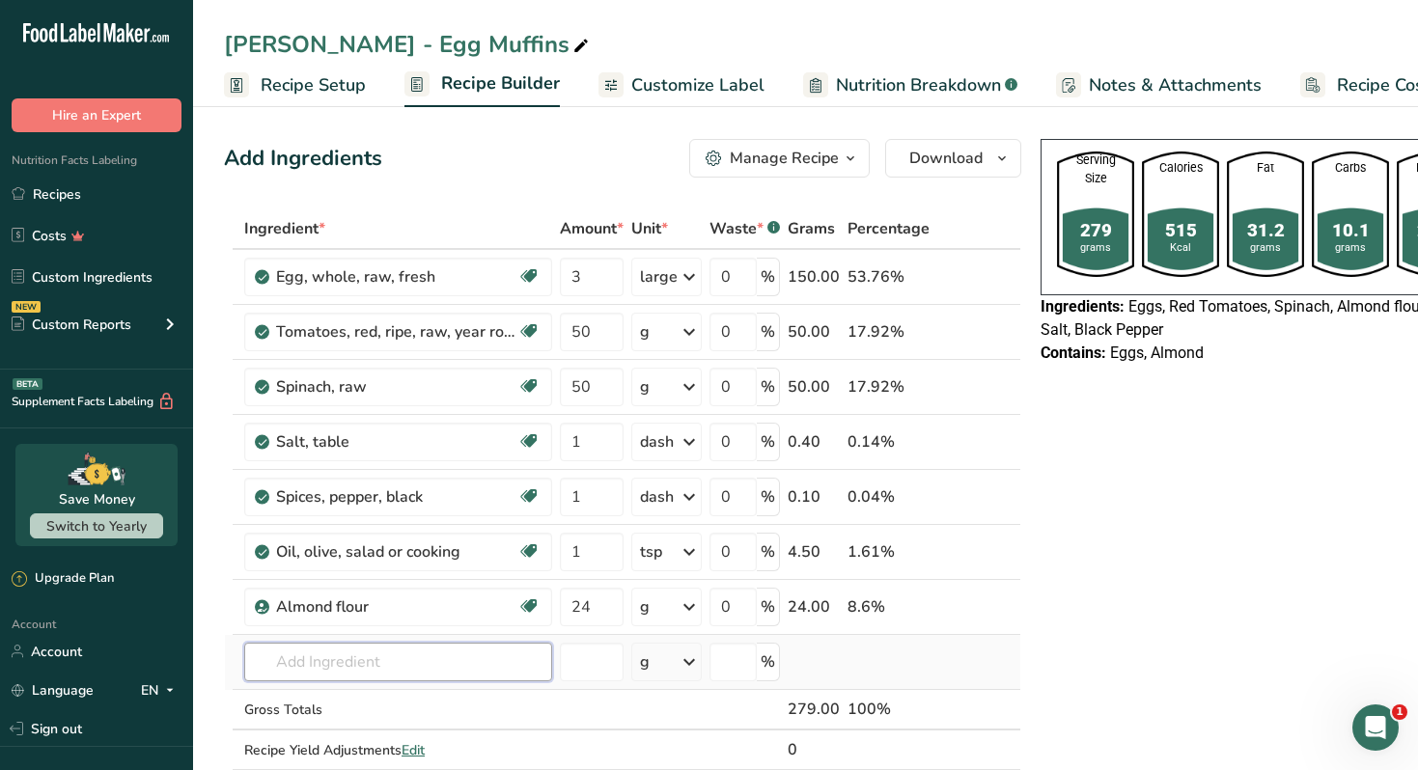
click at [386, 654] on input "text" at bounding box center [398, 662] width 308 height 39
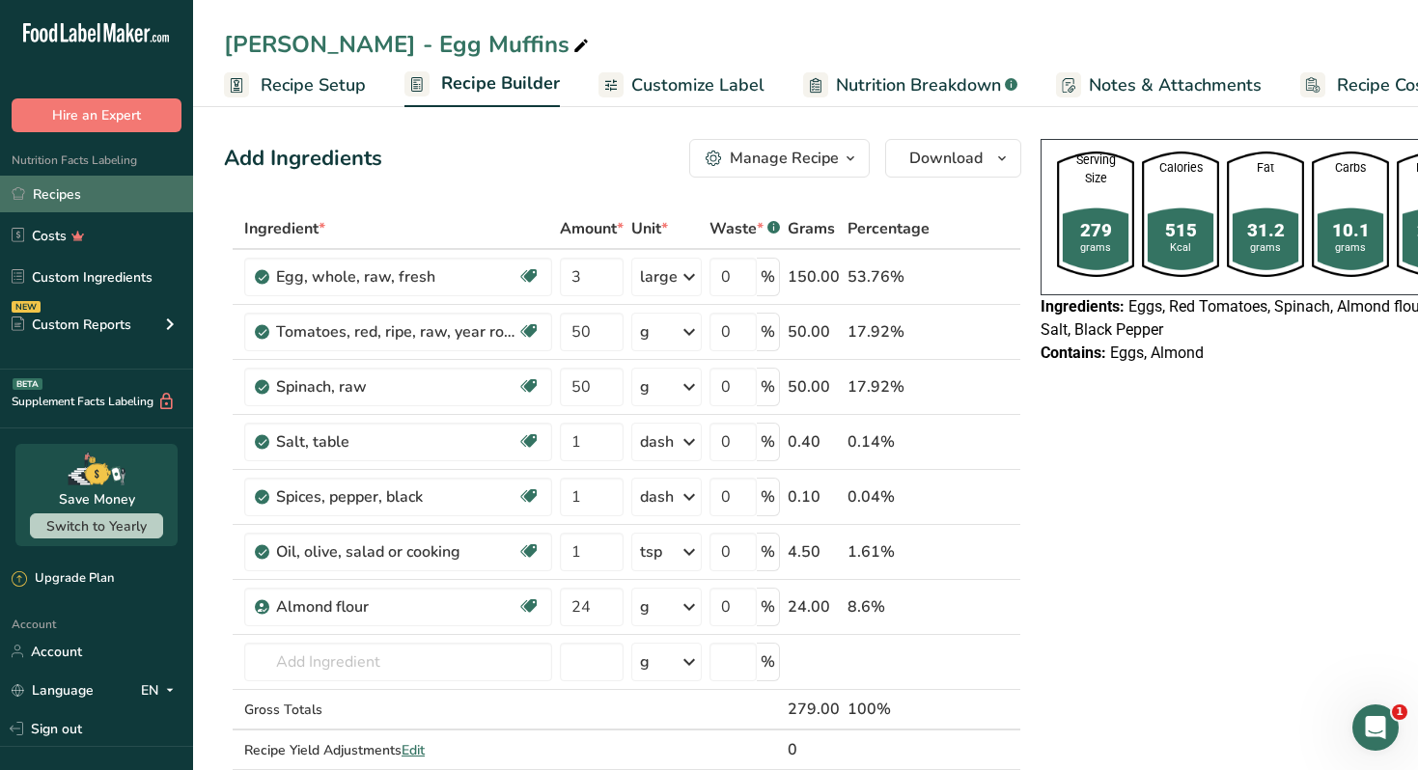
click at [102, 198] on link "Recipes" at bounding box center [96, 194] width 193 height 37
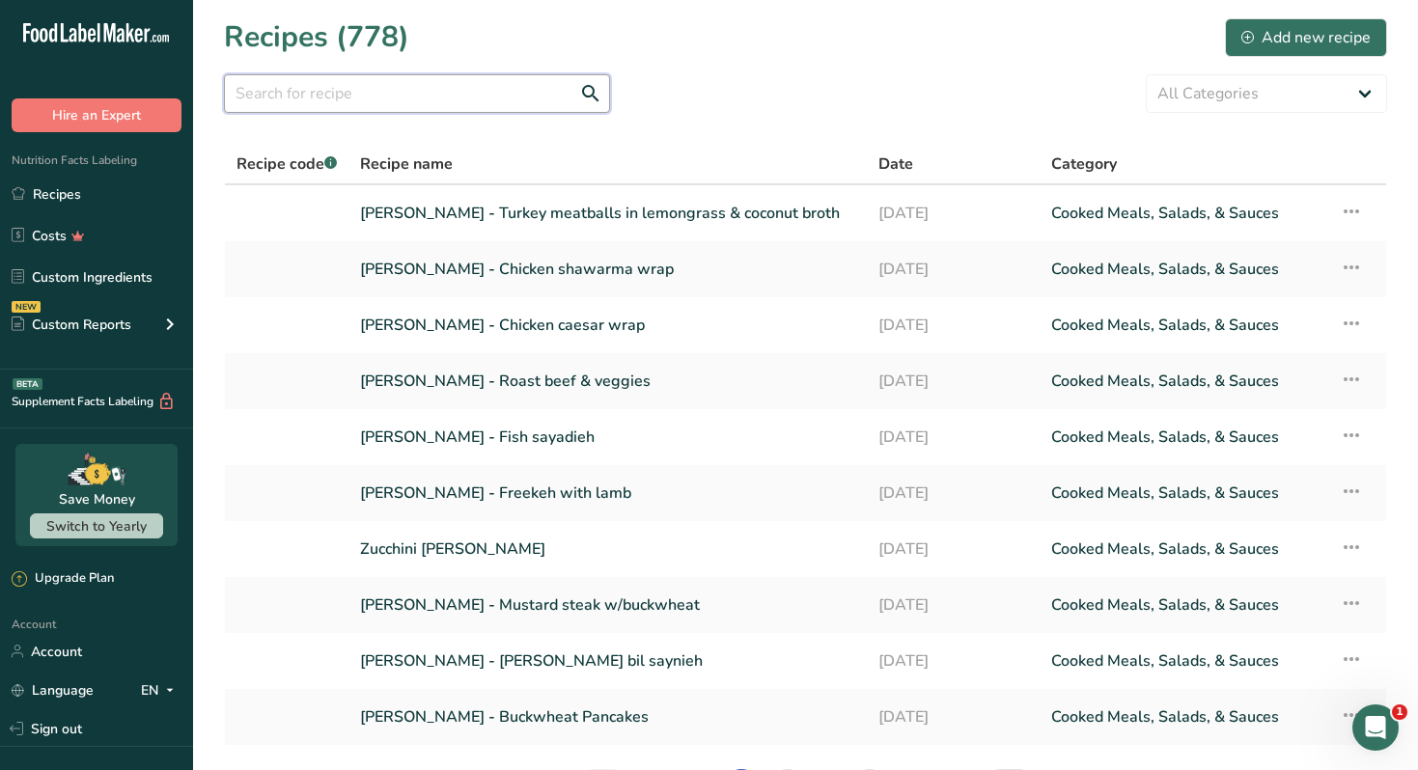
click at [398, 91] on input "text" at bounding box center [417, 93] width 386 height 39
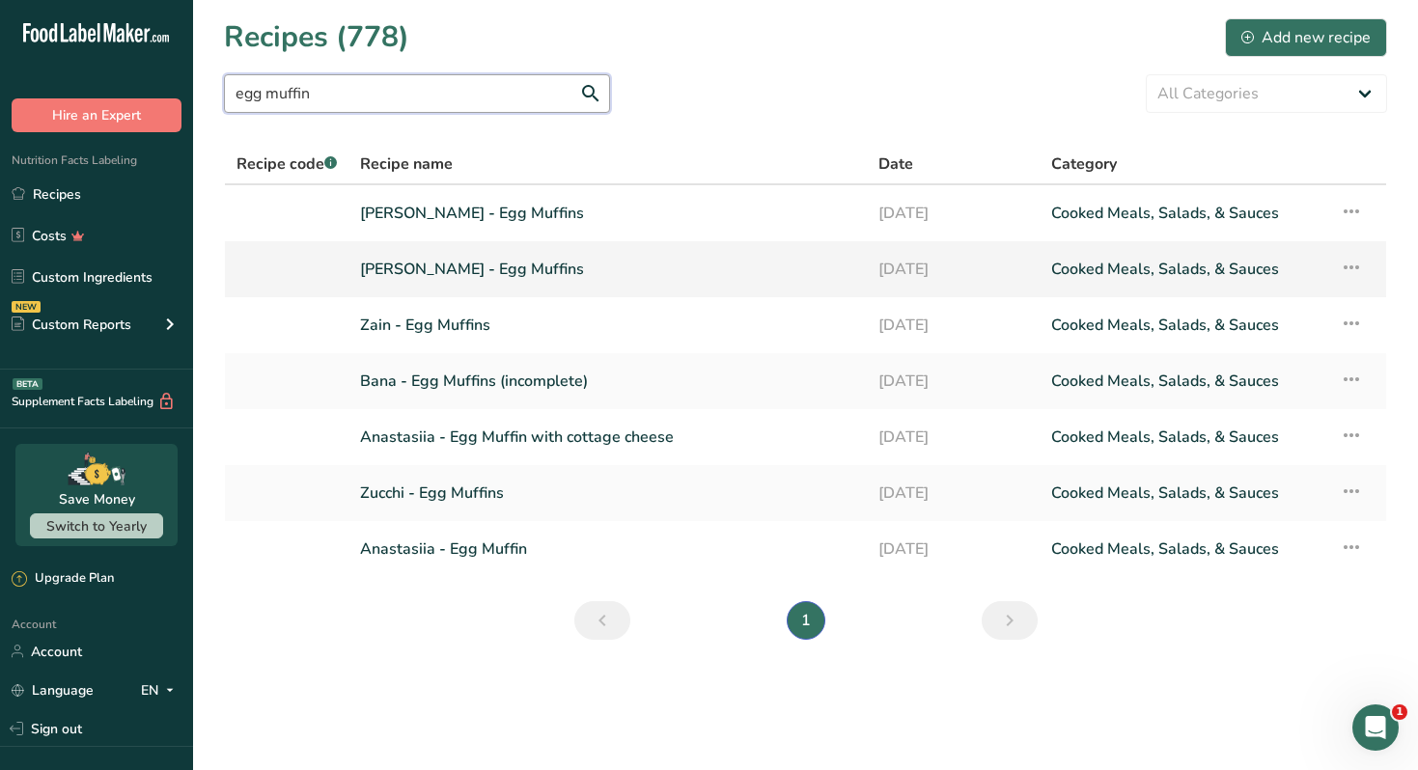
type input "egg muffin"
click at [536, 269] on link "Ramy Taha - Egg Muffins" at bounding box center [607, 269] width 495 height 41
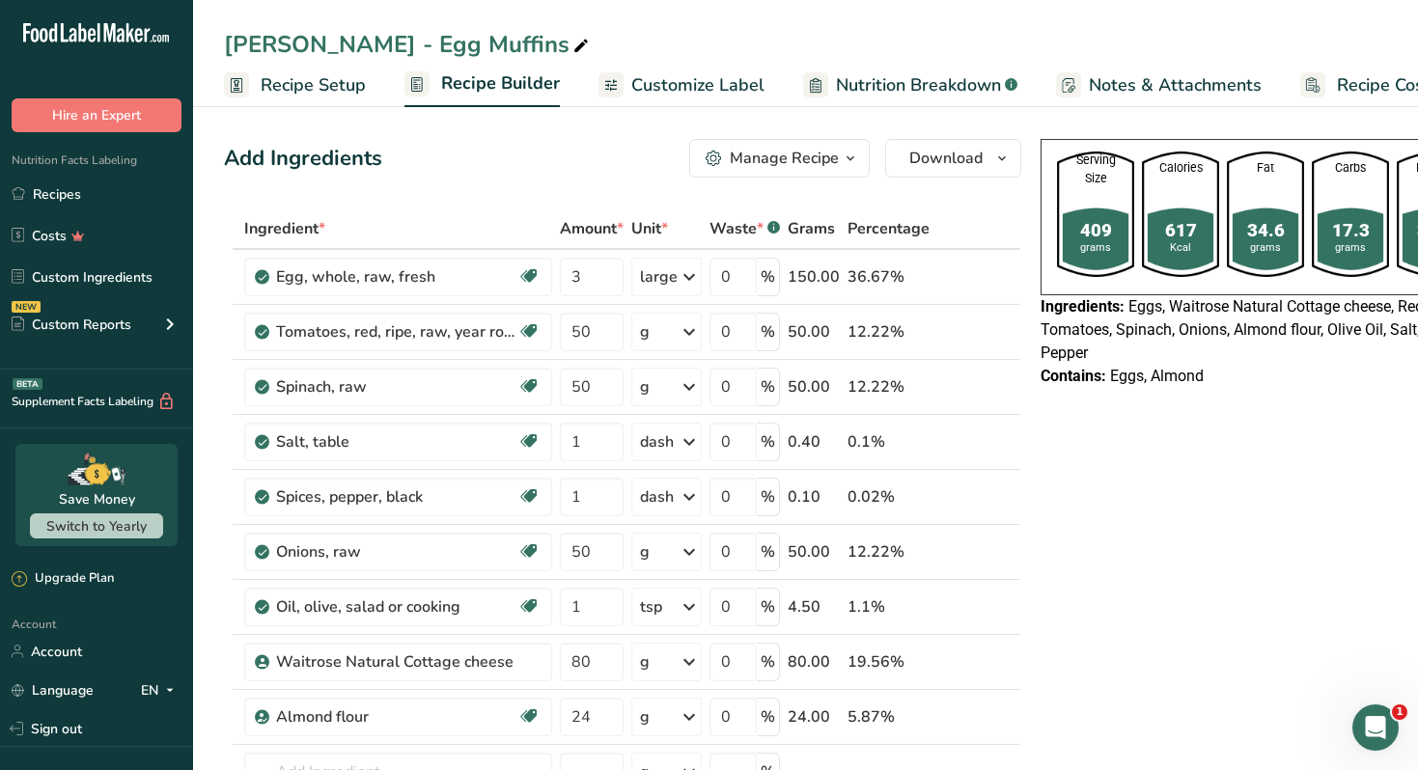
click at [839, 163] on span "button" at bounding box center [850, 158] width 23 height 23
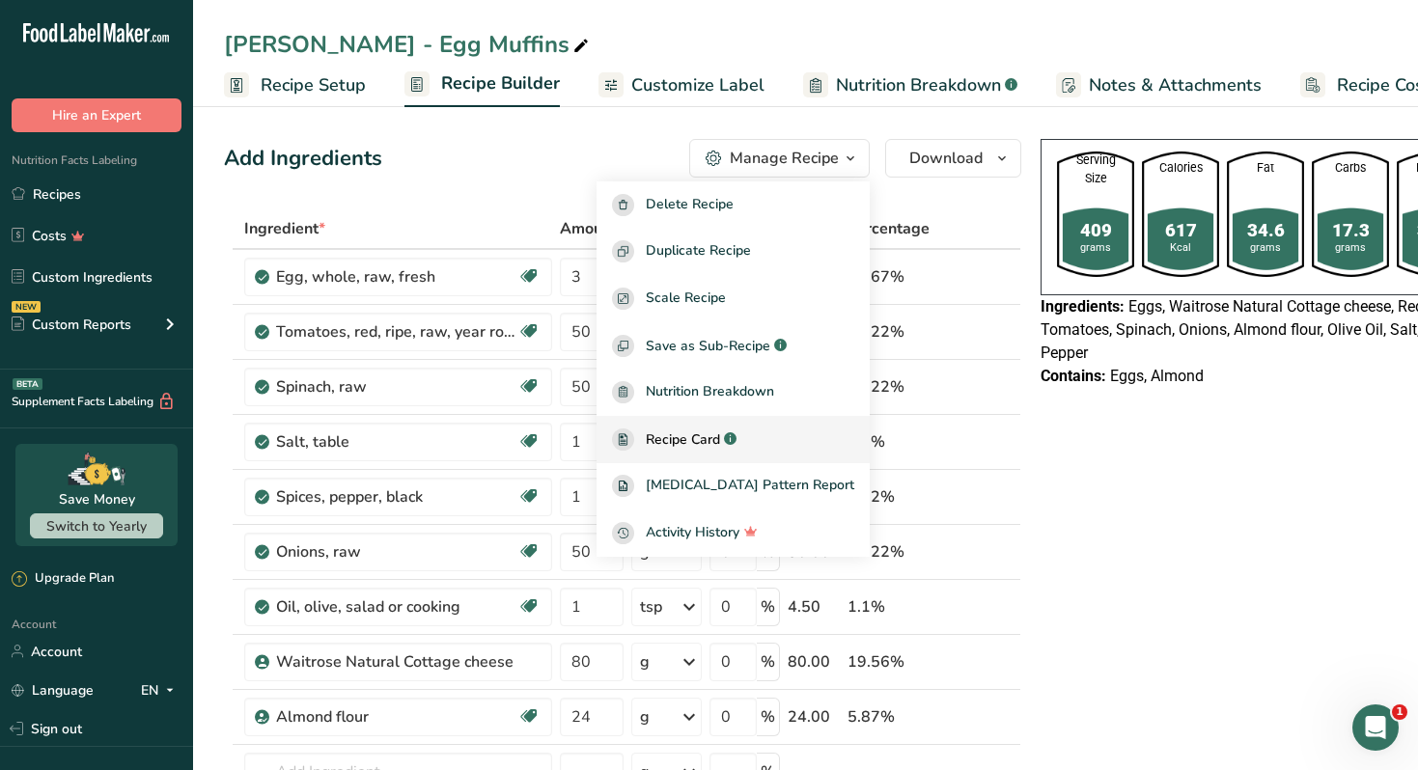
click at [719, 427] on link "Recipe Card .a-a{fill:#347362;}.b-a{fill:#fff;}" at bounding box center [733, 439] width 273 height 47
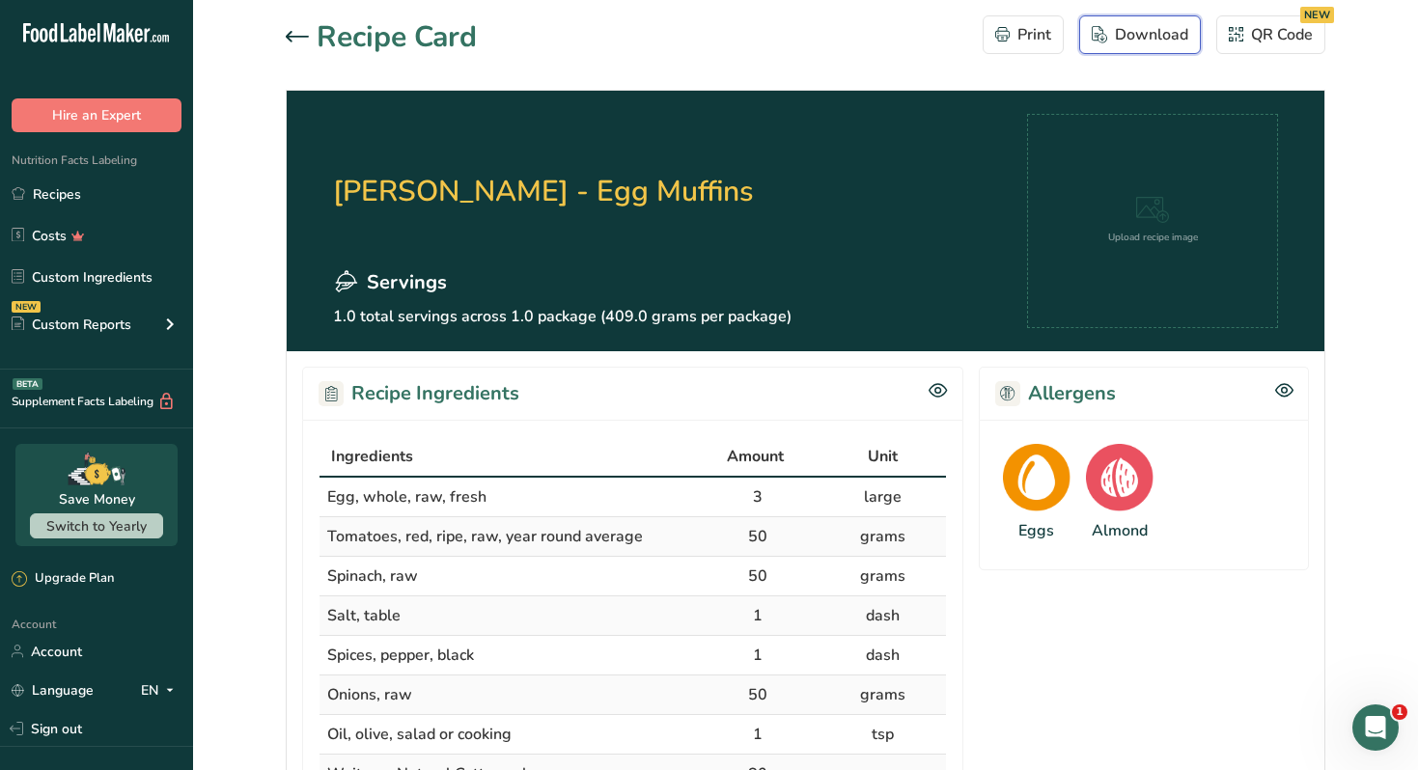
click at [1122, 23] on div "Download" at bounding box center [1140, 34] width 97 height 23
click at [88, 194] on link "Recipes" at bounding box center [96, 194] width 193 height 37
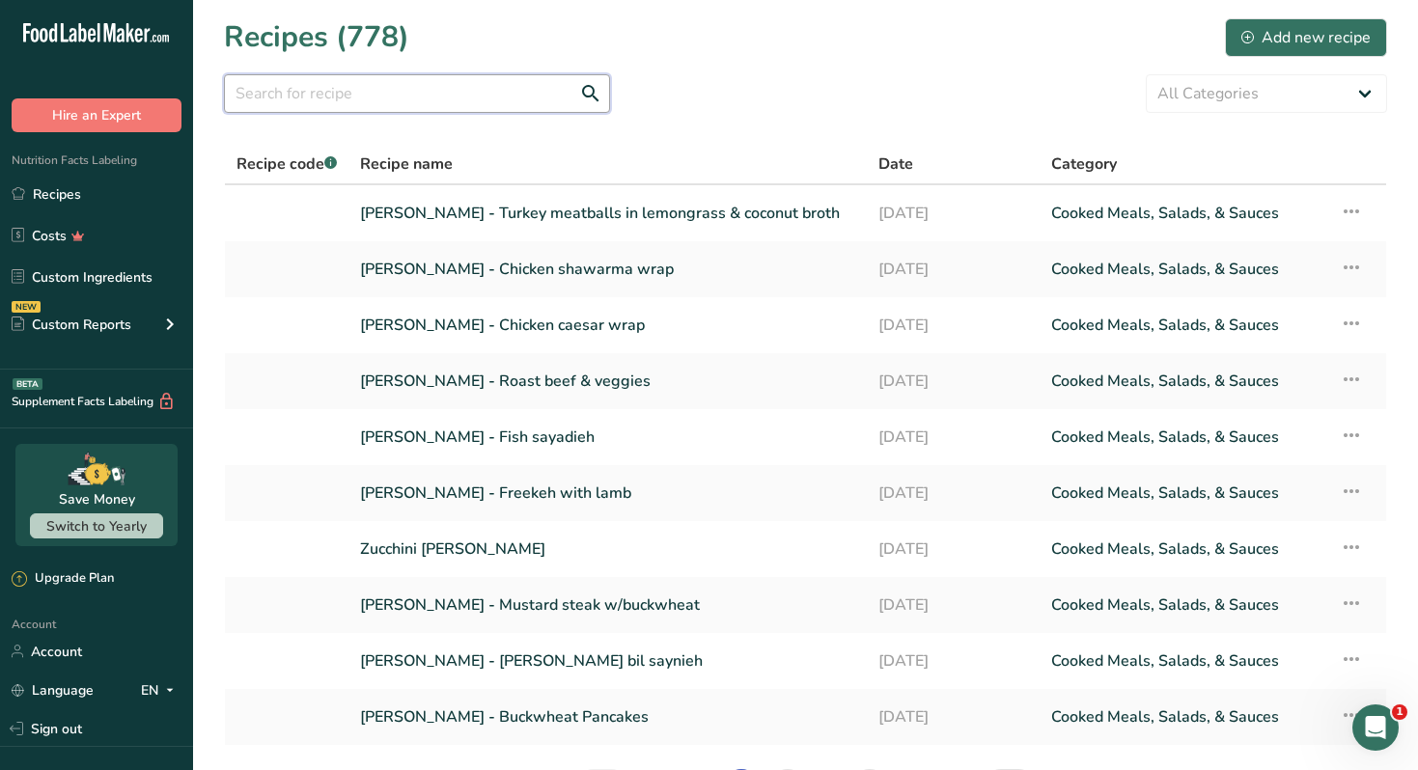
click at [447, 91] on input "text" at bounding box center [417, 93] width 386 height 39
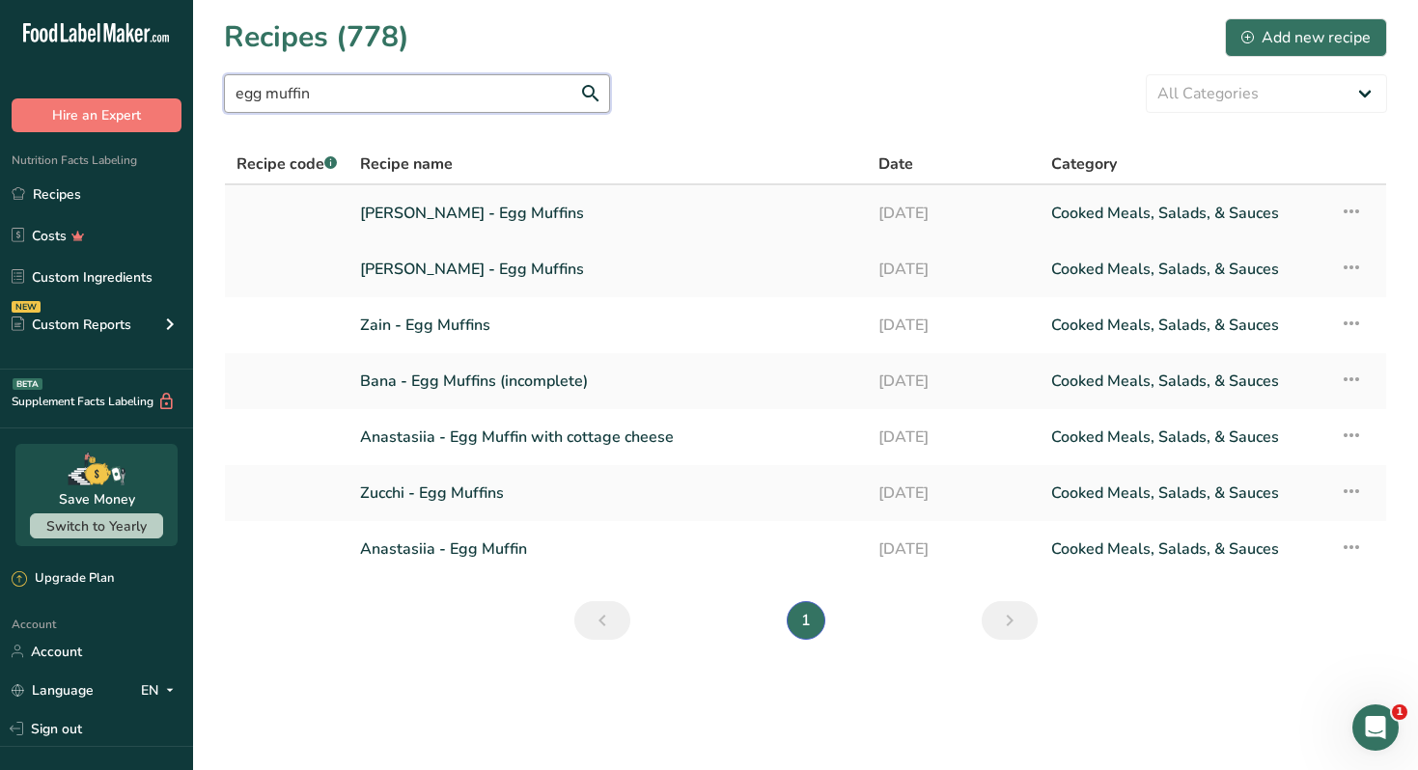
type input "egg muffin"
click at [486, 211] on link "Nour Awad - Egg Muffins" at bounding box center [607, 213] width 495 height 41
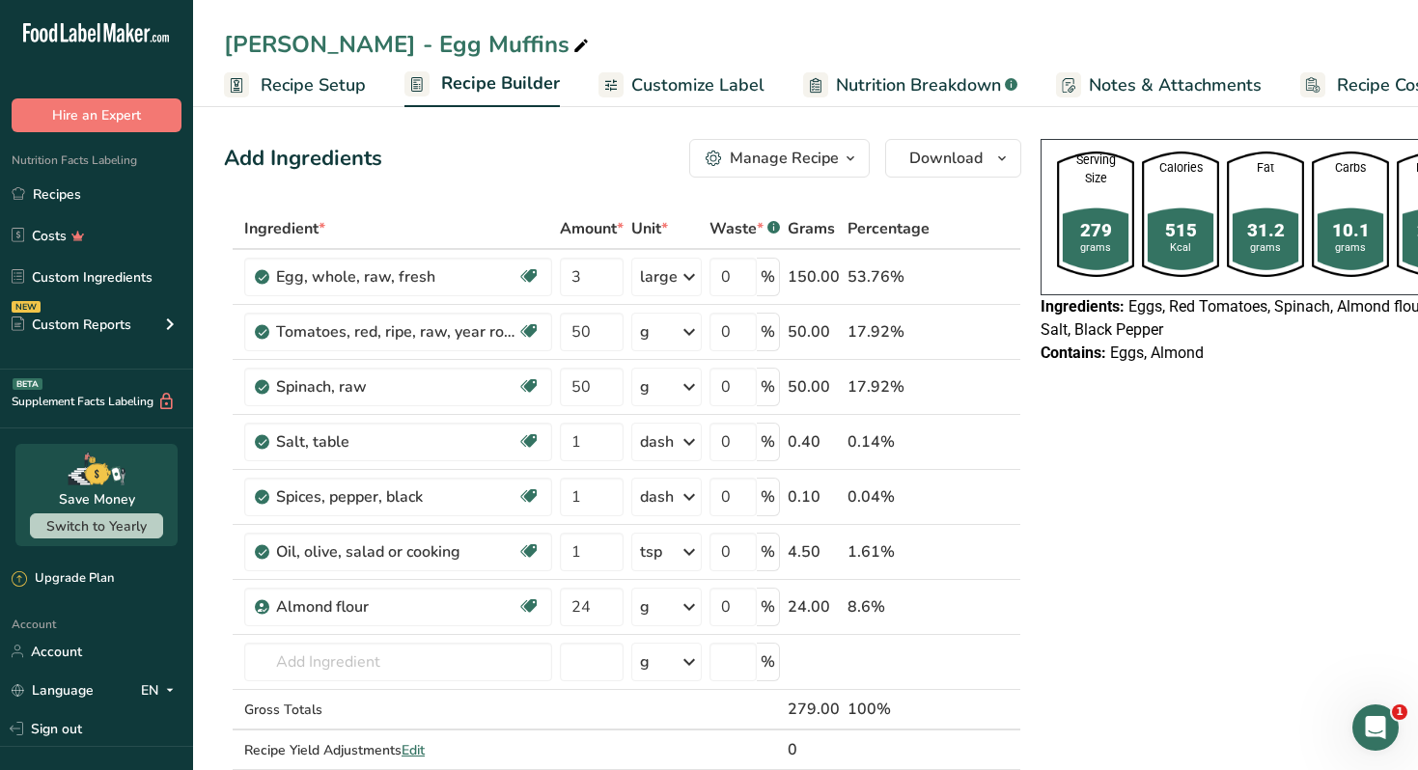
click at [828, 158] on div "Manage Recipe" at bounding box center [784, 158] width 109 height 23
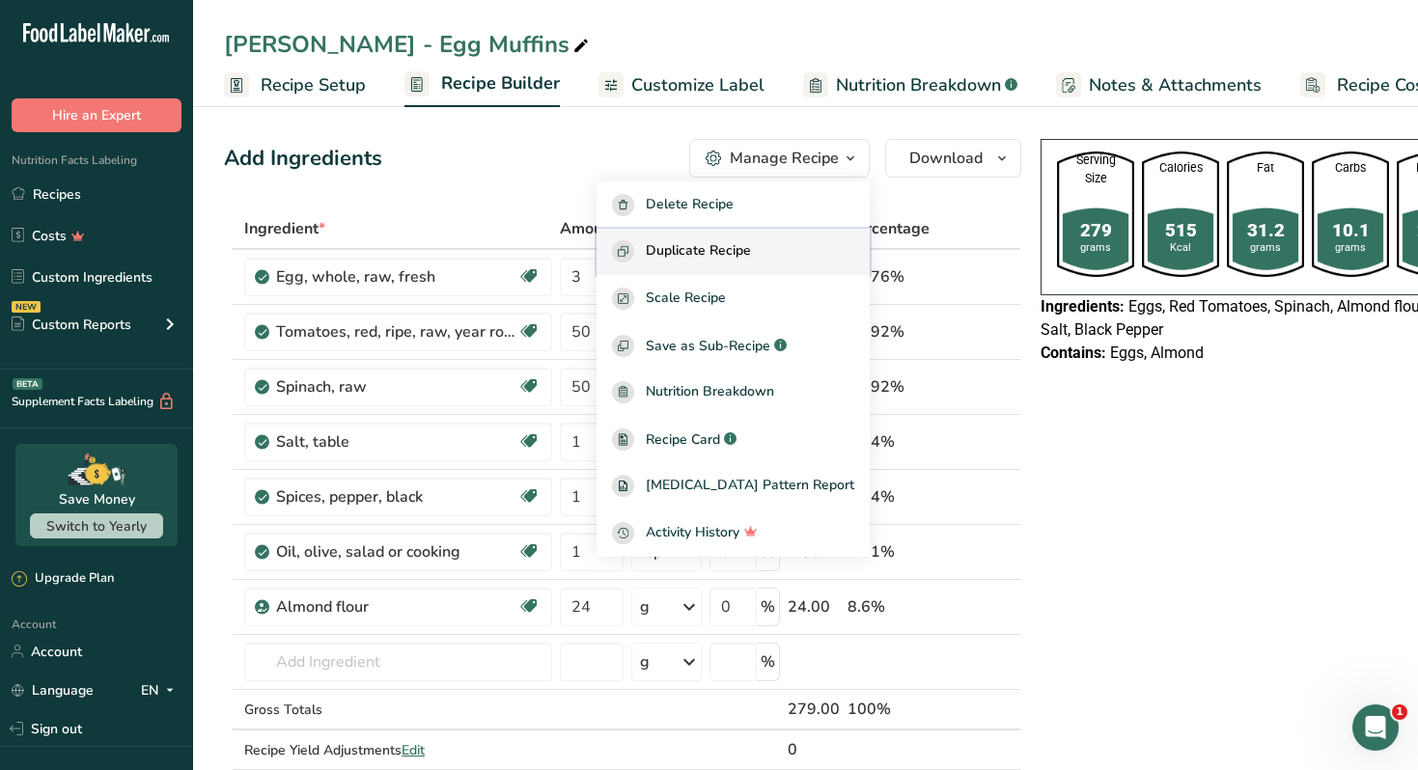
click at [782, 240] on div "Duplicate Recipe" at bounding box center [733, 251] width 242 height 22
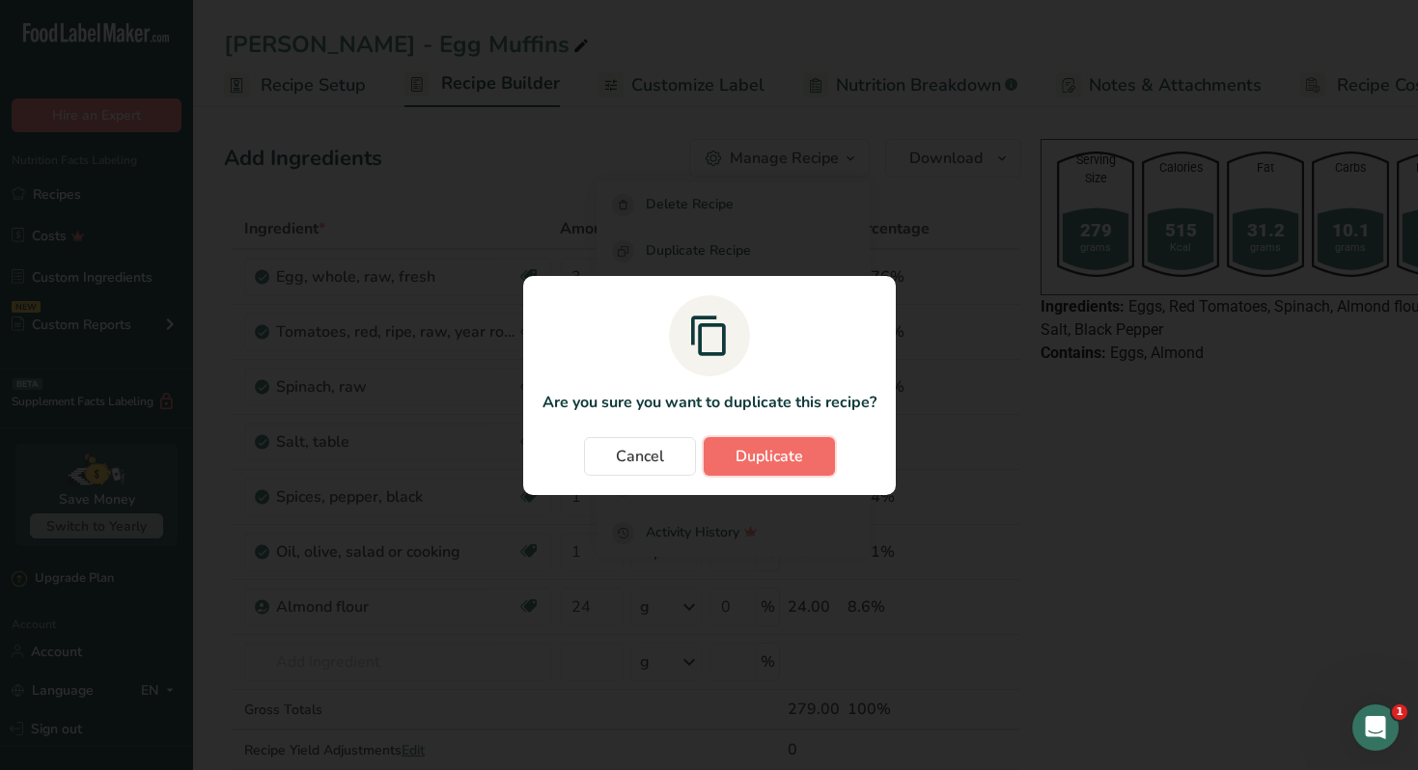
click at [764, 449] on span "Duplicate" at bounding box center [770, 456] width 68 height 23
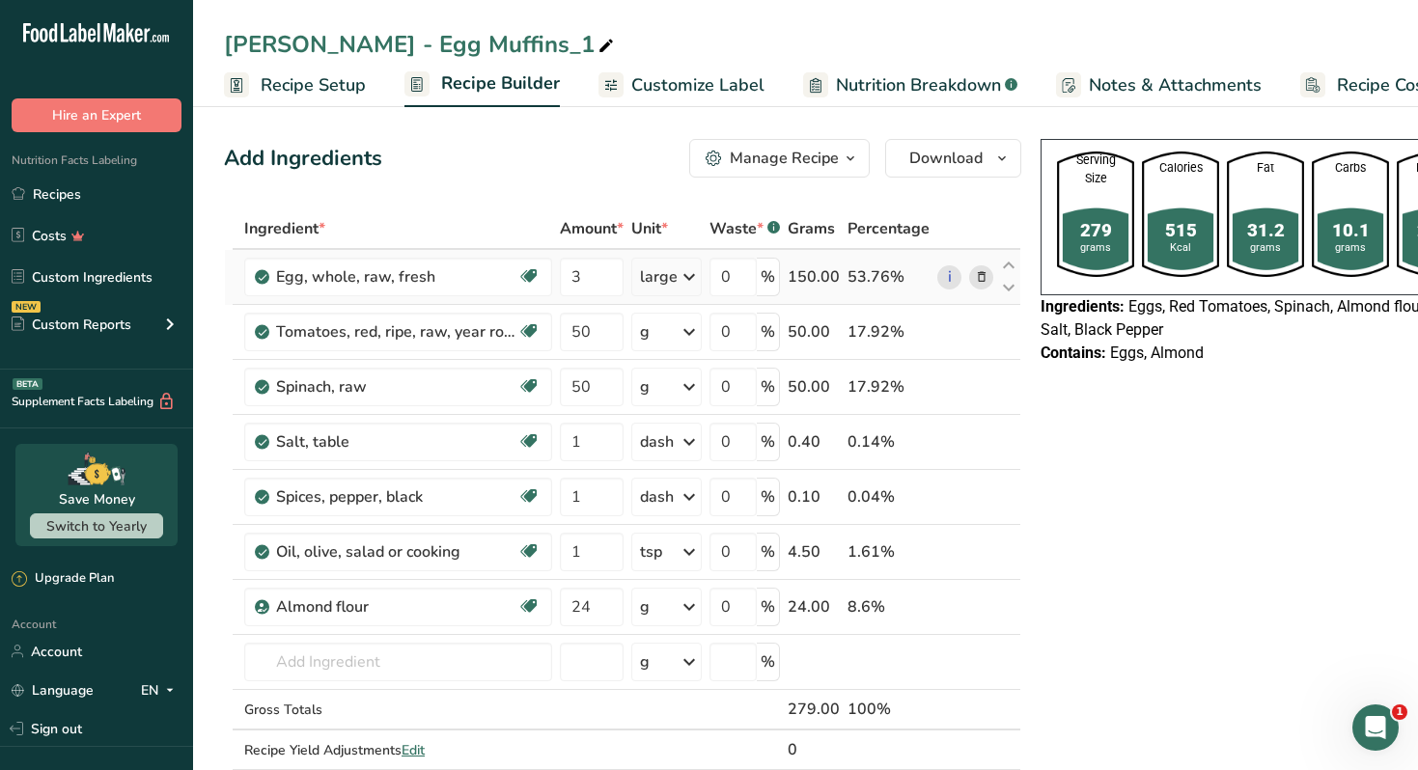
scroll to position [57, 0]
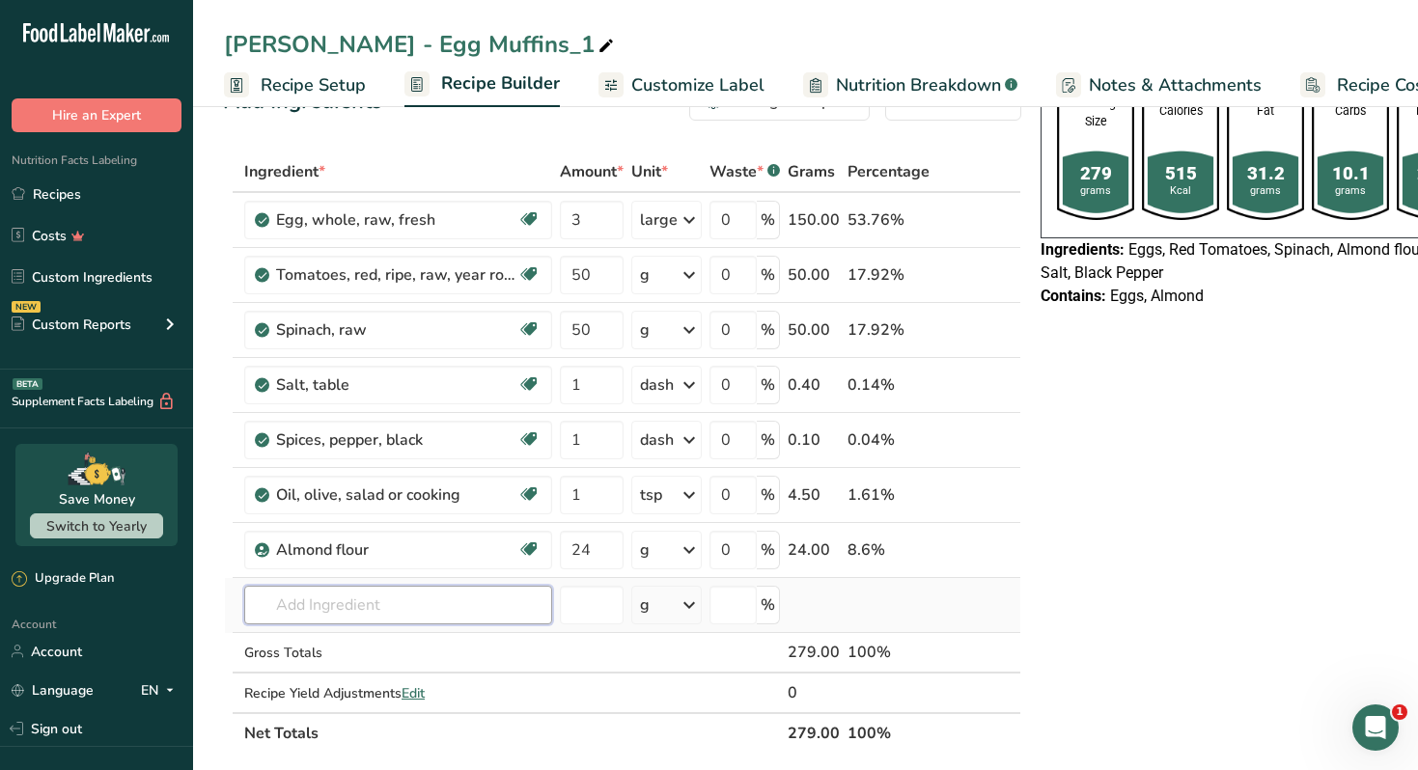
click at [460, 605] on input "text" at bounding box center [398, 605] width 308 height 39
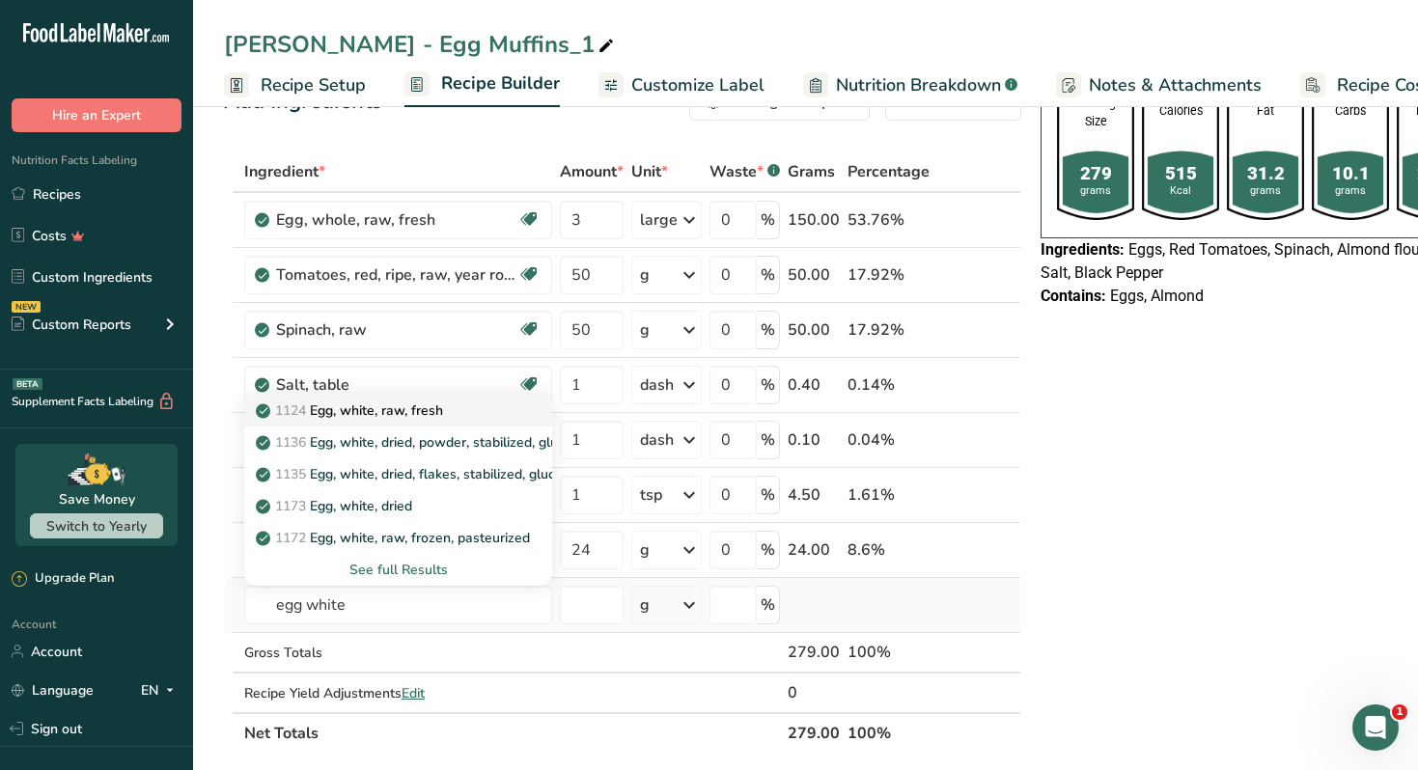
click at [407, 423] on link "1124 Egg, white, raw, fresh" at bounding box center [398, 411] width 308 height 32
type input "Egg, white, raw, fresh"
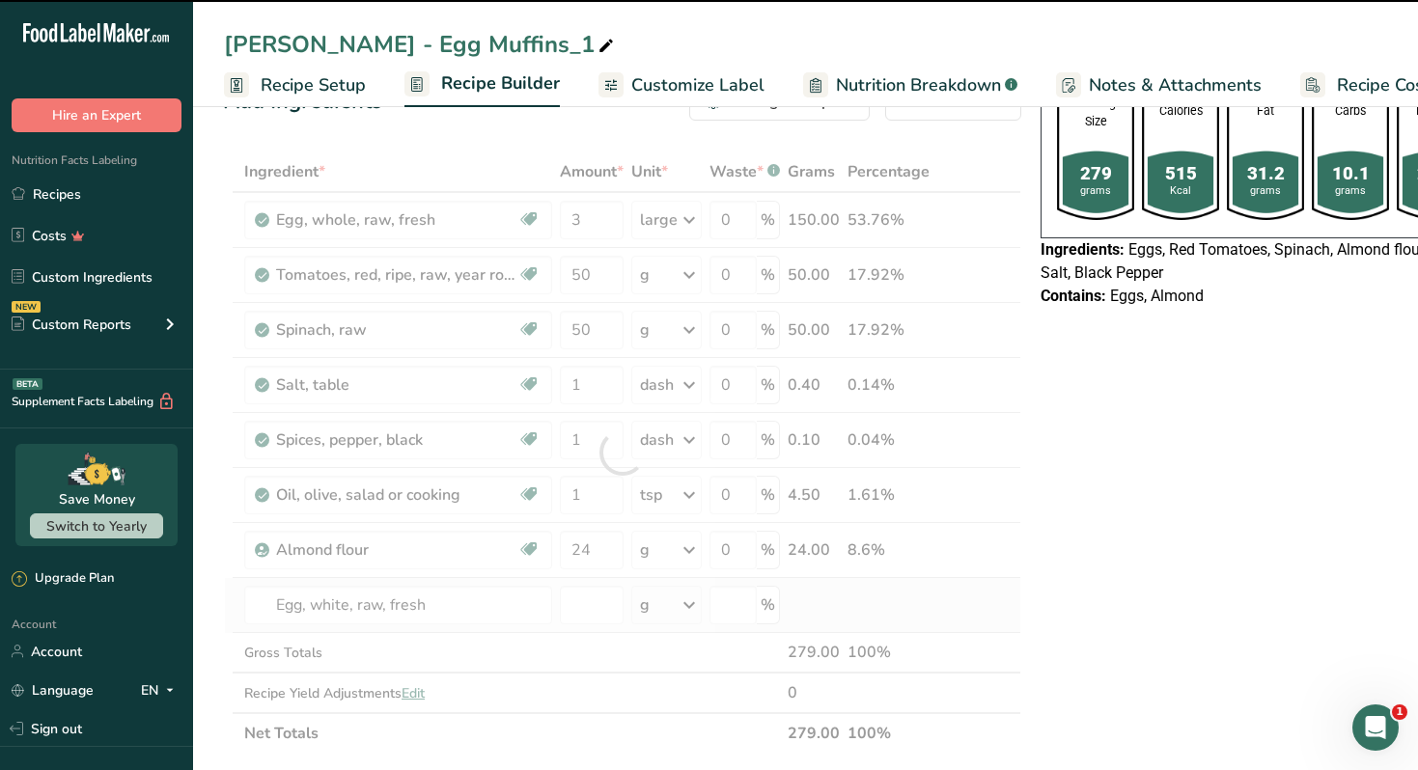
type input "0"
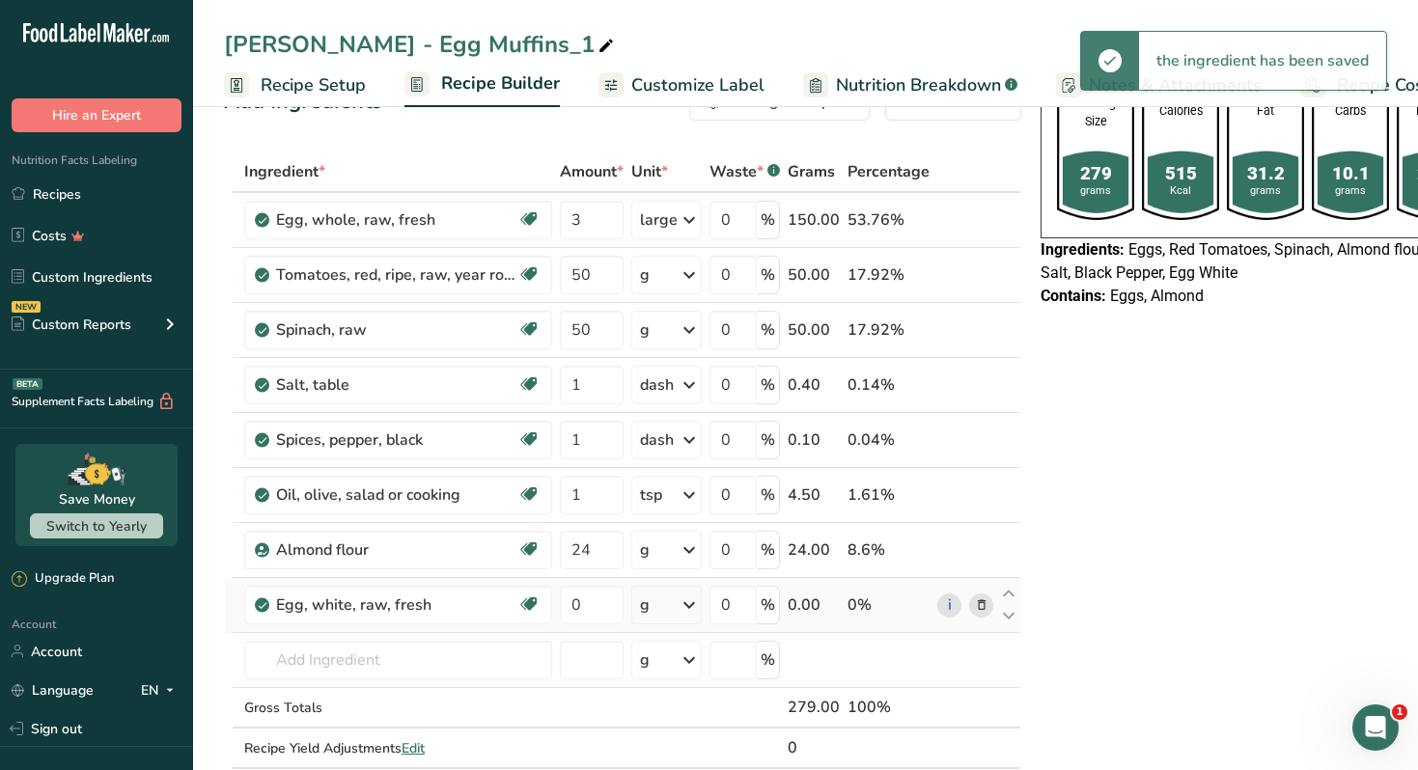
click at [655, 608] on div "g" at bounding box center [666, 605] width 70 height 39
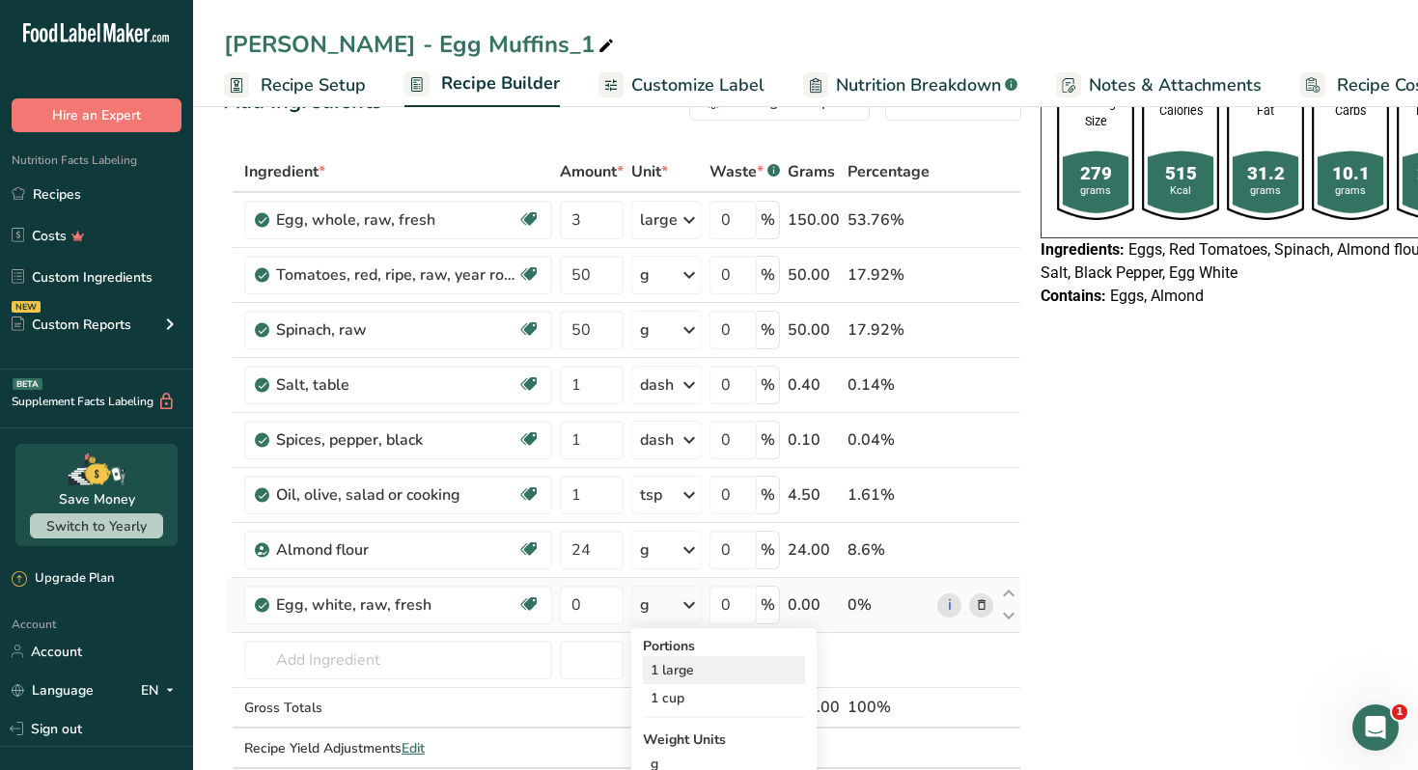
click at [681, 672] on div "1 large" at bounding box center [724, 670] width 162 height 28
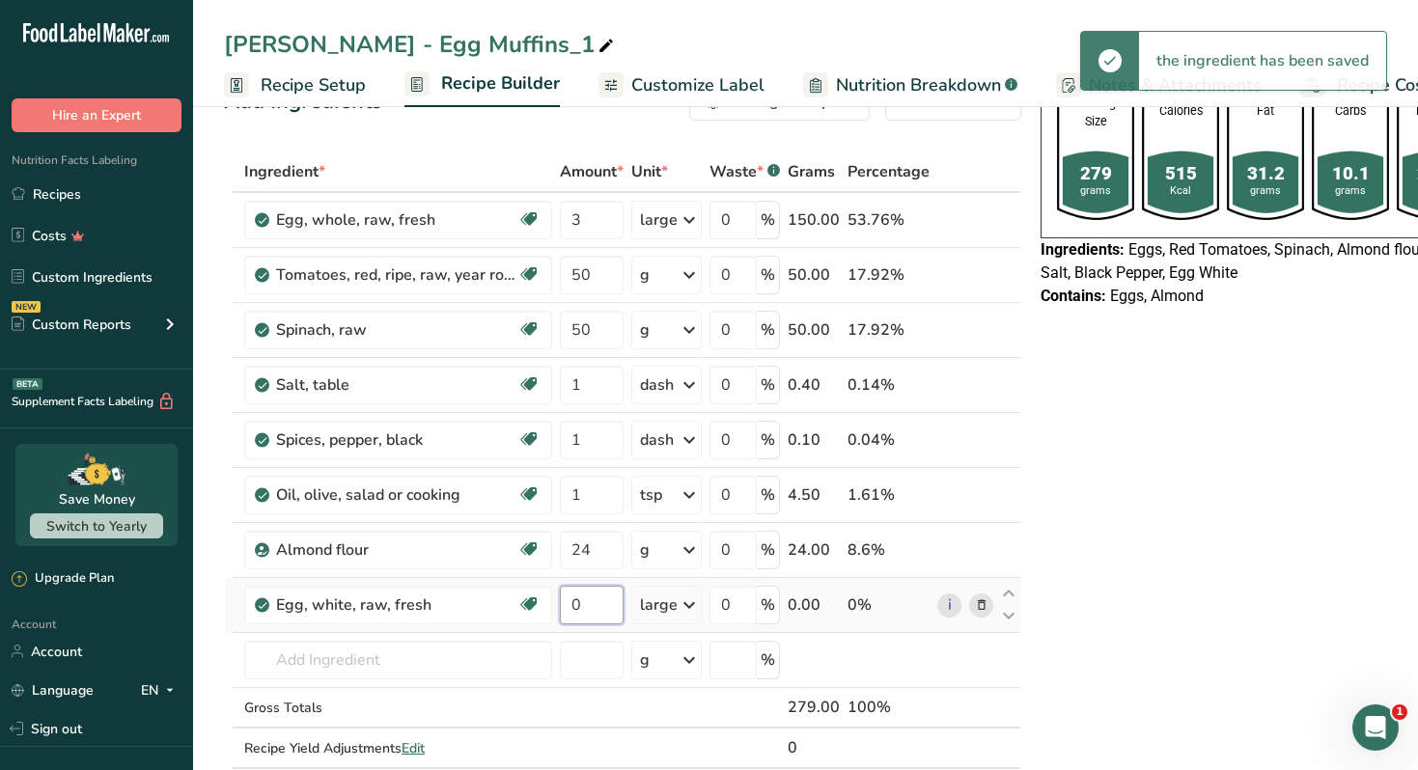
click at [602, 610] on input "0" at bounding box center [592, 605] width 64 height 39
type input "1"
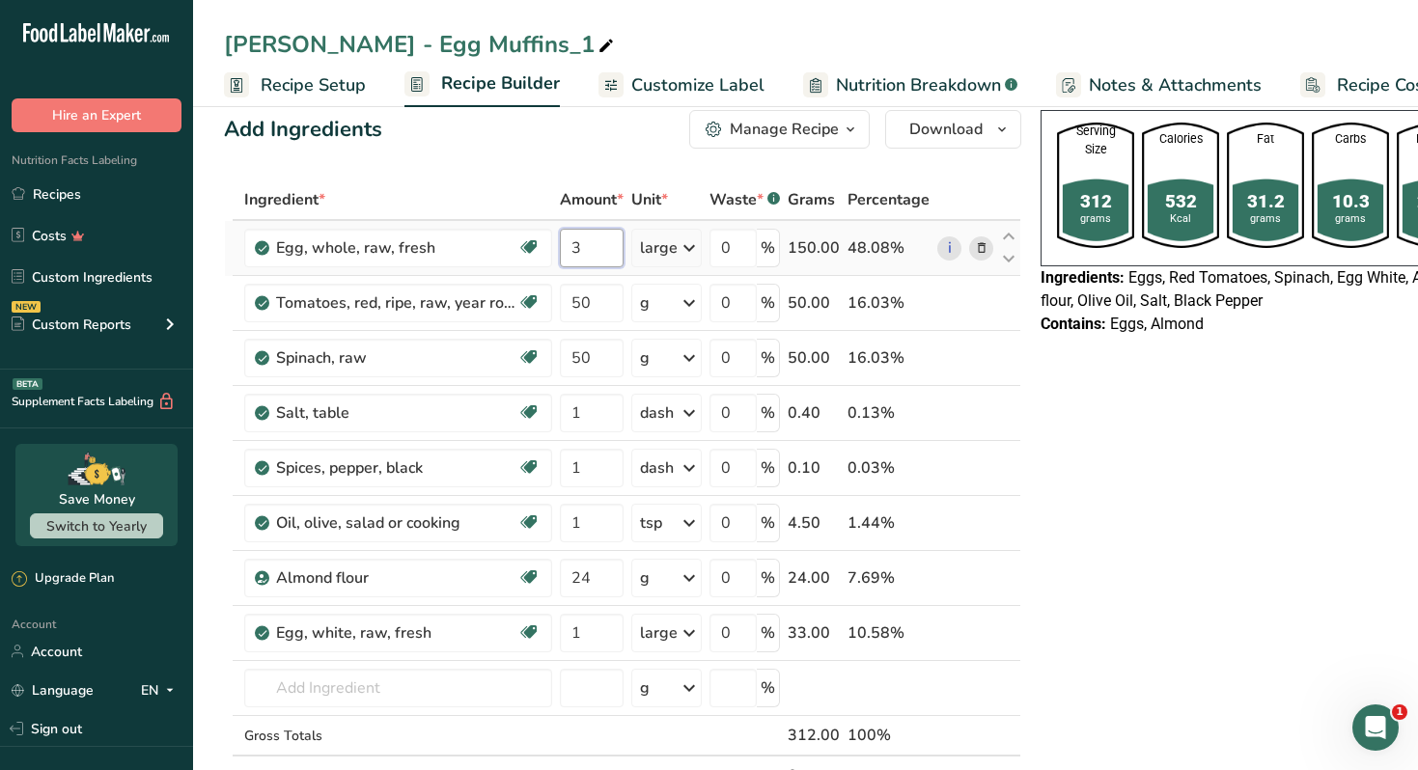
click at [587, 256] on input "3" at bounding box center [592, 248] width 64 height 39
type input "2"
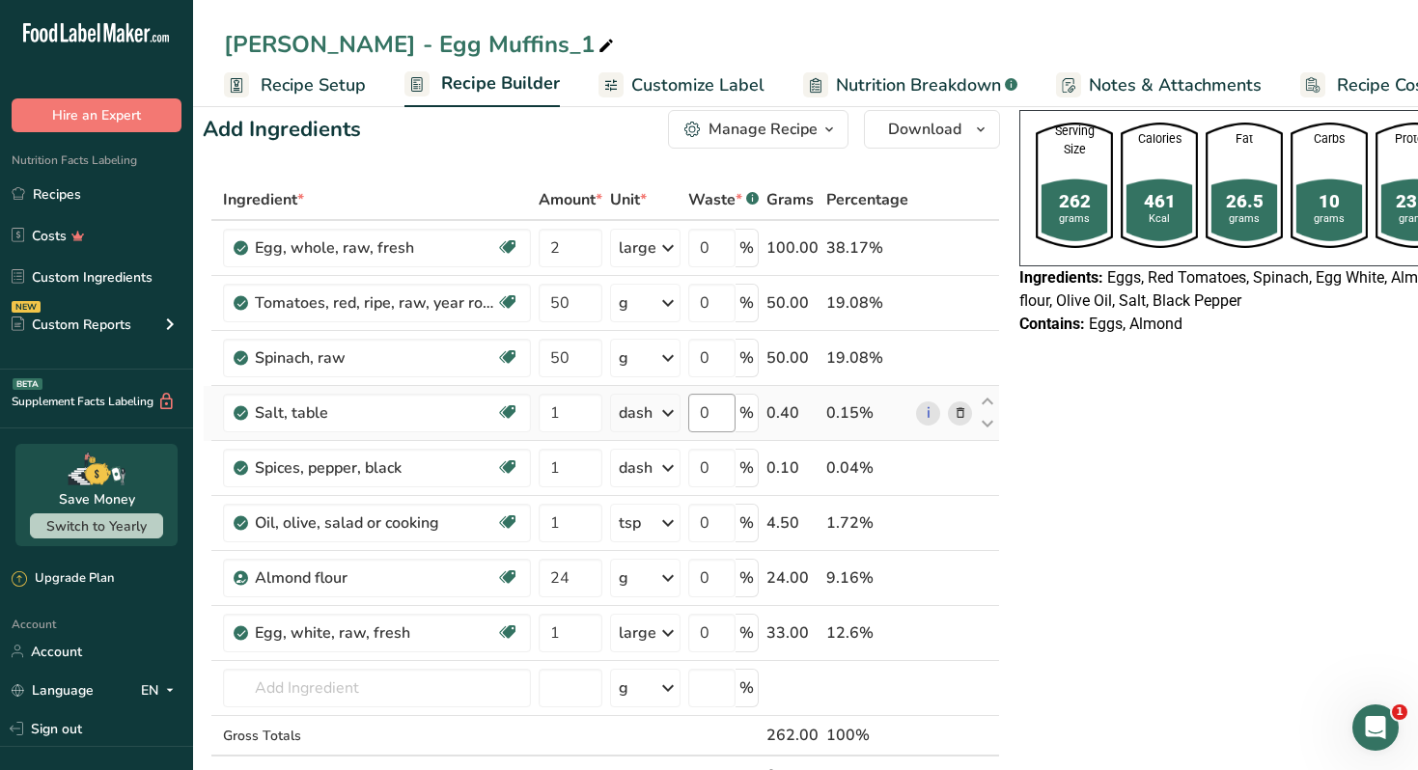
scroll to position [0, 0]
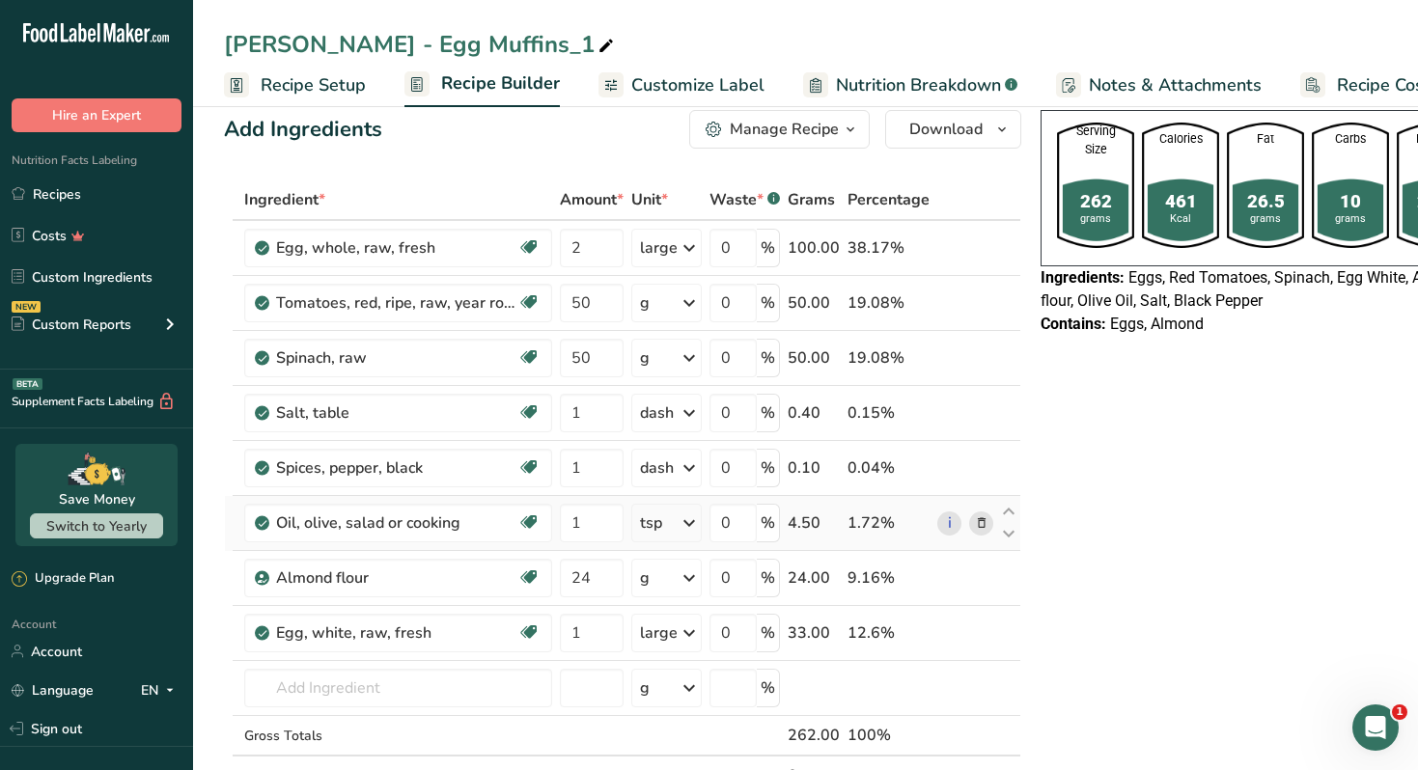
click at [976, 525] on icon at bounding box center [982, 524] width 14 height 20
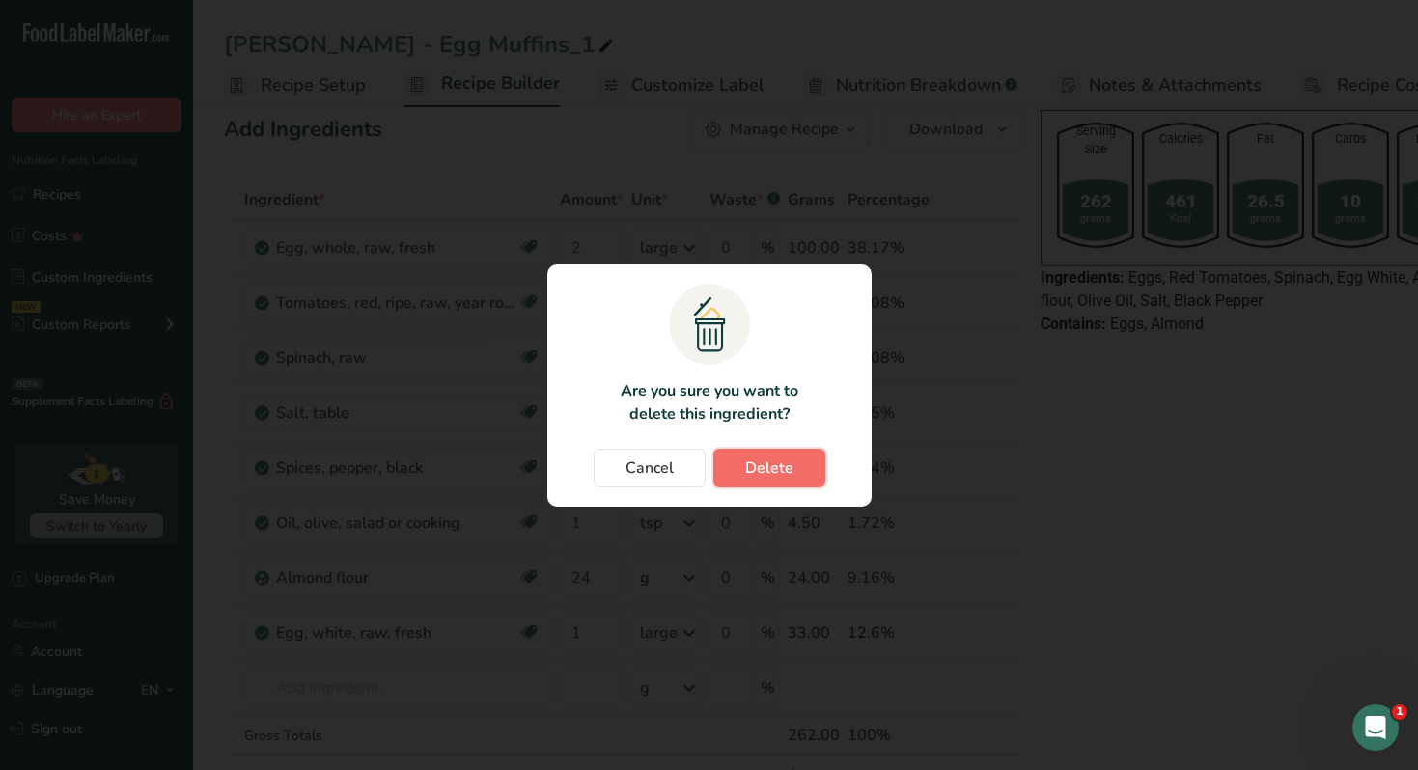
click at [799, 469] on button "Delete" at bounding box center [769, 468] width 112 height 39
type input "24"
type input "1"
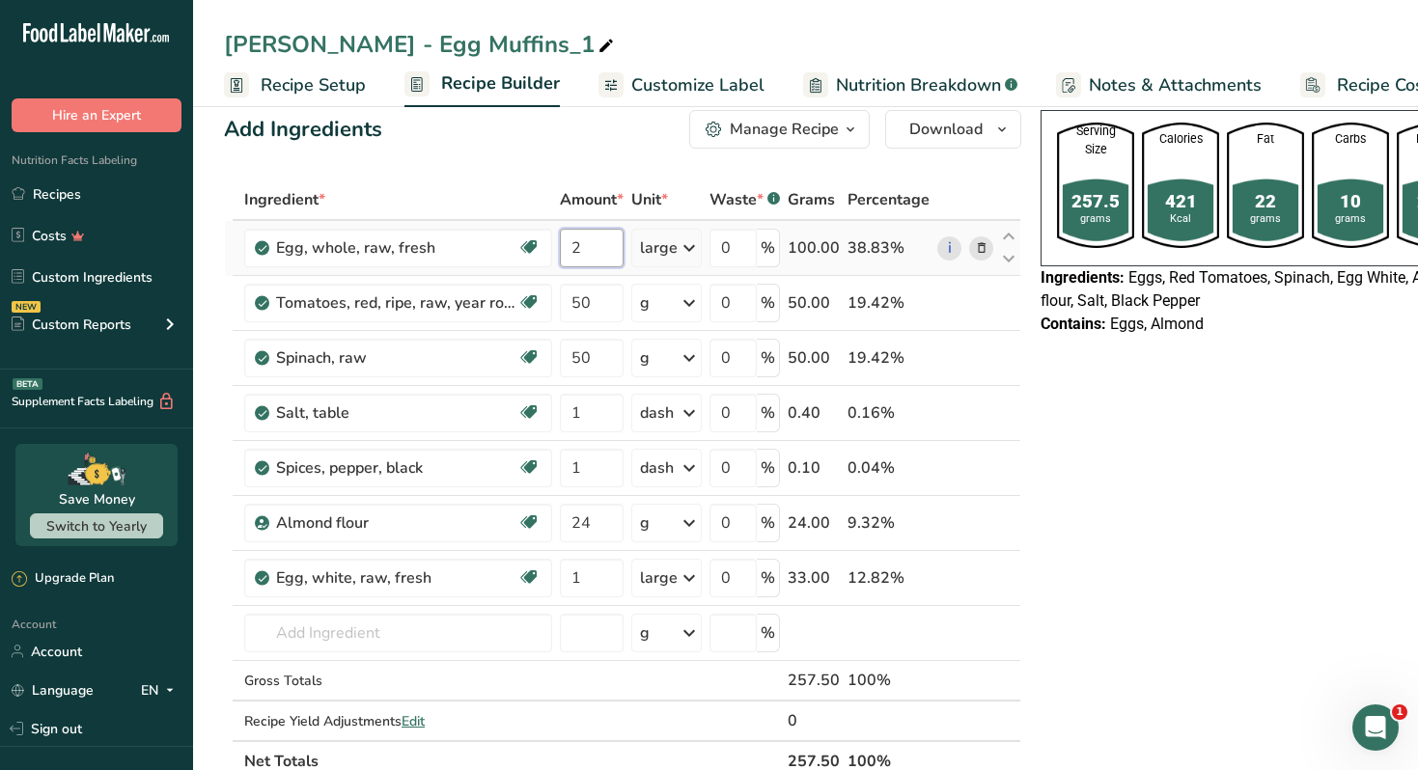
click at [592, 257] on input "2" at bounding box center [592, 248] width 64 height 39
click at [606, 239] on input "3" at bounding box center [592, 248] width 64 height 39
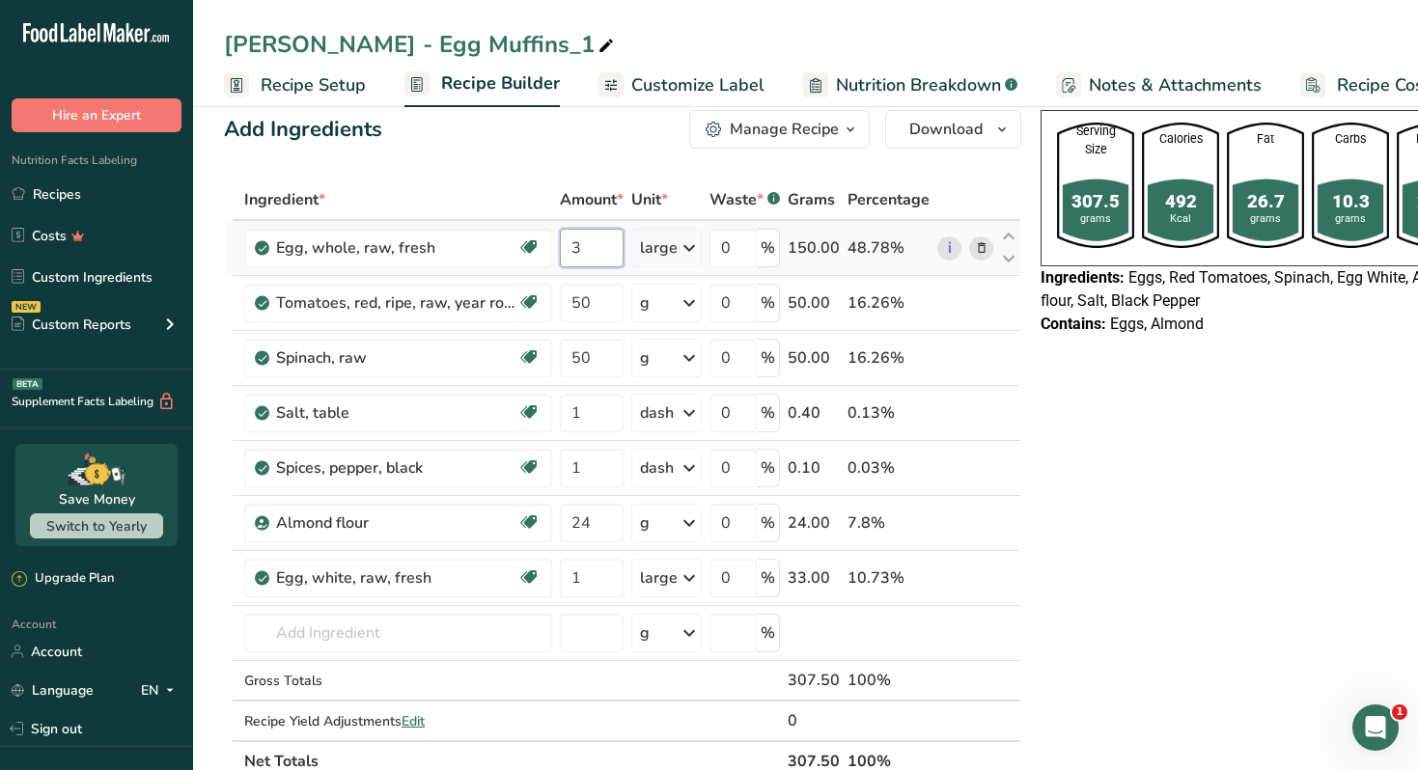
click at [606, 239] on input "3" at bounding box center [592, 248] width 64 height 39
type input "2"
click at [597, 47] on icon at bounding box center [605, 46] width 17 height 27
type input "[PERSON_NAME] - Egg Muffin"
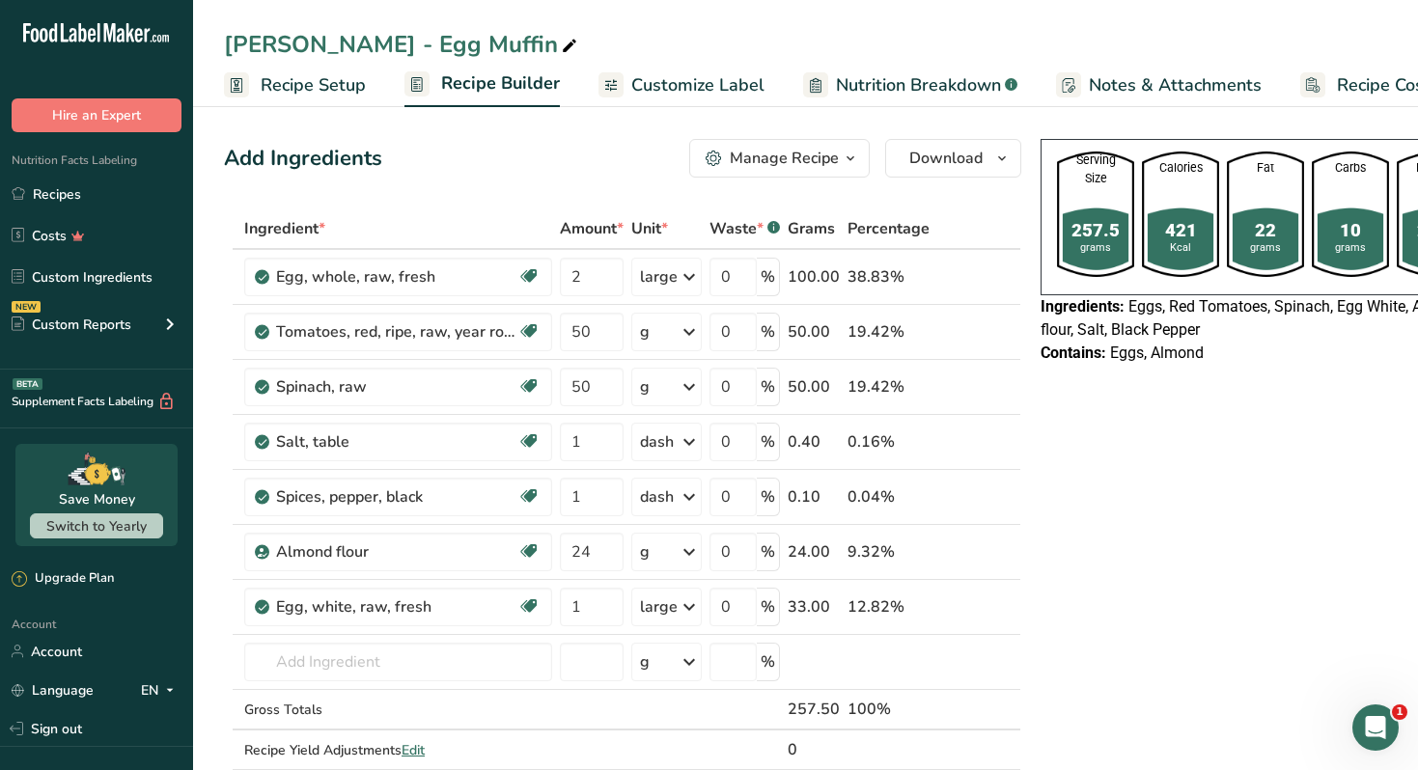
click at [843, 158] on icon "button" at bounding box center [850, 159] width 15 height 24
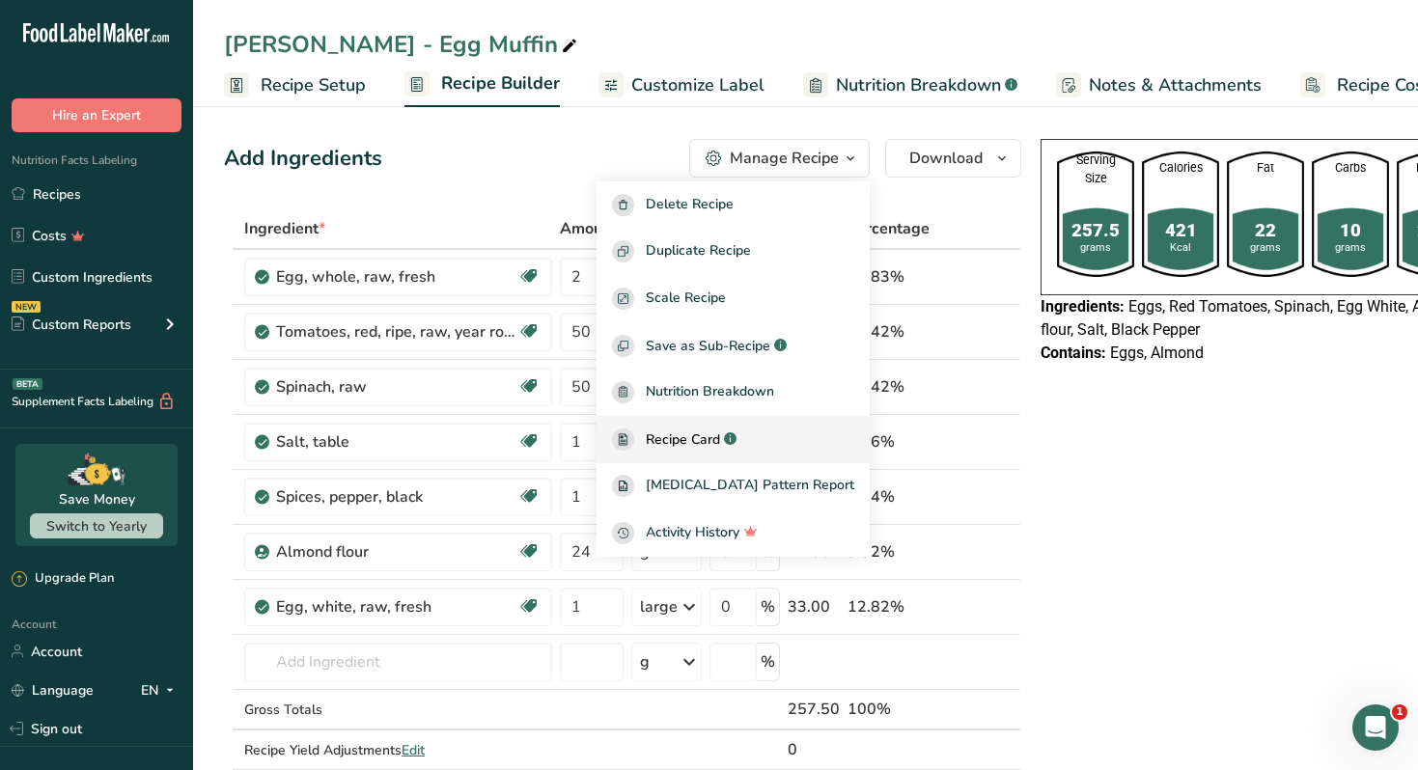
click at [684, 439] on span "Recipe Card" at bounding box center [683, 440] width 74 height 20
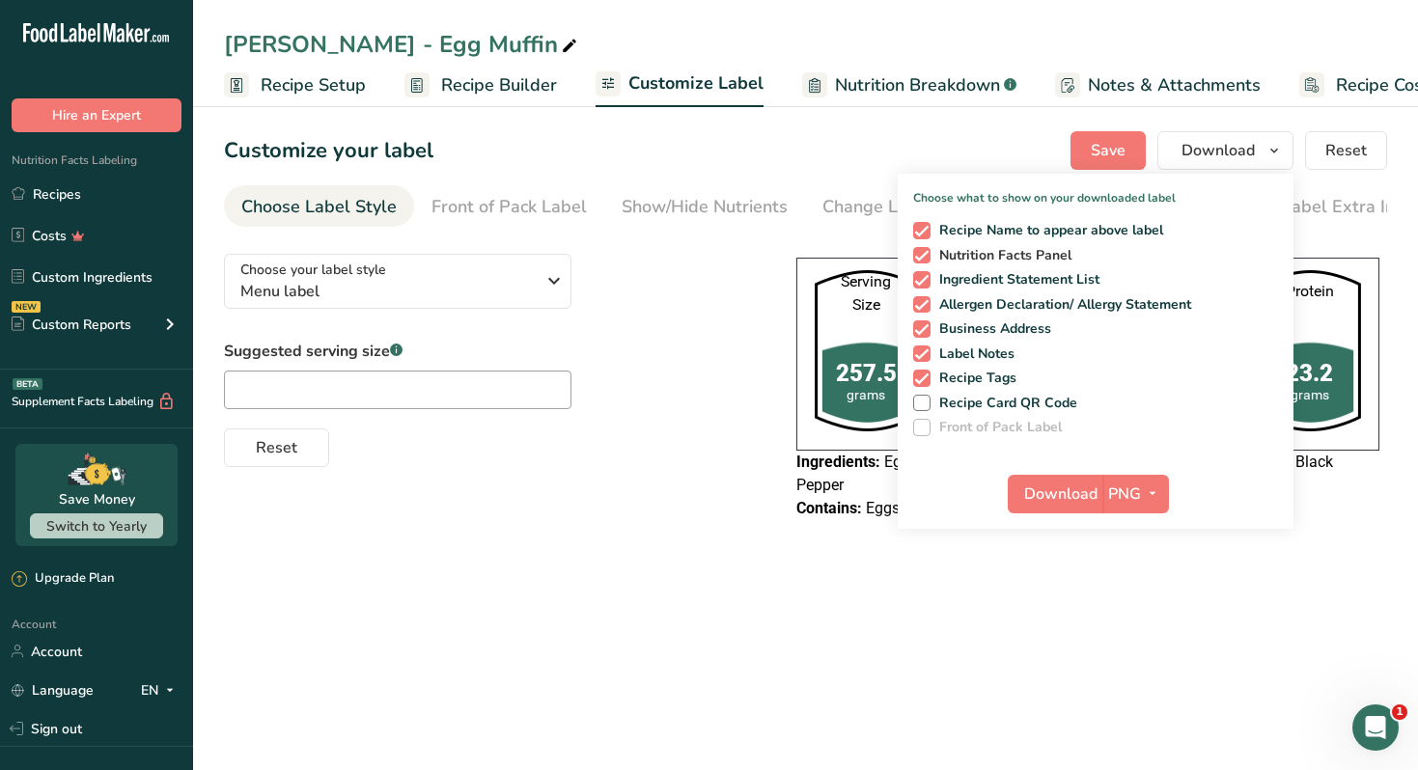
scroll to position [0, 85]
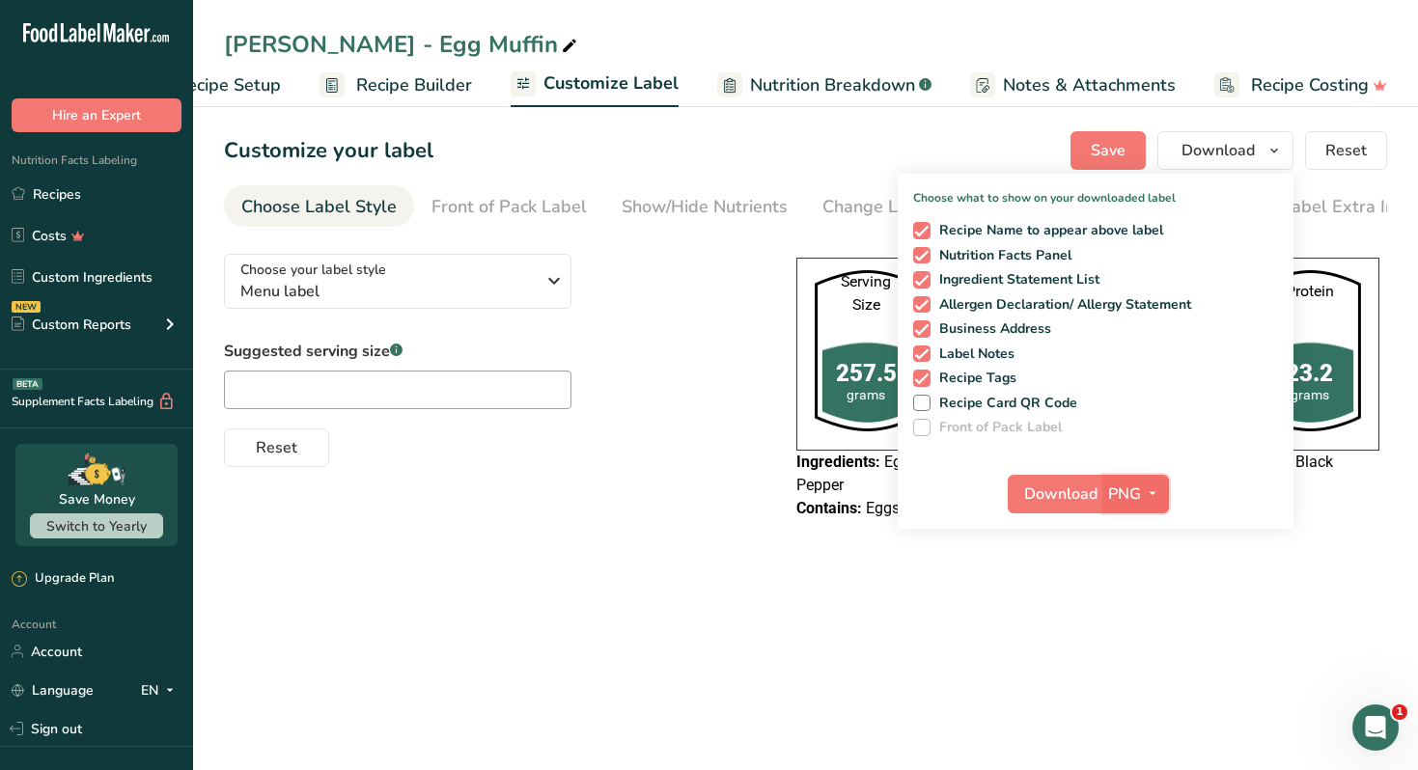
click at [1133, 485] on span "PNG" at bounding box center [1124, 494] width 33 height 23
click at [1146, 632] on link "PDF" at bounding box center [1138, 629] width 62 height 32
click at [1075, 497] on span "Download" at bounding box center [1061, 494] width 73 height 23
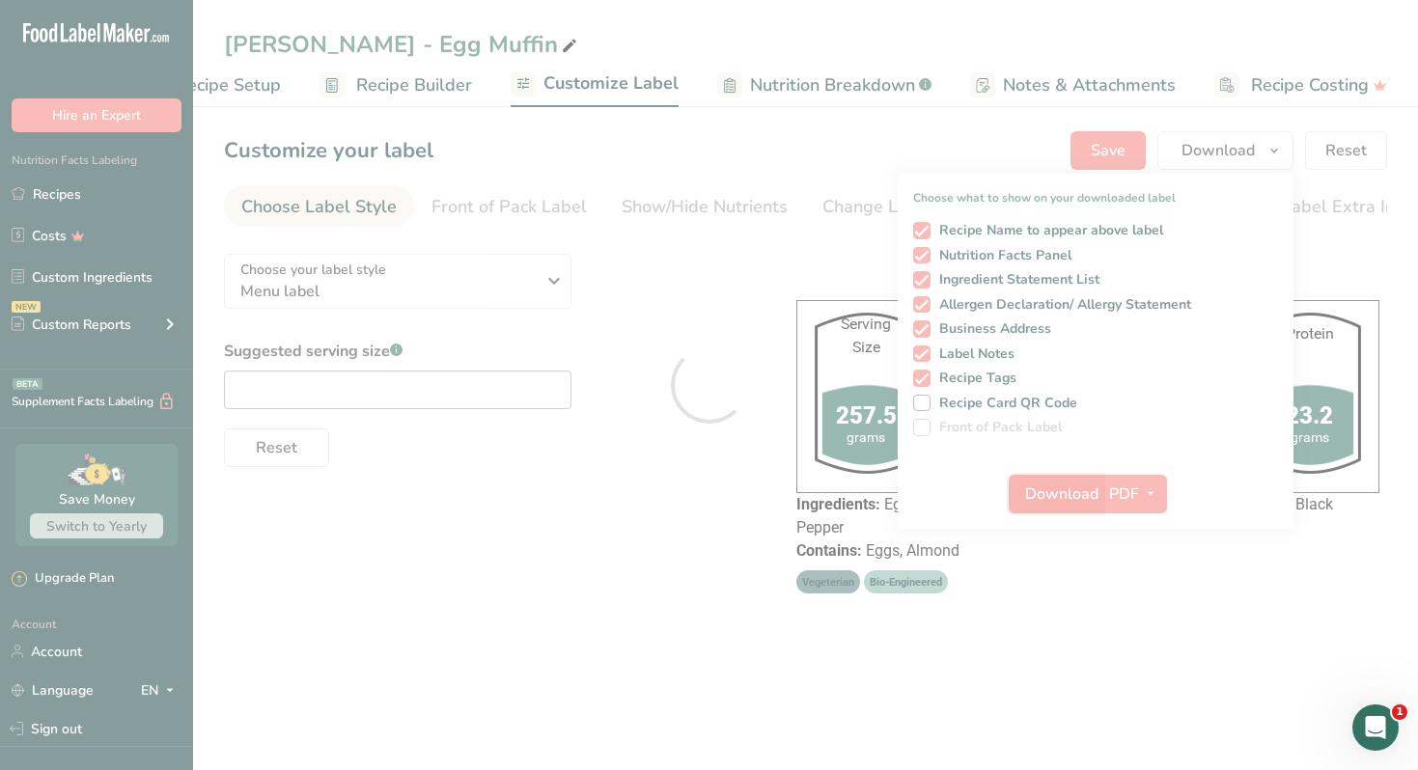
scroll to position [0, 0]
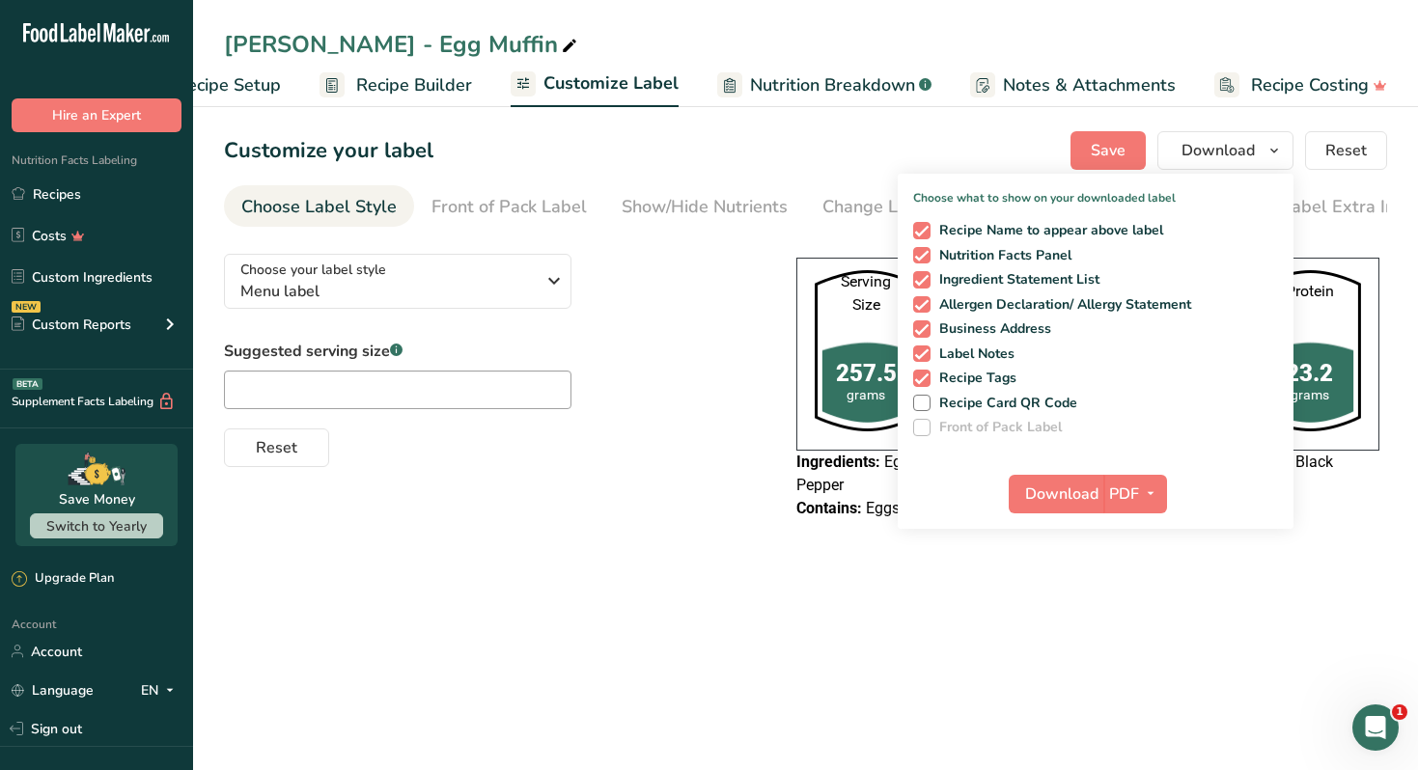
click at [488, 635] on main "[PERSON_NAME] - Egg Muffin Recipe Setup Recipe Builder Customize Label Nutritio…" at bounding box center [709, 385] width 1418 height 770
